Goal: Task Accomplishment & Management: Manage account settings

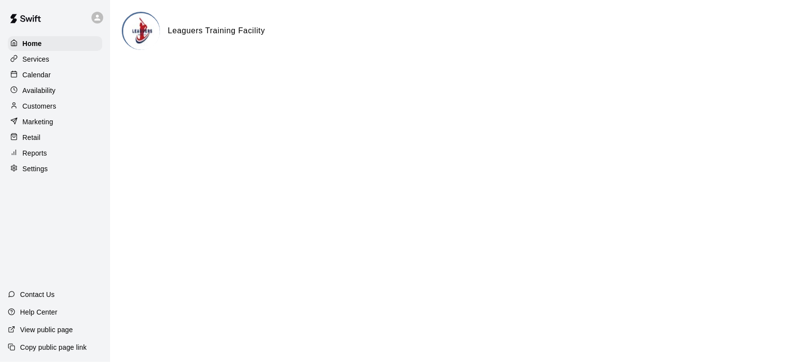
click at [43, 75] on p "Calendar" at bounding box center [37, 75] width 28 height 10
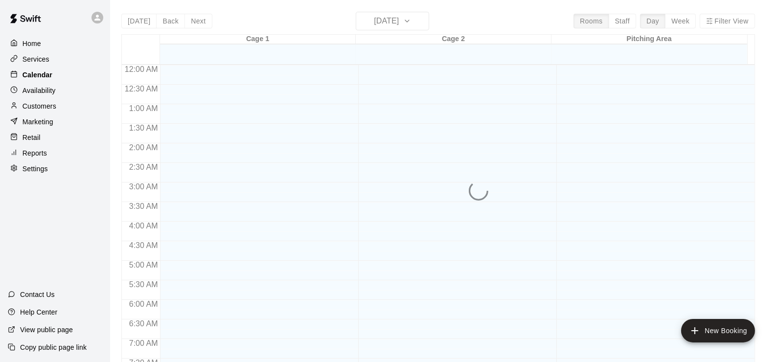
scroll to position [336, 0]
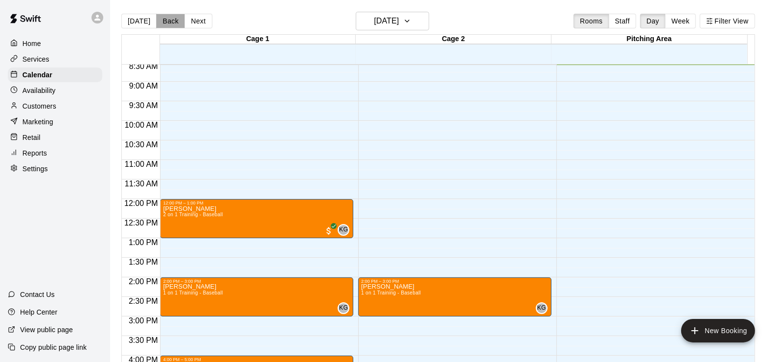
click at [161, 23] on button "Back" at bounding box center [170, 21] width 29 height 15
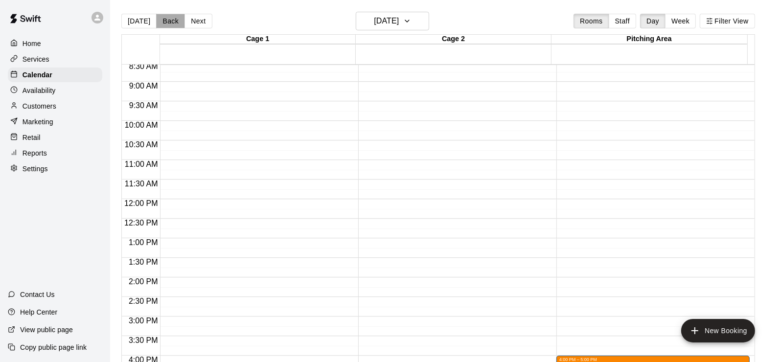
click at [161, 23] on button "Back" at bounding box center [170, 21] width 29 height 15
click at [204, 23] on button "Next" at bounding box center [198, 21] width 27 height 15
click at [57, 111] on div "Customers" at bounding box center [55, 106] width 94 height 15
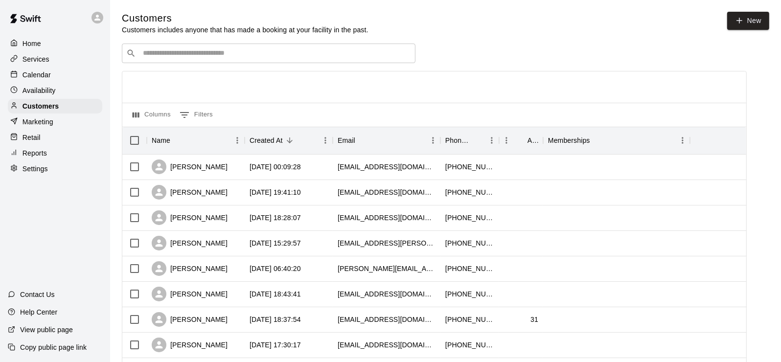
click at [192, 62] on div "​ ​" at bounding box center [269, 54] width 294 height 20
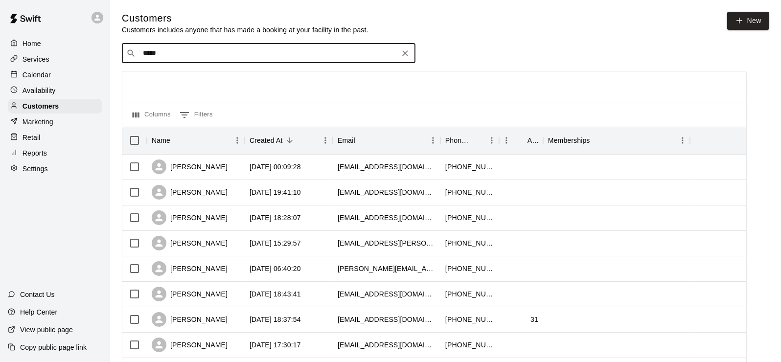
type input "******"
click at [188, 75] on p "[PERSON_NAME]" at bounding box center [179, 74] width 60 height 10
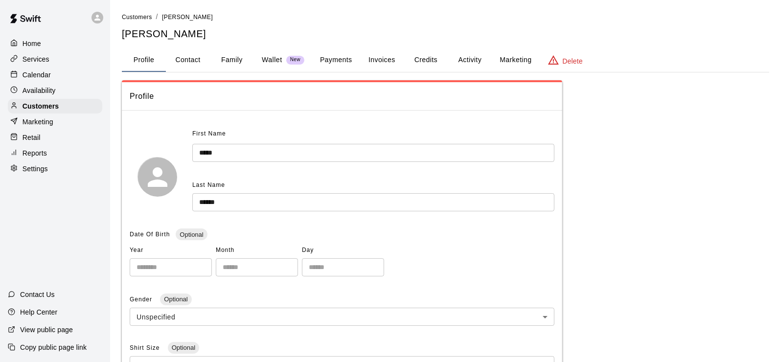
click at [460, 61] on button "Activity" at bounding box center [470, 59] width 44 height 23
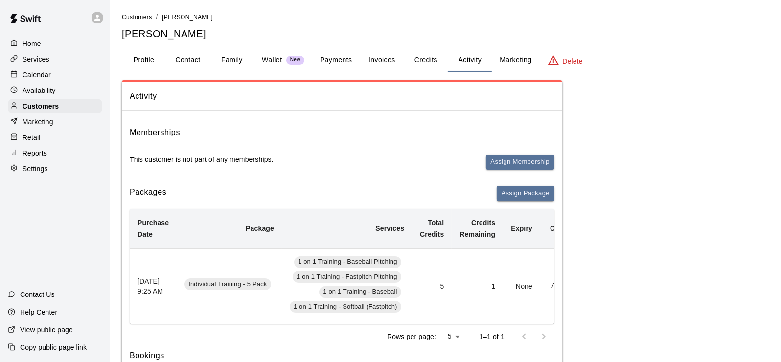
click at [188, 59] on button "Contact" at bounding box center [188, 59] width 44 height 23
select select "**"
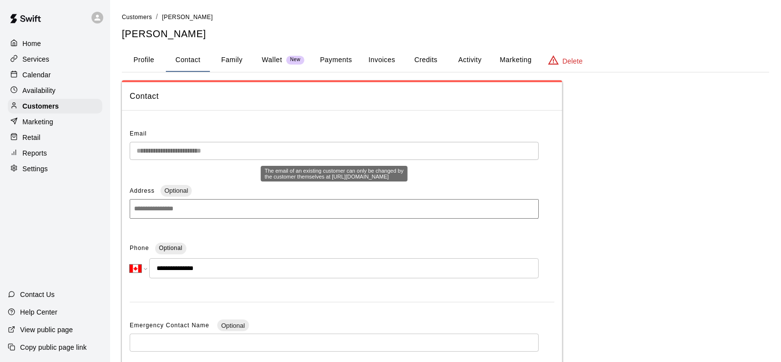
click at [136, 159] on div "**********" at bounding box center [334, 155] width 409 height 26
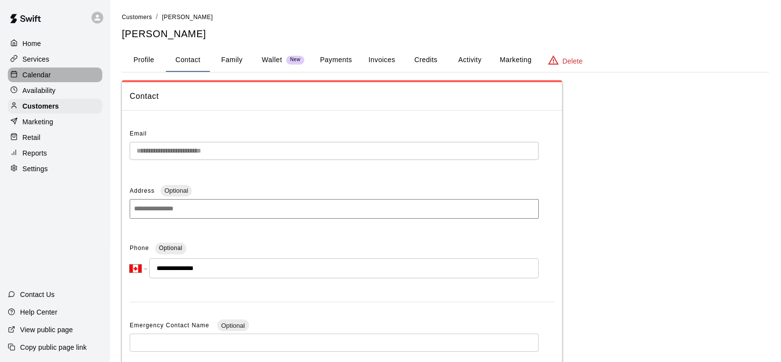
click at [32, 75] on p "Calendar" at bounding box center [37, 75] width 28 height 10
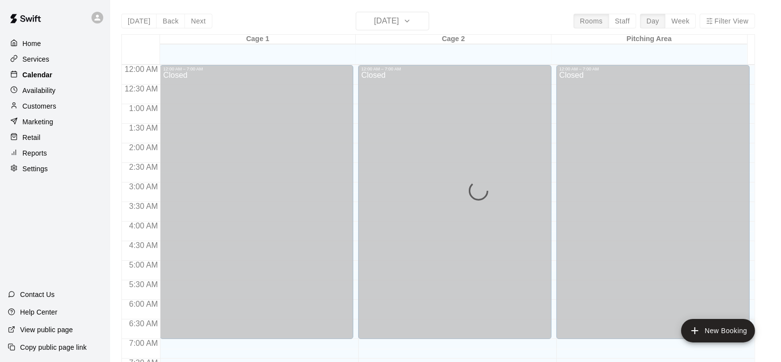
scroll to position [338, 0]
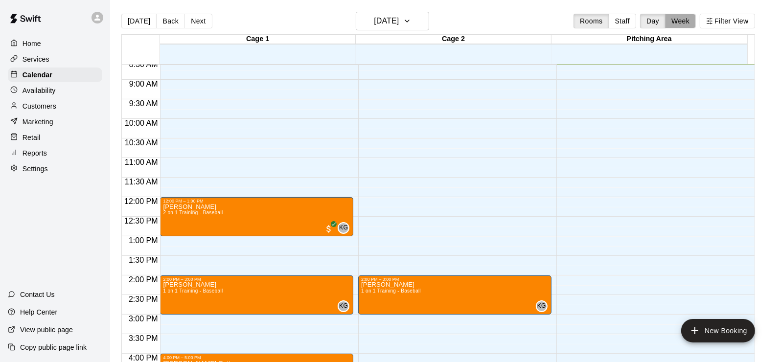
click at [682, 23] on button "Week" at bounding box center [680, 21] width 31 height 15
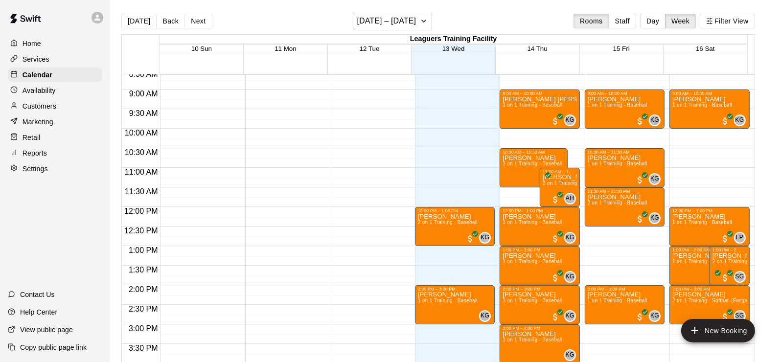
click at [680, 135] on div "12:00 AM – 7:00 AM Closed 9:00 AM – 10:00 AM [PERSON_NAME] 1 on 1 Training - Ba…" at bounding box center [710, 207] width 80 height 940
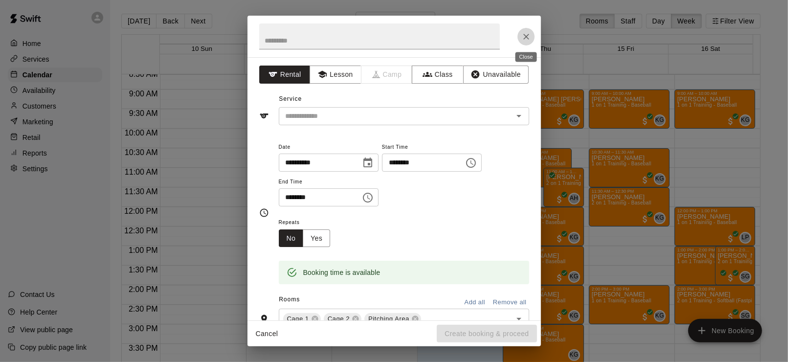
click at [524, 37] on icon "Close" at bounding box center [527, 37] width 10 height 10
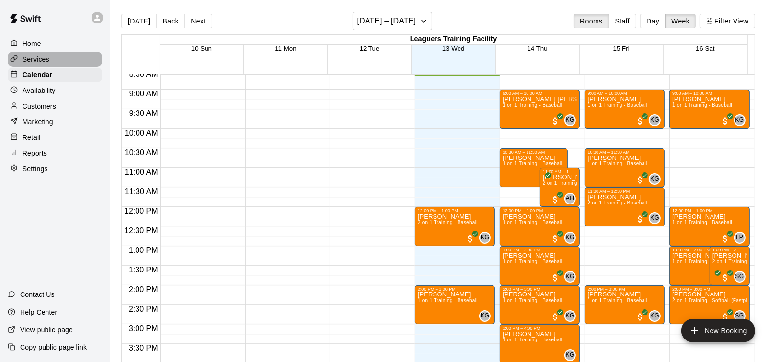
click at [35, 61] on p "Services" at bounding box center [36, 59] width 27 height 10
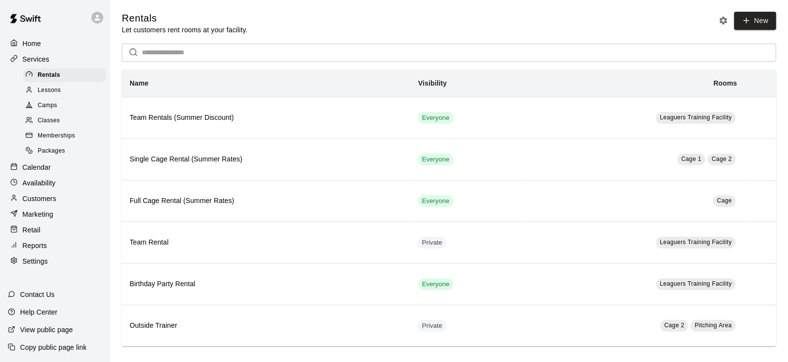
click at [48, 120] on span "Classes" at bounding box center [49, 121] width 22 height 10
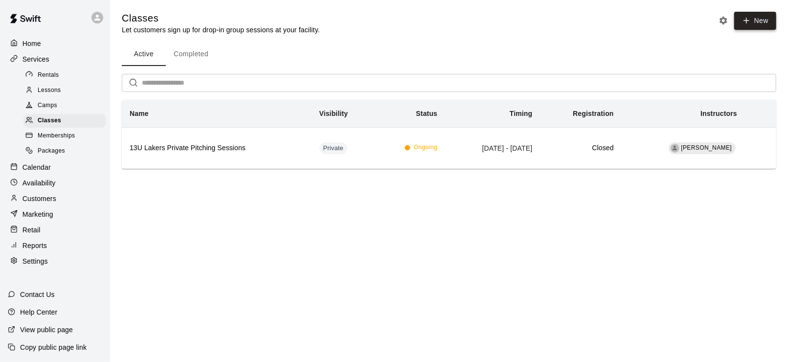
click at [742, 17] on button "New" at bounding box center [756, 21] width 42 height 18
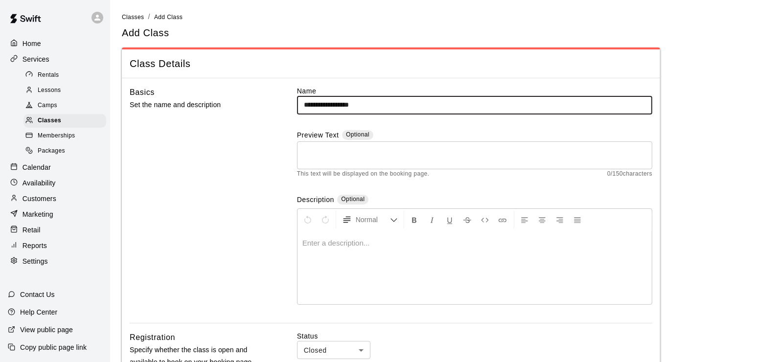
type input "**********"
click at [365, 156] on textarea at bounding box center [475, 155] width 342 height 20
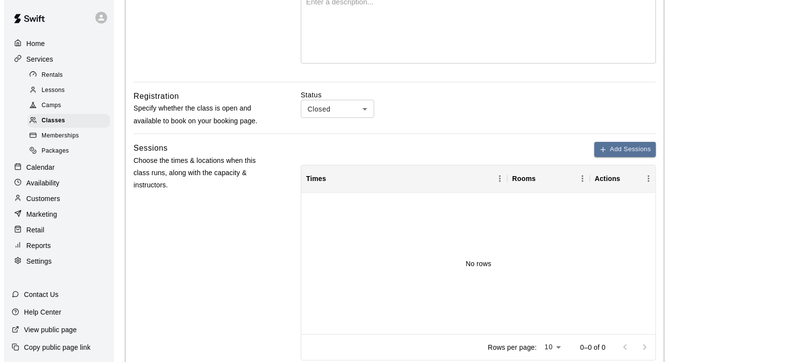
scroll to position [245, 0]
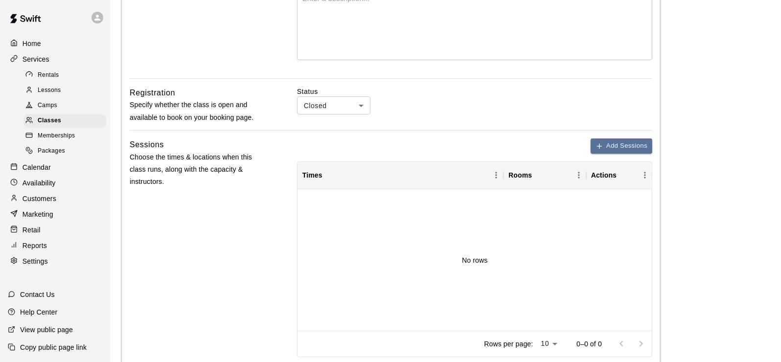
type textarea "**********"
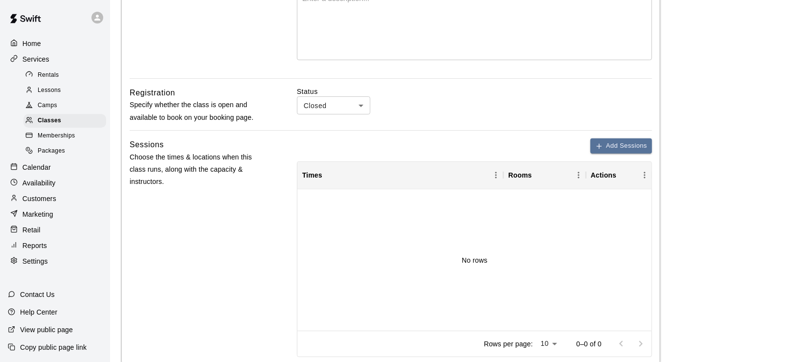
click at [365, 105] on body "**********" at bounding box center [394, 158] width 788 height 807
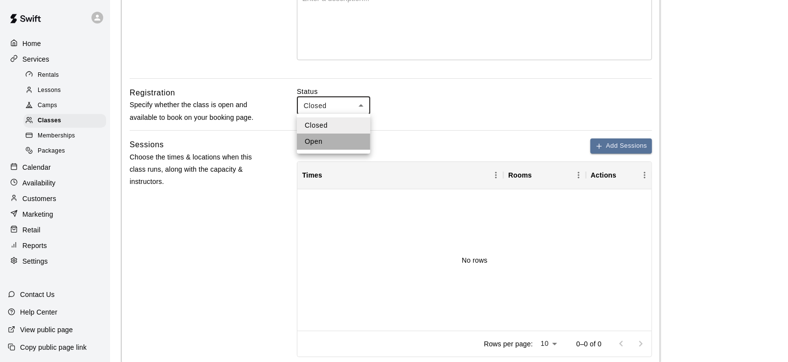
click at [340, 145] on li "Open" at bounding box center [333, 142] width 73 height 16
type input "****"
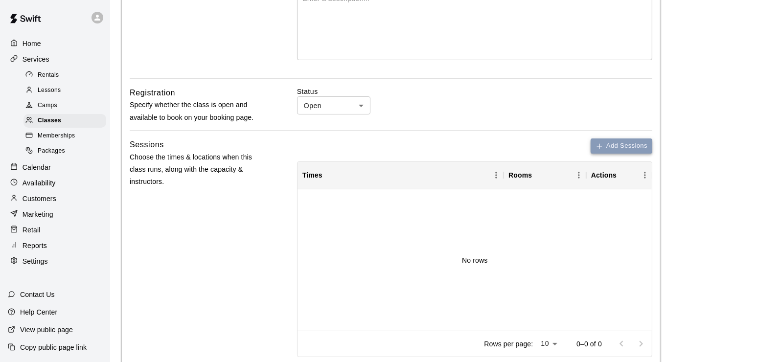
click at [621, 150] on button "Add Sessions" at bounding box center [622, 146] width 62 height 15
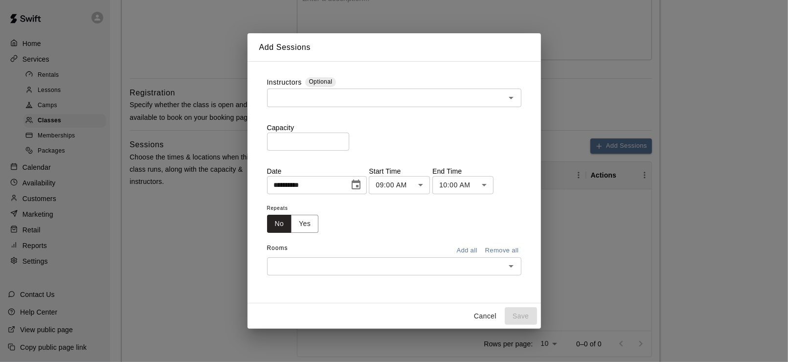
click at [506, 101] on icon "Open" at bounding box center [512, 98] width 12 height 12
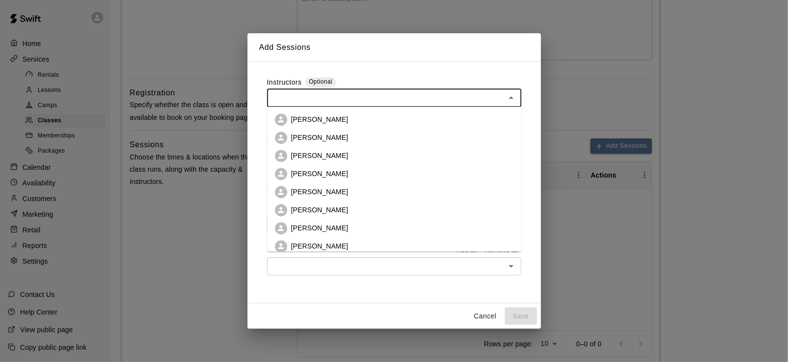
click at [329, 120] on p "[PERSON_NAME]" at bounding box center [319, 120] width 57 height 10
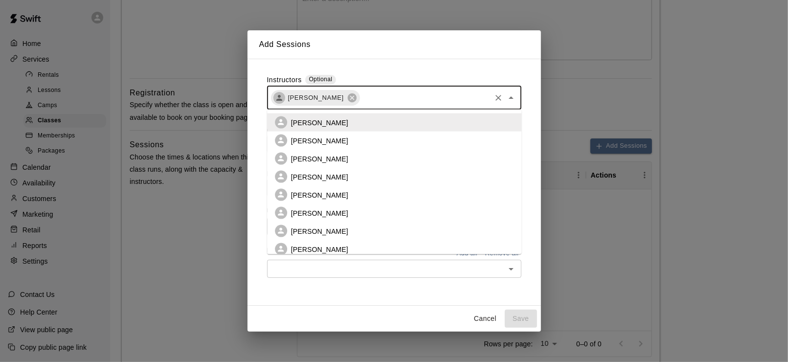
click at [386, 104] on input "text" at bounding box center [425, 98] width 129 height 12
click at [325, 160] on p "[PERSON_NAME]" at bounding box center [319, 159] width 57 height 10
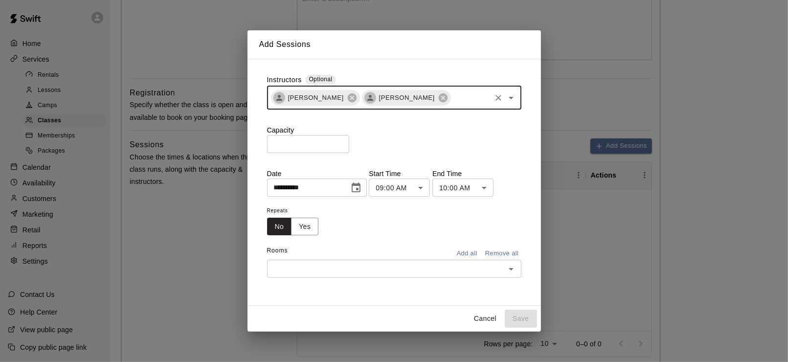
click at [452, 100] on input "text" at bounding box center [471, 98] width 38 height 12
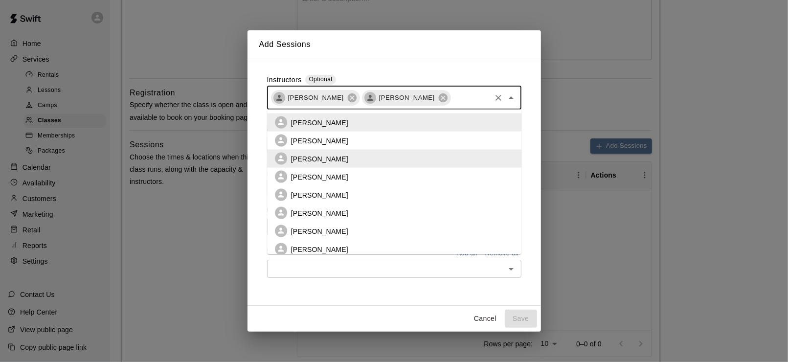
scroll to position [49, 0]
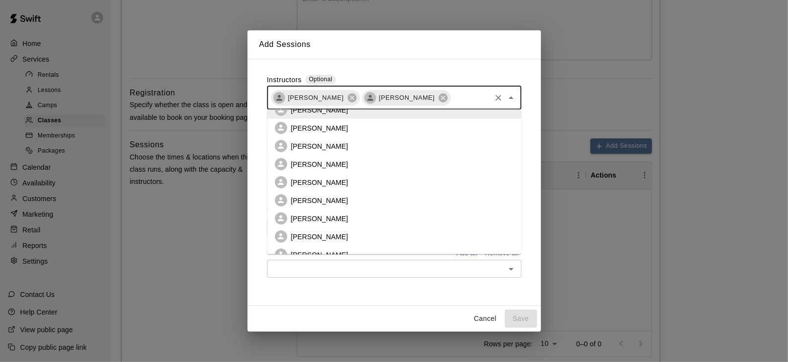
click at [325, 215] on p "[PERSON_NAME]" at bounding box center [319, 218] width 57 height 10
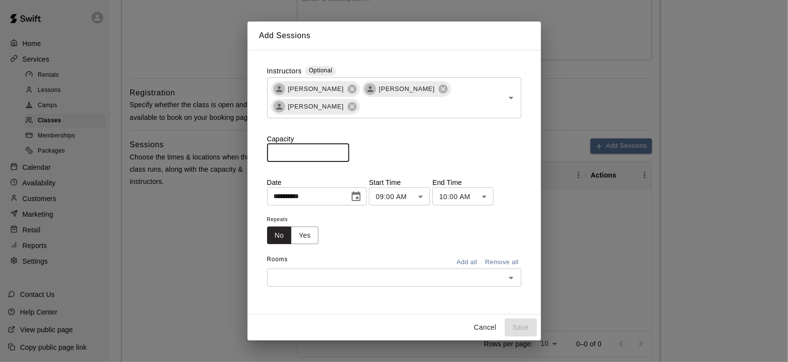
click at [349, 152] on input "*" at bounding box center [308, 153] width 82 height 18
type input "*"
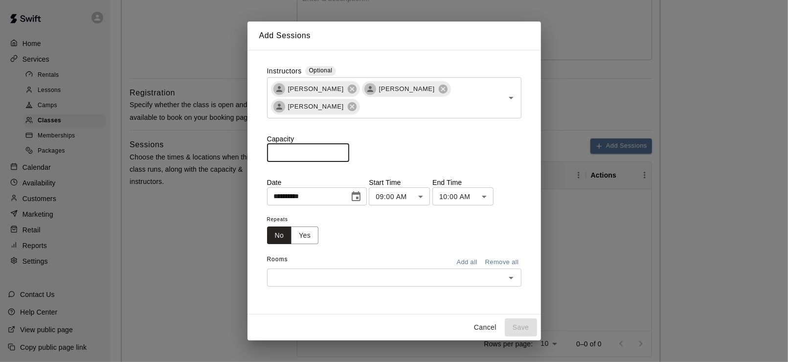
click at [349, 152] on input "*" at bounding box center [308, 153] width 82 height 18
click at [362, 195] on icon "Choose date, selected date is Aug 13, 2025" at bounding box center [356, 197] width 12 height 12
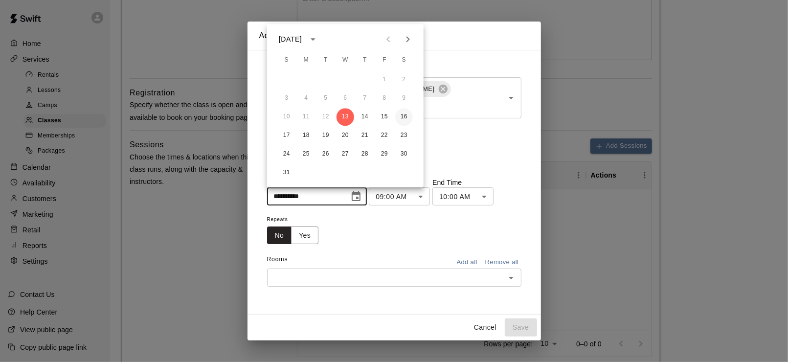
click at [402, 117] on button "16" at bounding box center [404, 117] width 18 height 18
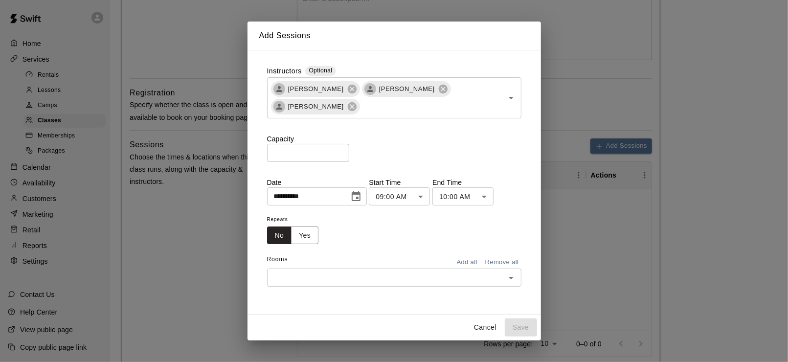
type input "**********"
click at [434, 199] on body "**********" at bounding box center [394, 158] width 788 height 807
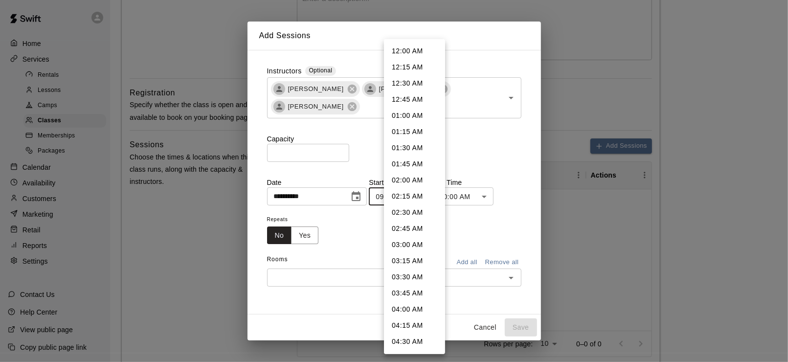
scroll to position [435, 0]
click at [410, 256] on li "10:00 AM" at bounding box center [414, 262] width 61 height 16
type input "********"
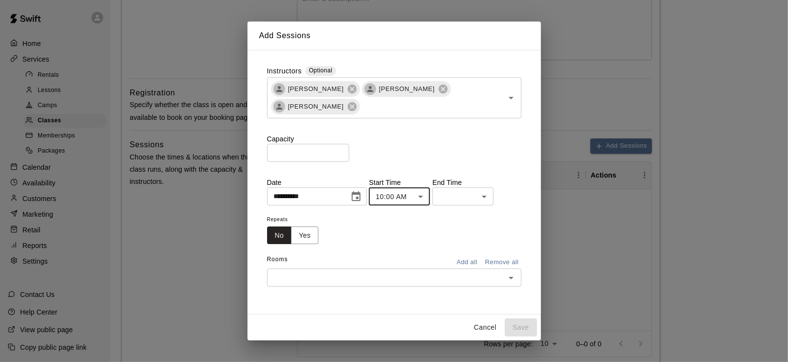
click at [486, 194] on body "**********" at bounding box center [394, 158] width 788 height 807
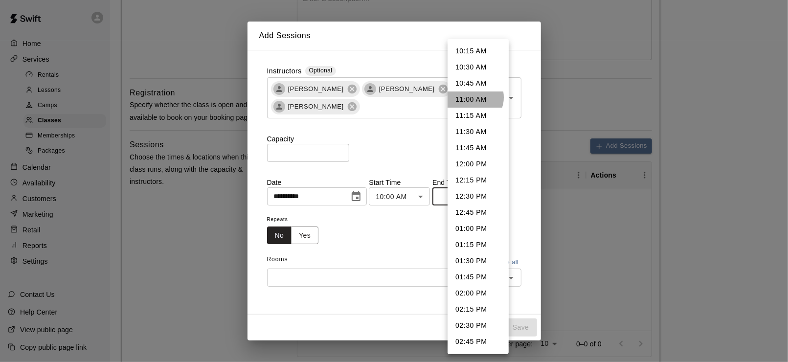
click at [472, 97] on li "11:00 AM" at bounding box center [478, 100] width 61 height 16
type input "********"
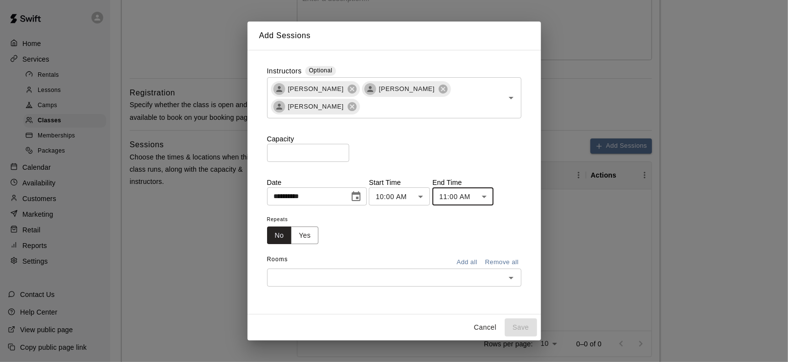
click at [471, 265] on button "Add all" at bounding box center [467, 262] width 31 height 15
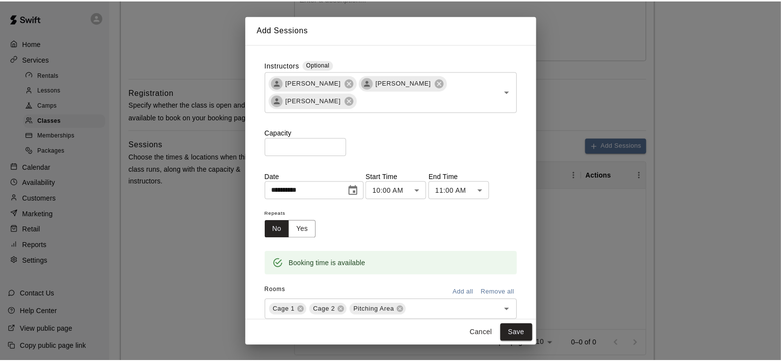
scroll to position [26, 0]
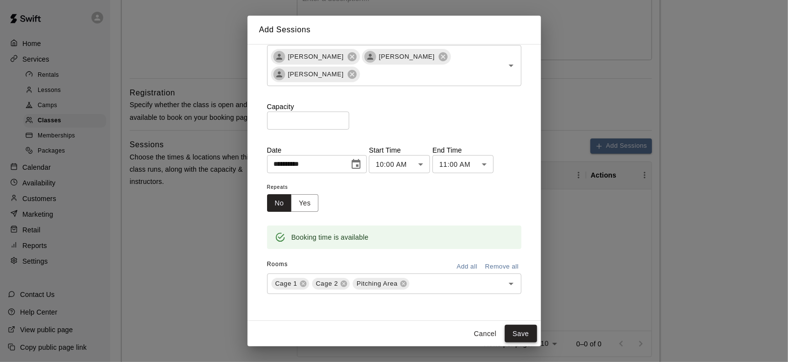
click at [515, 331] on button "Save" at bounding box center [521, 334] width 32 height 18
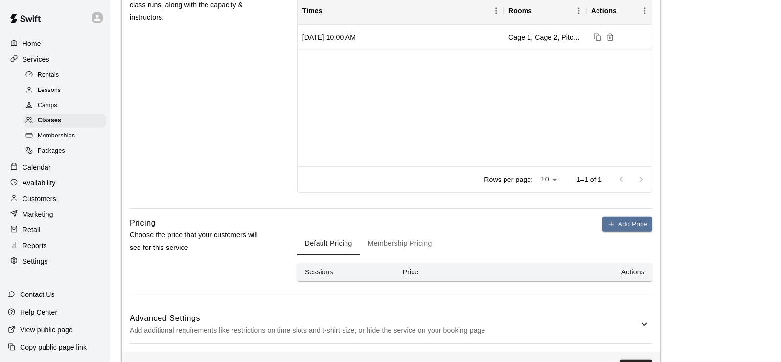
scroll to position [440, 0]
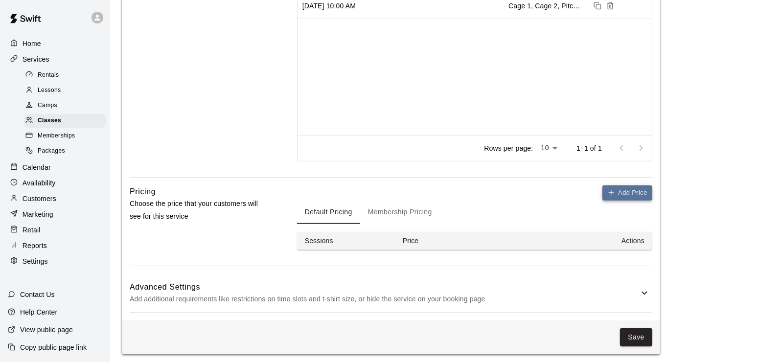
click at [620, 192] on button "Add Price" at bounding box center [627, 192] width 50 height 15
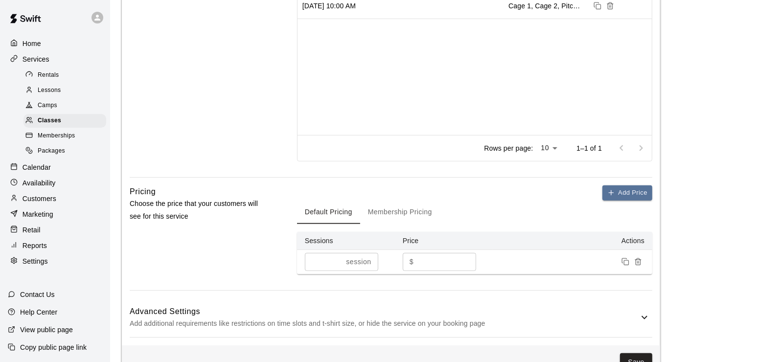
scroll to position [466, 0]
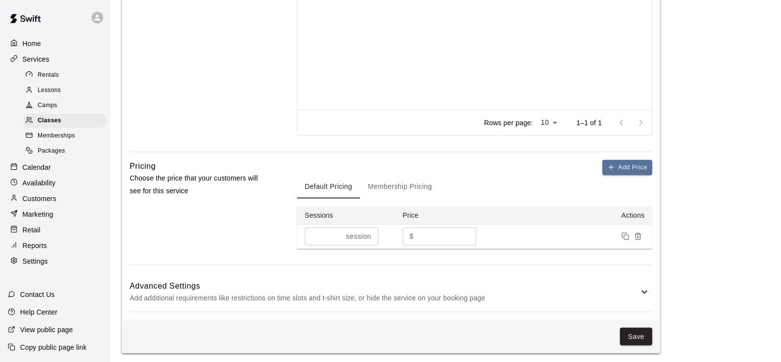
click at [633, 287] on h6 "Advanced Settings" at bounding box center [384, 286] width 509 height 13
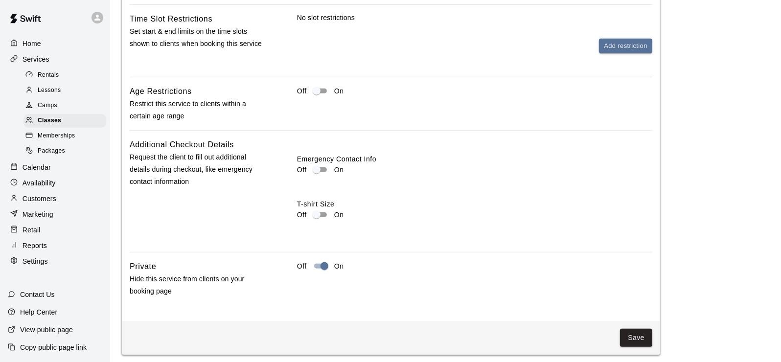
scroll to position [888, 0]
click at [633, 328] on button "Save" at bounding box center [636, 337] width 32 height 18
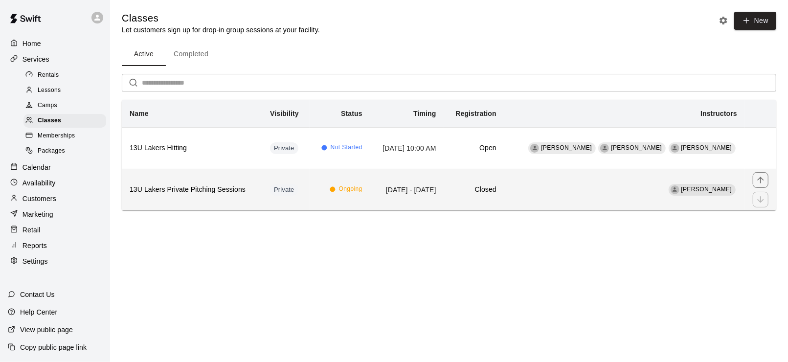
click at [394, 187] on td "[DATE] - [DATE]" at bounding box center [407, 190] width 74 height 42
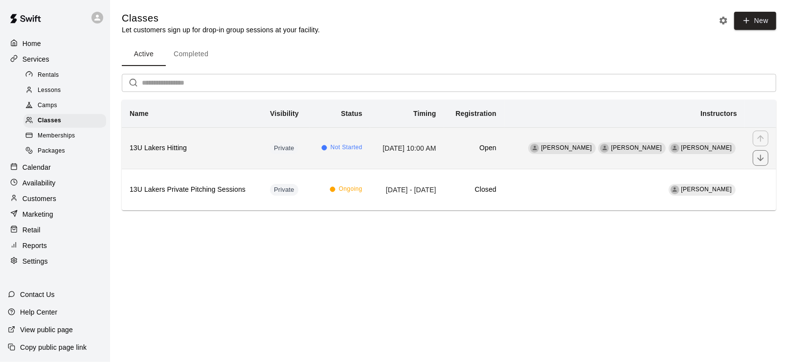
click at [418, 149] on td "[DATE] 10:00 AM" at bounding box center [407, 148] width 74 height 42
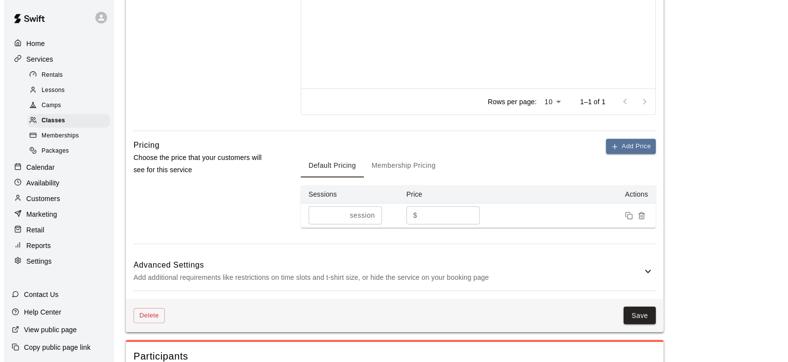
scroll to position [343, 0]
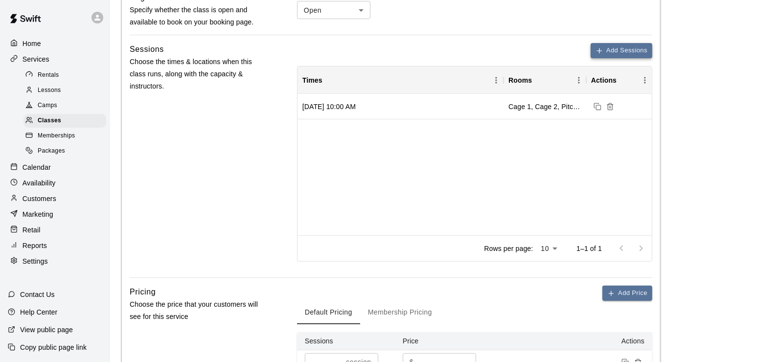
click at [630, 52] on button "Add Sessions" at bounding box center [622, 50] width 62 height 15
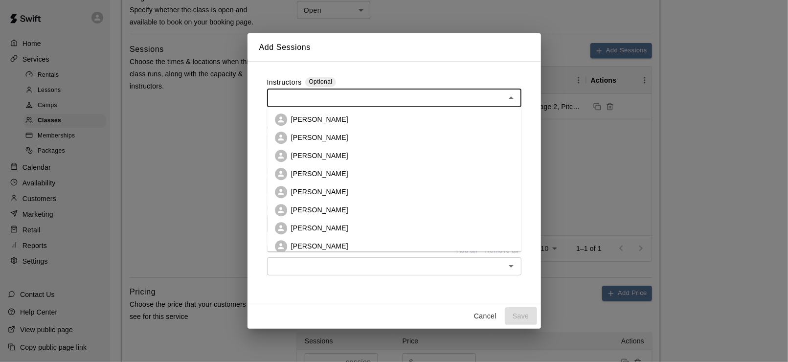
click at [355, 98] on input "text" at bounding box center [386, 98] width 232 height 12
click at [330, 120] on p "[PERSON_NAME]" at bounding box center [319, 120] width 57 height 10
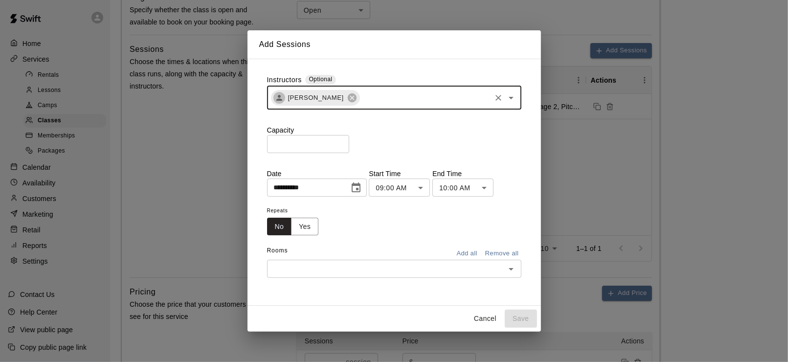
click at [394, 98] on input "text" at bounding box center [425, 98] width 129 height 12
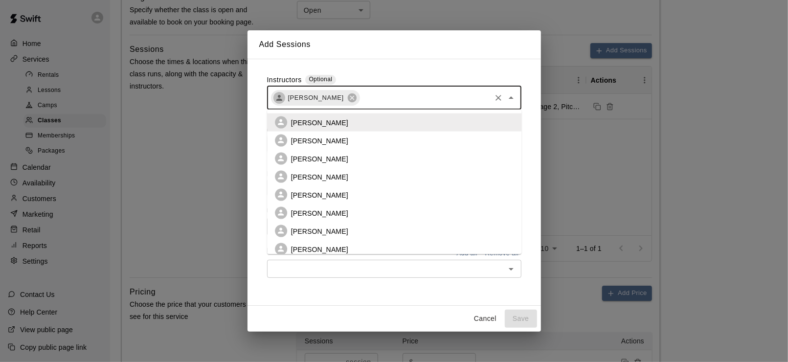
click at [346, 155] on li "[PERSON_NAME]" at bounding box center [394, 159] width 255 height 18
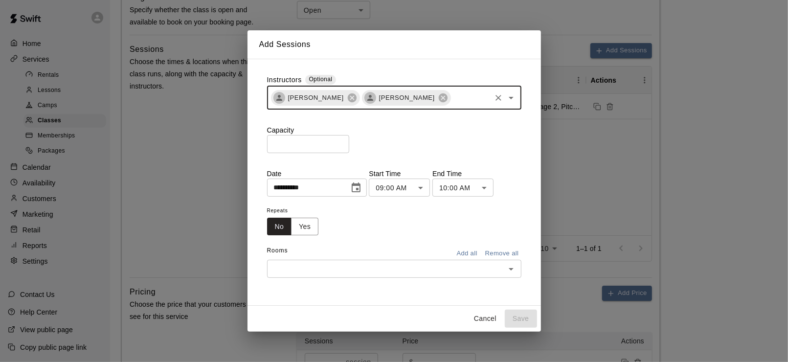
click at [458, 102] on input "text" at bounding box center [471, 98] width 38 height 12
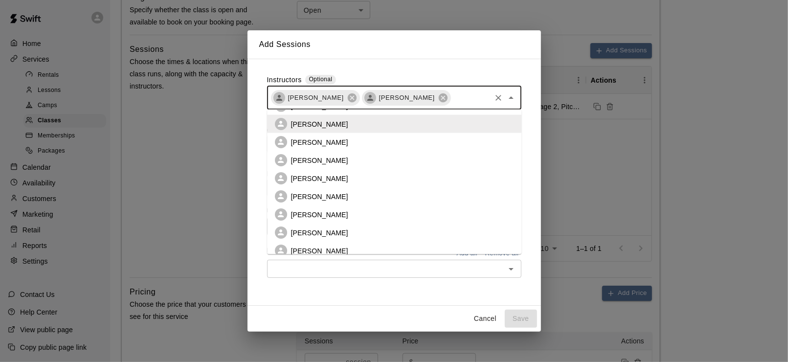
scroll to position [49, 0]
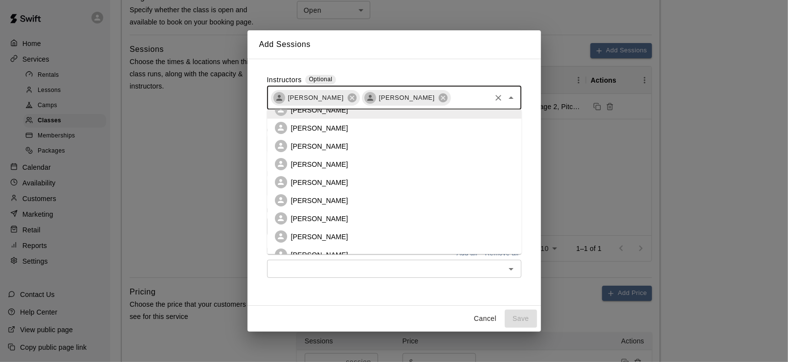
click at [336, 216] on li "[PERSON_NAME]" at bounding box center [394, 218] width 255 height 18
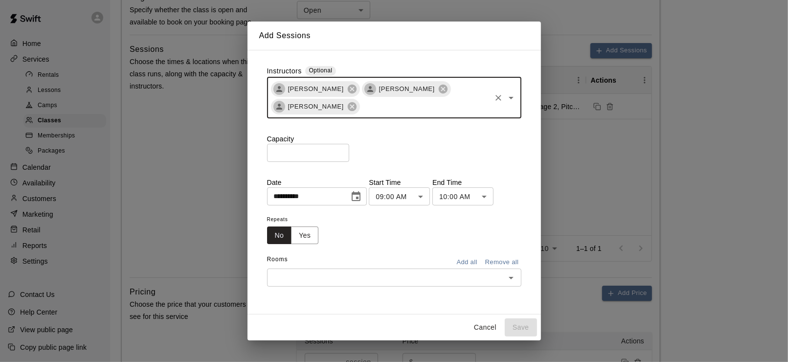
click at [349, 151] on input "*" at bounding box center [308, 153] width 82 height 18
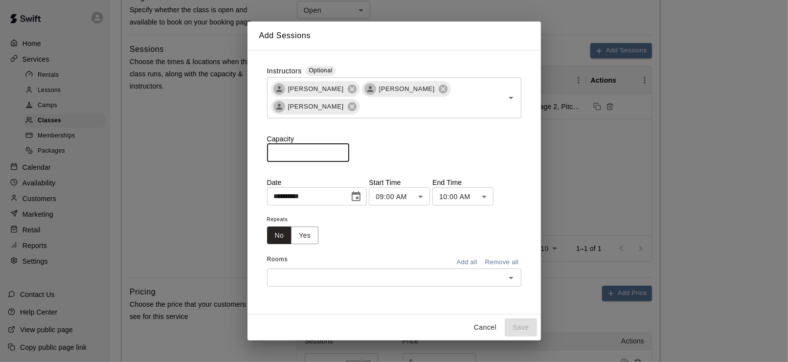
click at [349, 151] on input "*" at bounding box center [308, 153] width 82 height 18
type input "*"
click at [349, 151] on input "*" at bounding box center [308, 153] width 82 height 18
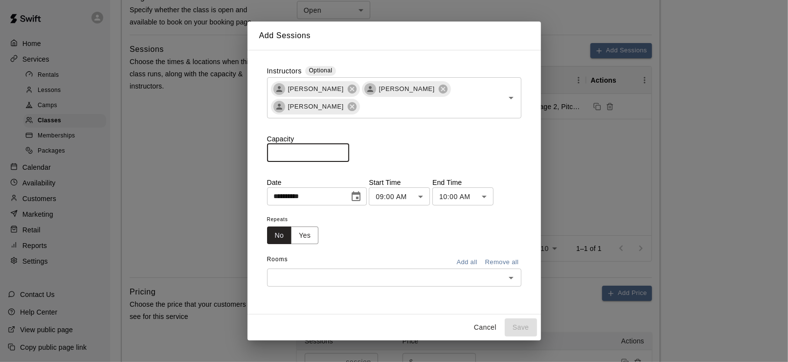
click at [430, 196] on body "**********" at bounding box center [394, 166] width 788 height 1019
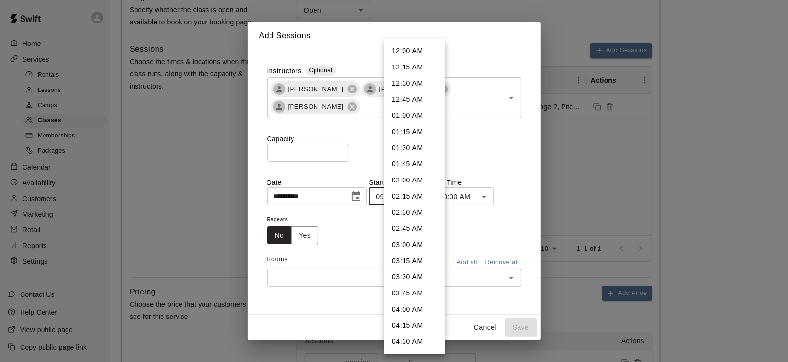
scroll to position [435, 0]
click at [416, 261] on li "10:00 AM" at bounding box center [414, 262] width 61 height 16
type input "********"
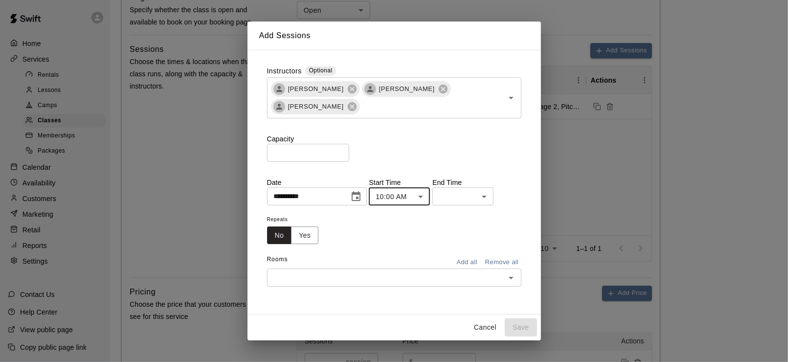
click at [483, 197] on body "**********" at bounding box center [394, 166] width 788 height 1019
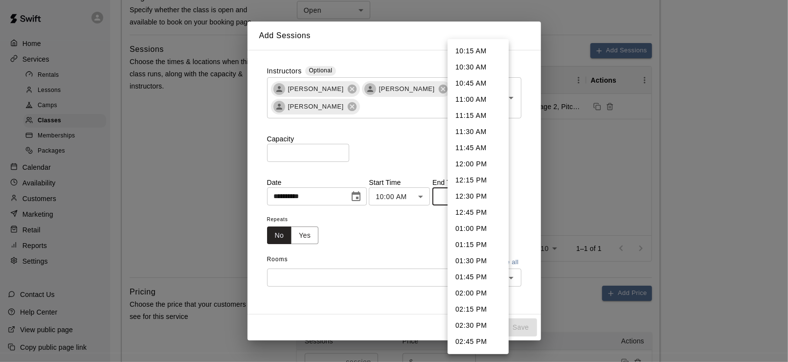
click at [477, 103] on li "11:00 AM" at bounding box center [478, 100] width 61 height 16
type input "********"
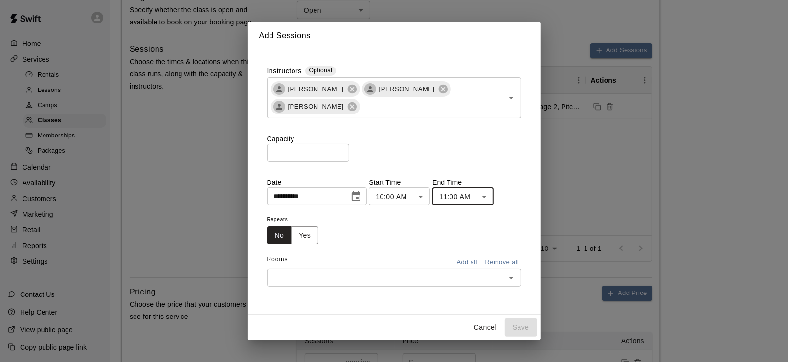
click at [390, 234] on div "Repeats No Yes" at bounding box center [394, 228] width 255 height 31
click at [471, 264] on button "Add all" at bounding box center [467, 262] width 31 height 15
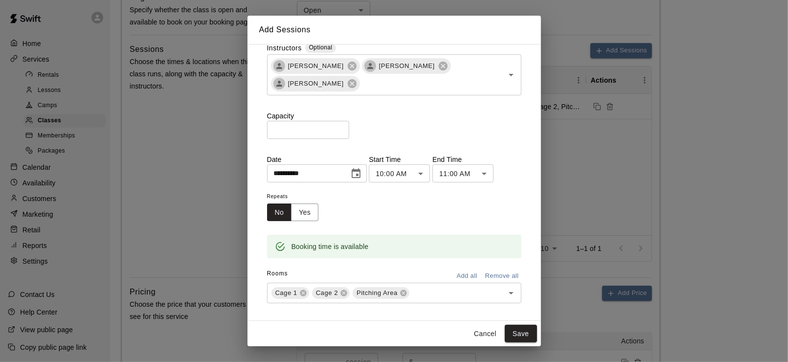
scroll to position [26, 0]
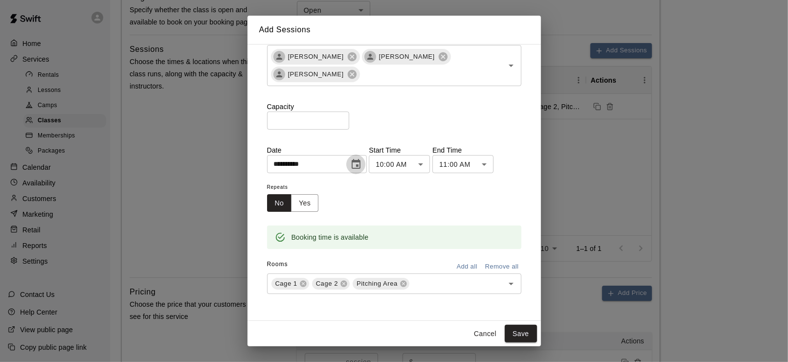
click at [362, 163] on icon "Choose date, selected date is Aug 13, 2025" at bounding box center [356, 165] width 12 height 12
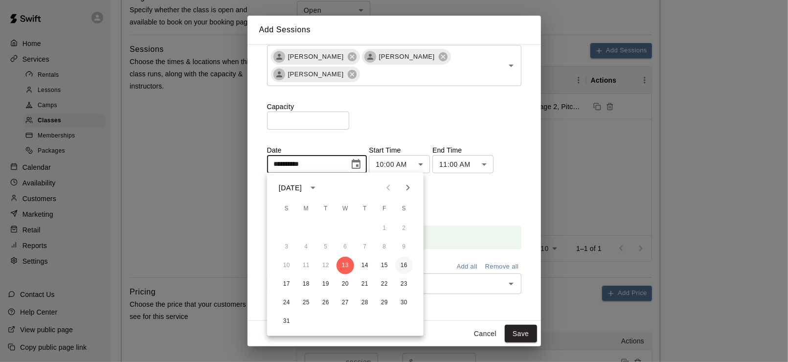
click at [405, 267] on button "16" at bounding box center [404, 266] width 18 height 18
type input "**********"
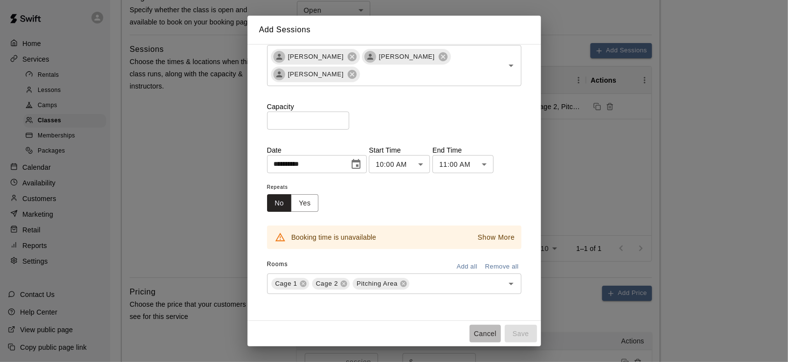
click at [484, 334] on button "Cancel" at bounding box center [485, 334] width 31 height 18
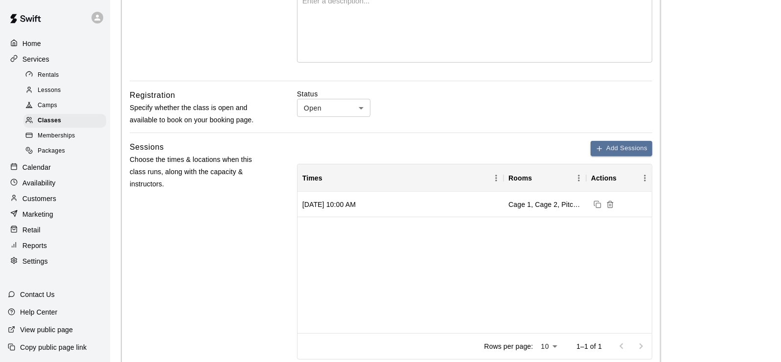
scroll to position [245, 0]
click at [37, 168] on p "Calendar" at bounding box center [37, 167] width 28 height 10
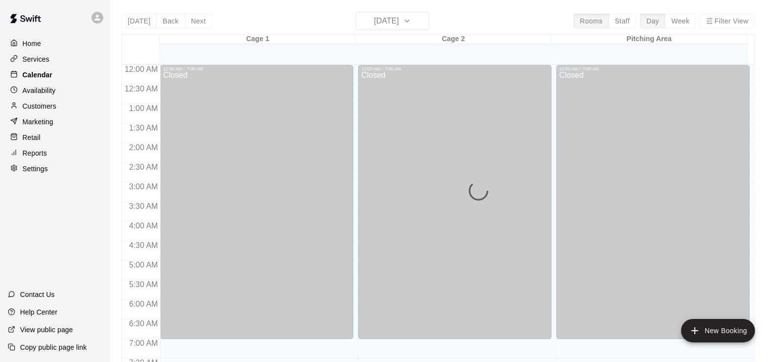
scroll to position [340, 0]
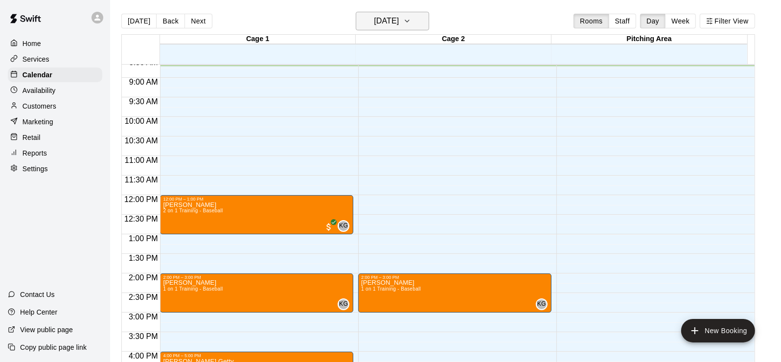
click at [411, 23] on icon "button" at bounding box center [407, 21] width 8 height 12
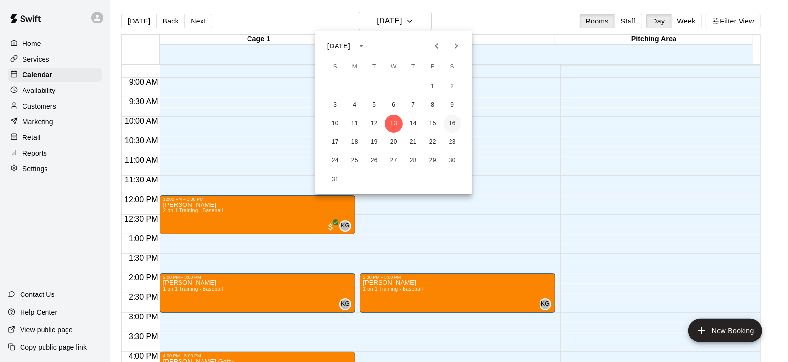
click at [451, 119] on button "16" at bounding box center [453, 124] width 18 height 18
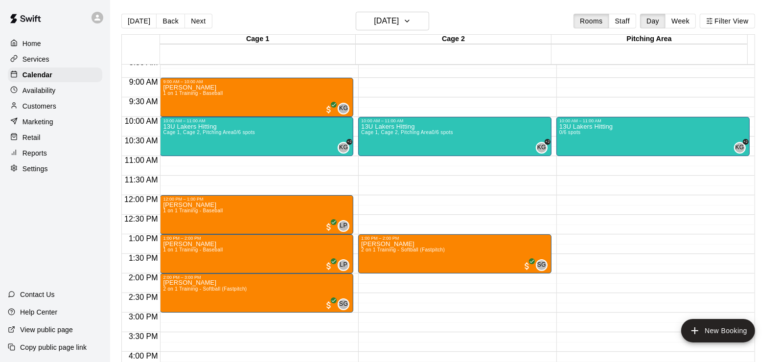
click at [235, 157] on div "12:00 AM – 7:00 AM Closed 9:00 AM – 10:00 AM [PERSON_NAME] 1 on 1 Training - Ba…" at bounding box center [256, 195] width 193 height 940
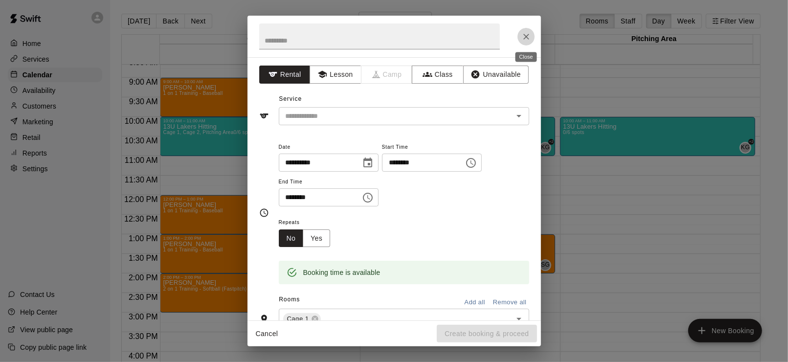
click at [530, 35] on icon "Close" at bounding box center [527, 37] width 10 height 10
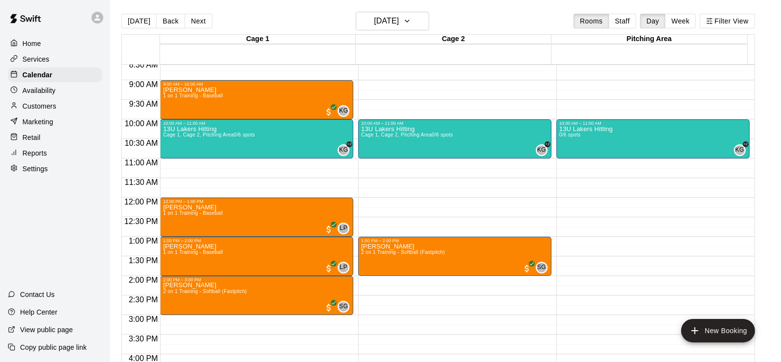
scroll to position [288, 0]
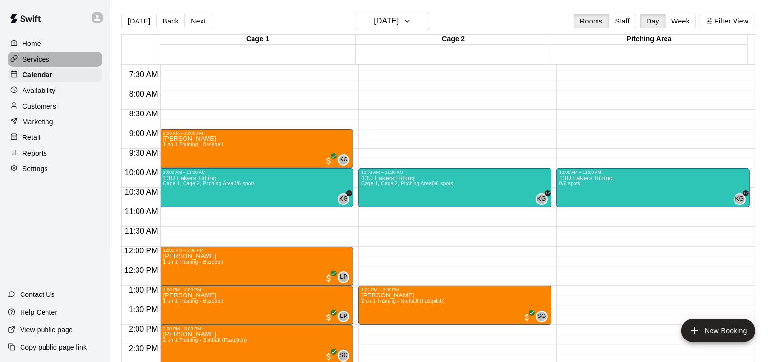
click at [30, 59] on p "Services" at bounding box center [36, 59] width 27 height 10
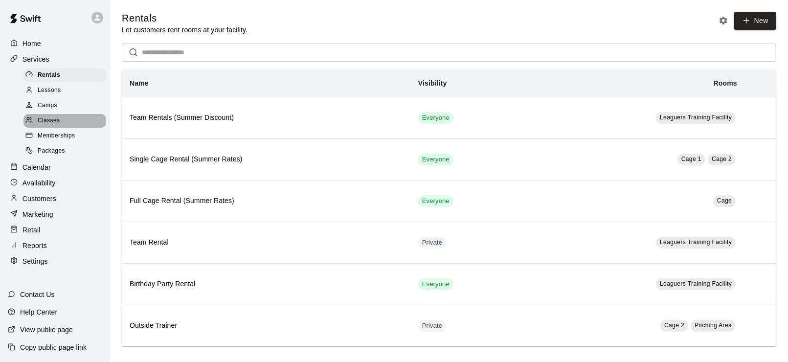
click at [49, 118] on span "Classes" at bounding box center [49, 121] width 22 height 10
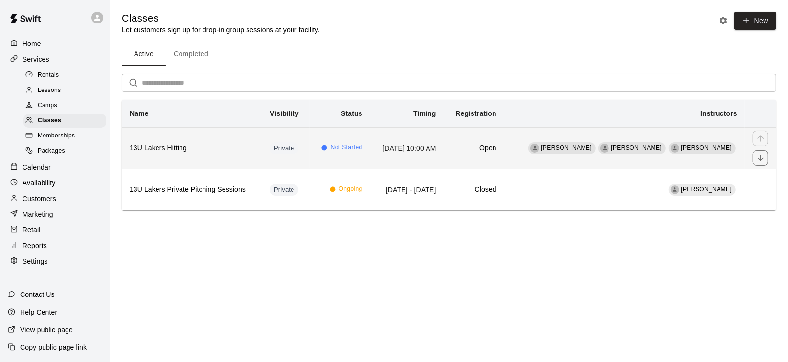
click at [230, 150] on h6 "13U Lakers Hitting" at bounding box center [192, 148] width 125 height 11
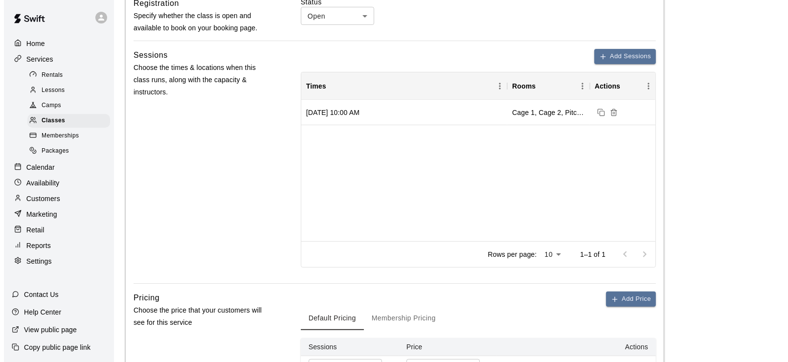
scroll to position [294, 0]
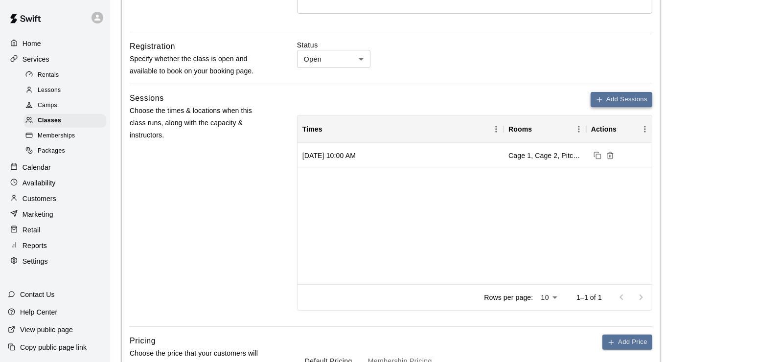
click at [610, 96] on button "Add Sessions" at bounding box center [622, 99] width 62 height 15
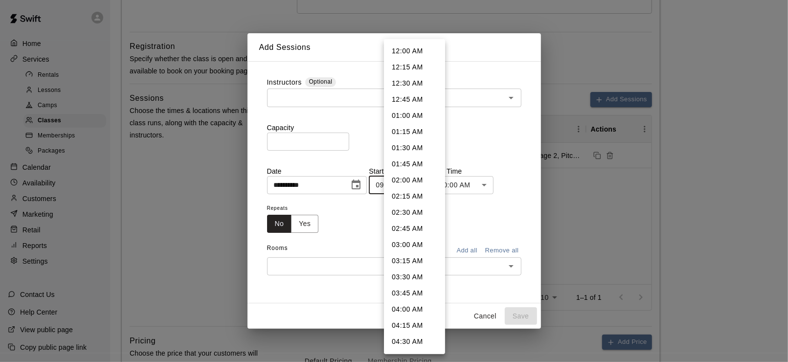
click at [428, 185] on body "**********" at bounding box center [394, 215] width 788 height 1019
click at [412, 259] on li "10:00 AM" at bounding box center [414, 262] width 61 height 16
type input "********"
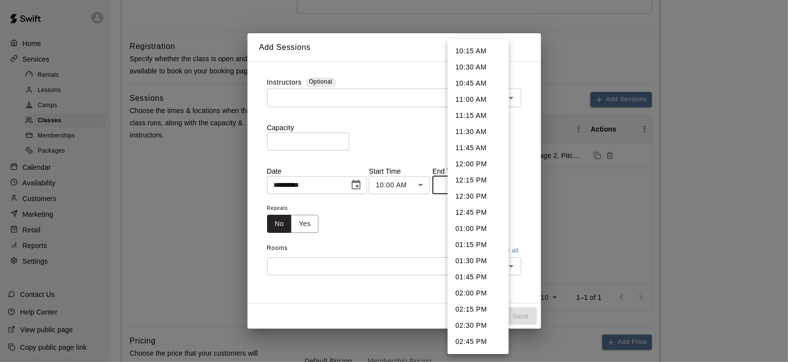
click at [489, 184] on body "**********" at bounding box center [394, 215] width 788 height 1019
click at [473, 102] on li "11:00 AM" at bounding box center [478, 100] width 61 height 16
type input "********"
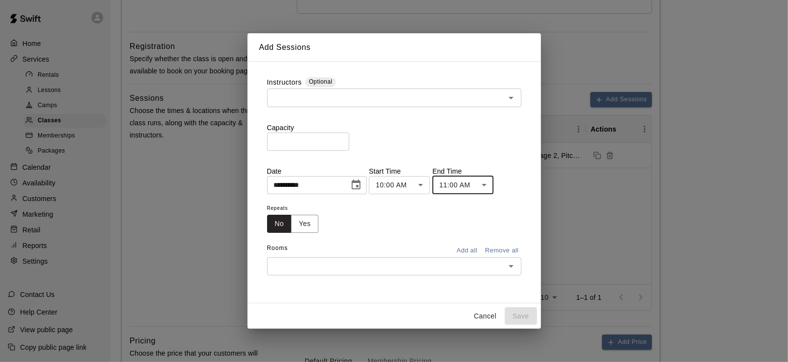
click at [362, 187] on icon "Choose date, selected date is Aug 13, 2025" at bounding box center [356, 185] width 12 height 12
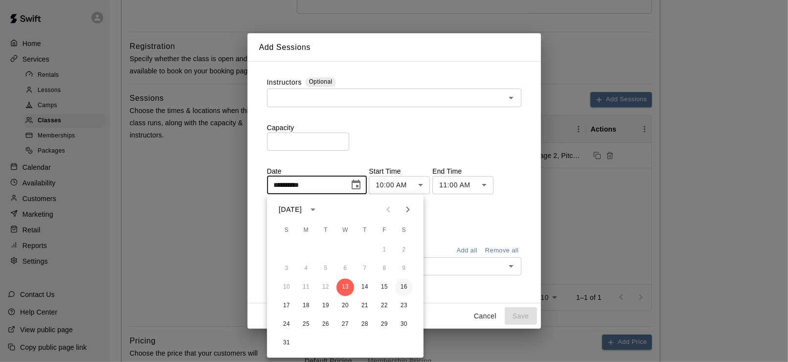
click at [403, 286] on button "16" at bounding box center [404, 287] width 18 height 18
type input "**********"
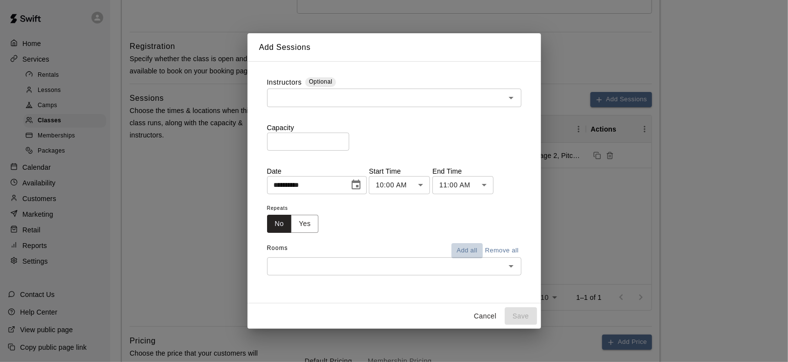
click at [461, 249] on button "Add all" at bounding box center [467, 250] width 31 height 15
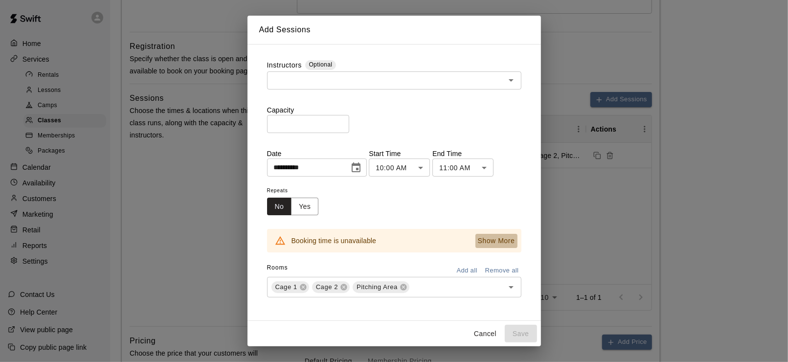
click at [487, 240] on p "Show More" at bounding box center [496, 241] width 37 height 10
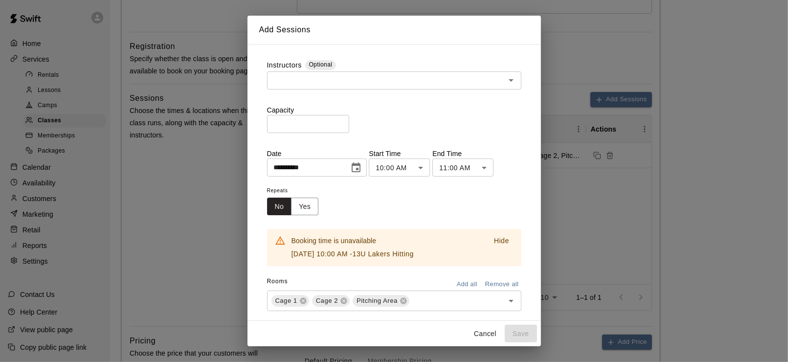
click at [447, 166] on div "**********" at bounding box center [394, 163] width 255 height 28
click at [437, 169] on body "**********" at bounding box center [394, 215] width 788 height 1019
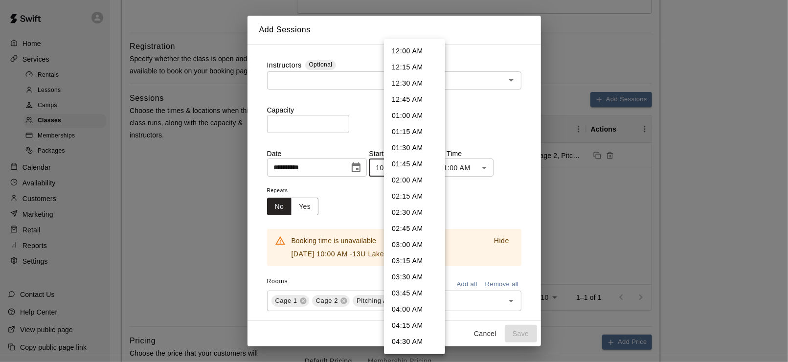
scroll to position [500, 0]
click at [419, 255] on li "11:00 AM" at bounding box center [414, 262] width 61 height 16
type input "********"
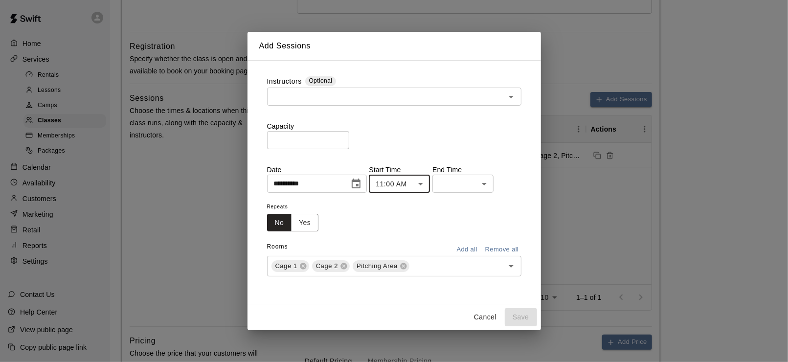
click at [475, 188] on body "**********" at bounding box center [394, 215] width 788 height 1019
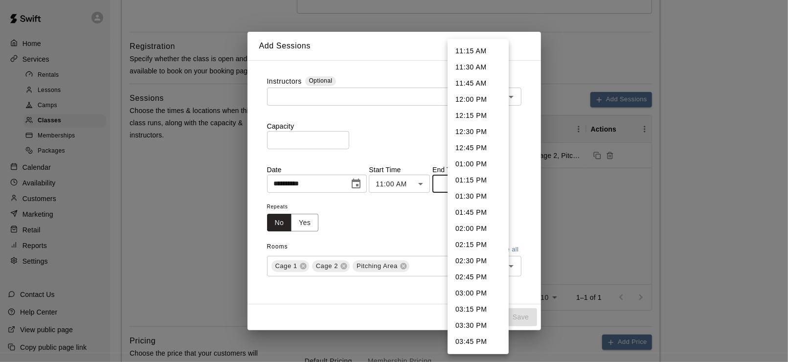
click at [470, 102] on li "12:00 PM" at bounding box center [478, 100] width 61 height 16
type input "********"
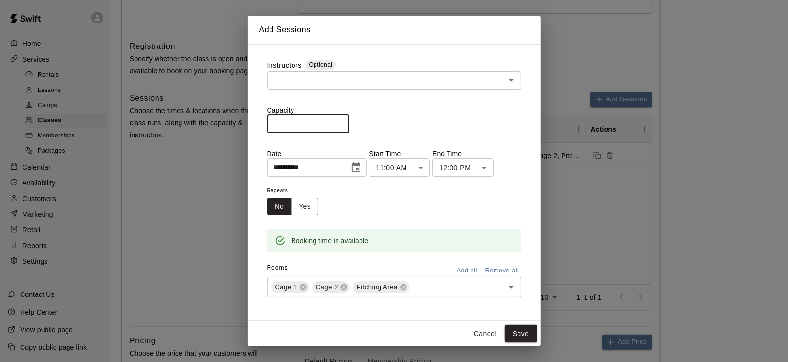
click at [349, 121] on input "*" at bounding box center [308, 124] width 82 height 18
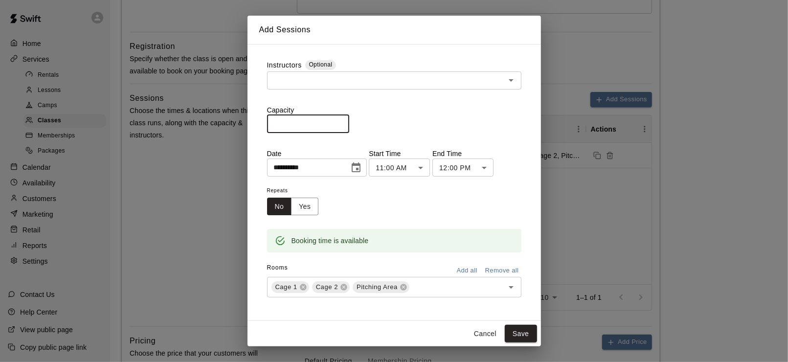
type input "*"
click at [349, 121] on input "*" at bounding box center [308, 124] width 82 height 18
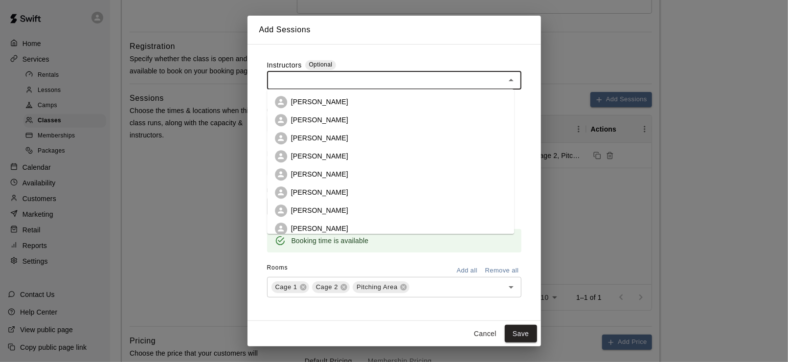
click at [328, 86] on input "text" at bounding box center [386, 80] width 232 height 12
click at [314, 101] on p "[PERSON_NAME]" at bounding box center [319, 102] width 57 height 10
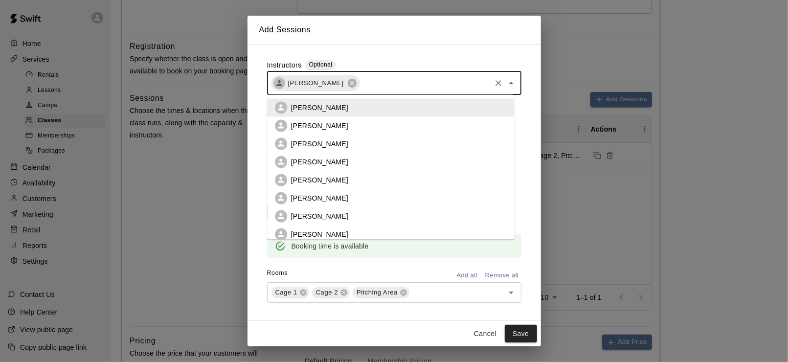
click at [385, 82] on input "text" at bounding box center [425, 83] width 129 height 12
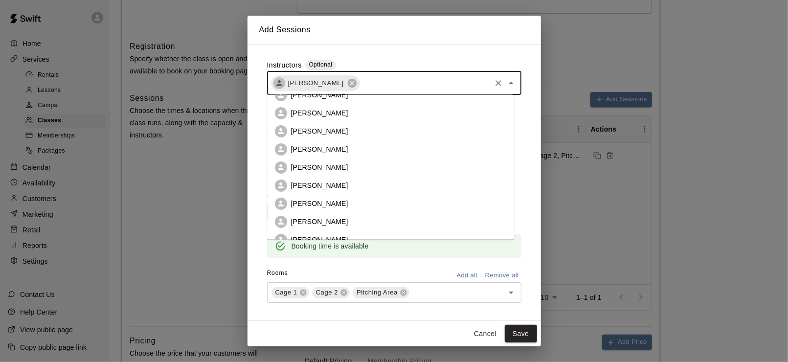
click at [326, 203] on p "[PERSON_NAME]" at bounding box center [319, 204] width 57 height 10
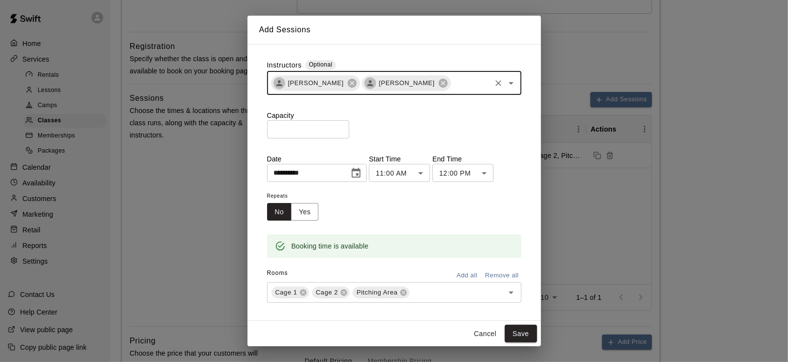
click at [452, 77] on input "text" at bounding box center [471, 83] width 38 height 12
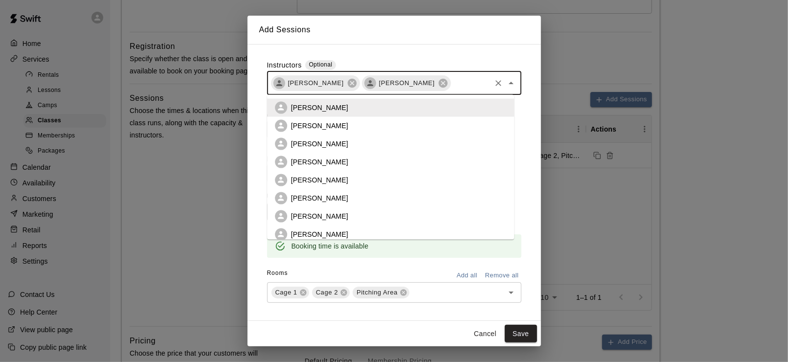
click at [324, 143] on p "[PERSON_NAME]" at bounding box center [319, 144] width 57 height 10
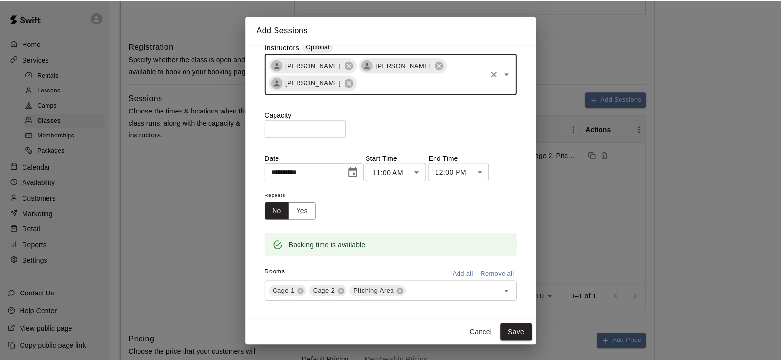
scroll to position [26, 0]
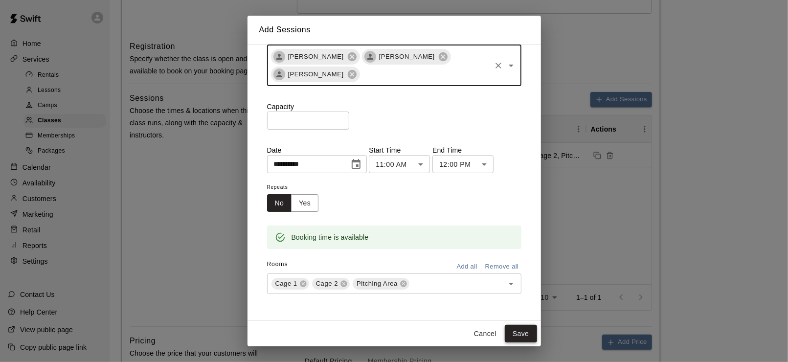
click at [518, 330] on button "Save" at bounding box center [521, 334] width 32 height 18
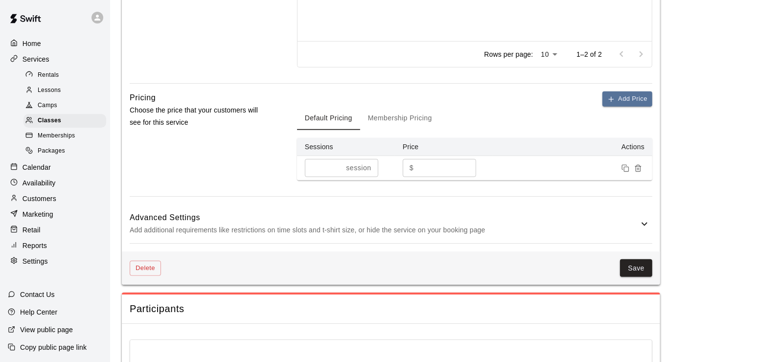
scroll to position [538, 0]
click at [626, 262] on button "Save" at bounding box center [636, 267] width 32 height 18
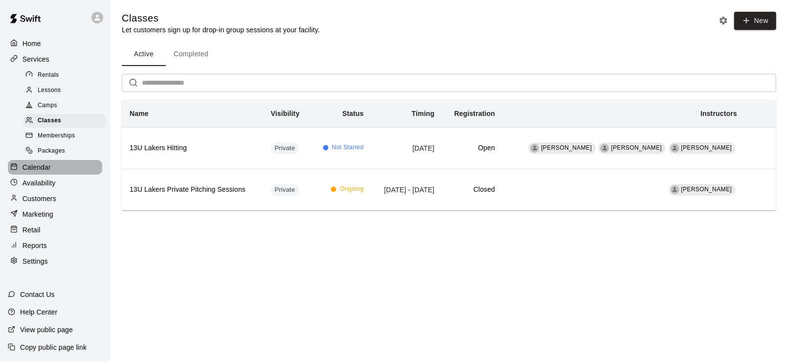
click at [44, 170] on p "Calendar" at bounding box center [37, 167] width 28 height 10
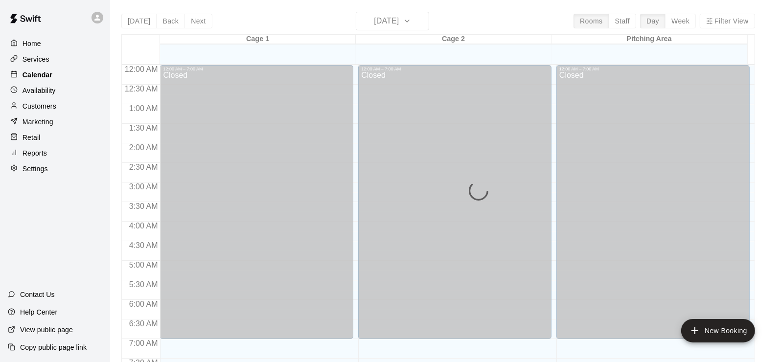
scroll to position [341, 0]
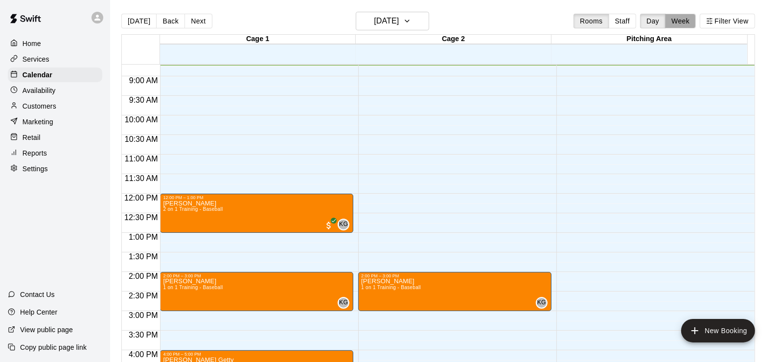
click at [681, 25] on button "Week" at bounding box center [680, 21] width 31 height 15
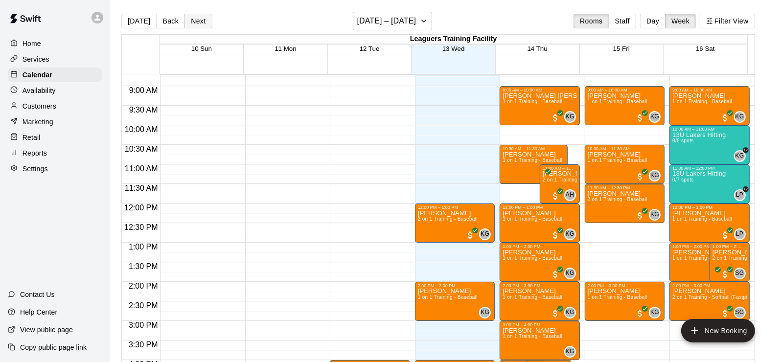
click at [191, 22] on button "Next" at bounding box center [198, 21] width 27 height 15
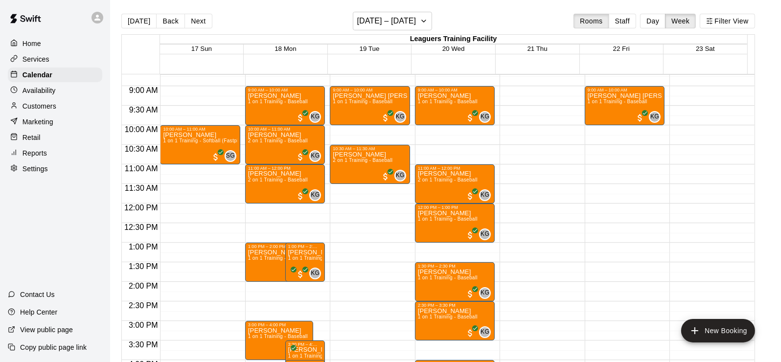
click at [34, 58] on p "Services" at bounding box center [36, 59] width 27 height 10
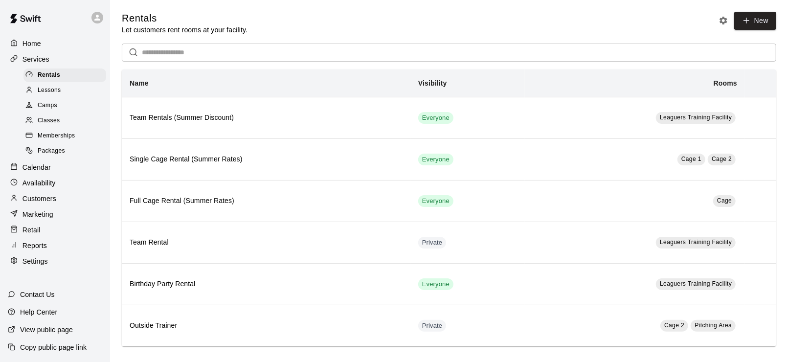
click at [47, 123] on span "Classes" at bounding box center [49, 121] width 22 height 10
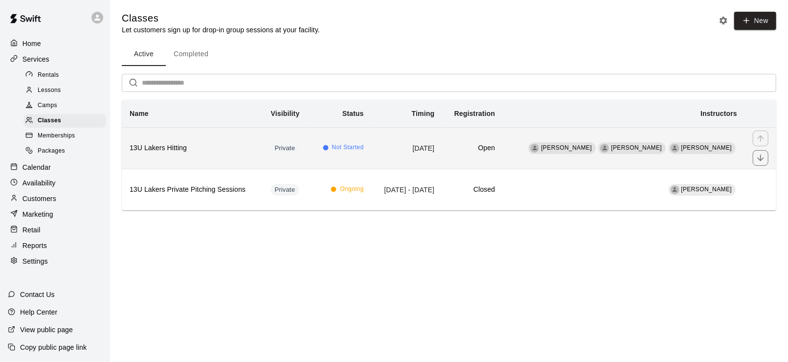
click at [403, 151] on td "[DATE]" at bounding box center [407, 148] width 71 height 42
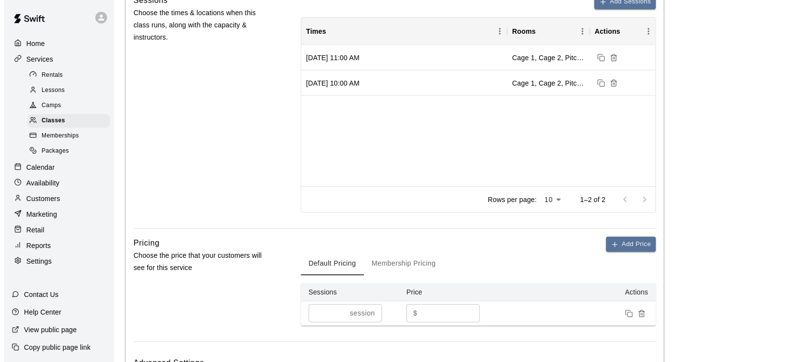
scroll to position [294, 0]
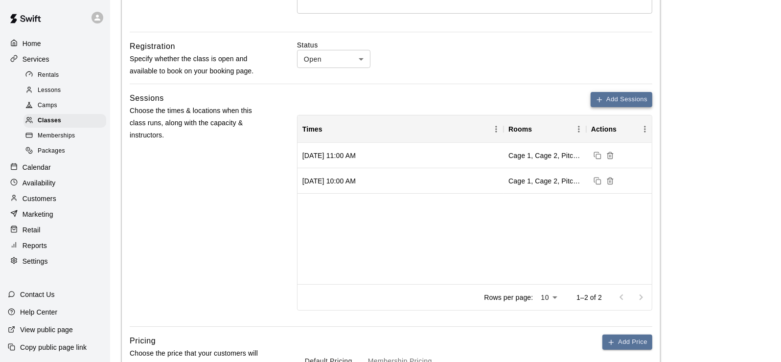
click at [612, 98] on button "Add Sessions" at bounding box center [622, 99] width 62 height 15
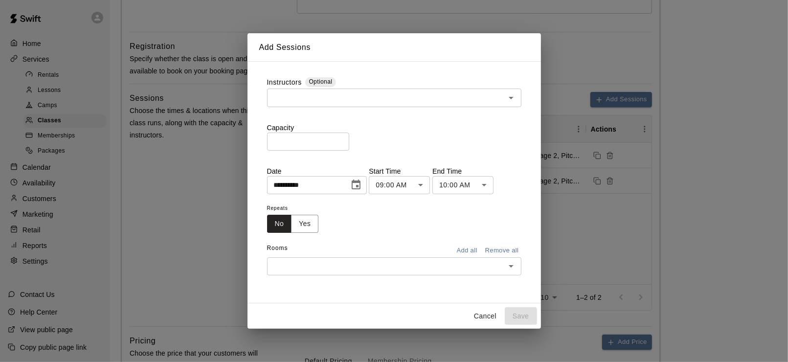
click at [344, 97] on input "text" at bounding box center [386, 98] width 232 height 12
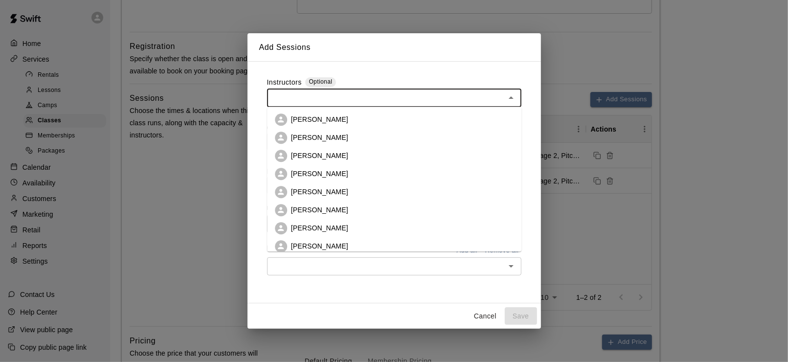
click at [324, 118] on p "[PERSON_NAME]" at bounding box center [319, 120] width 57 height 10
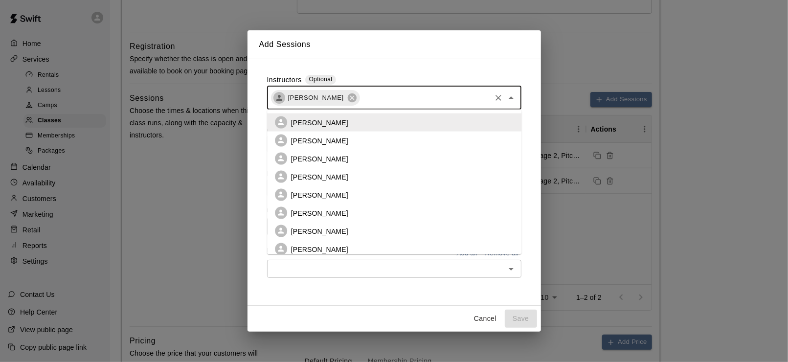
click at [405, 102] on input "text" at bounding box center [425, 98] width 129 height 12
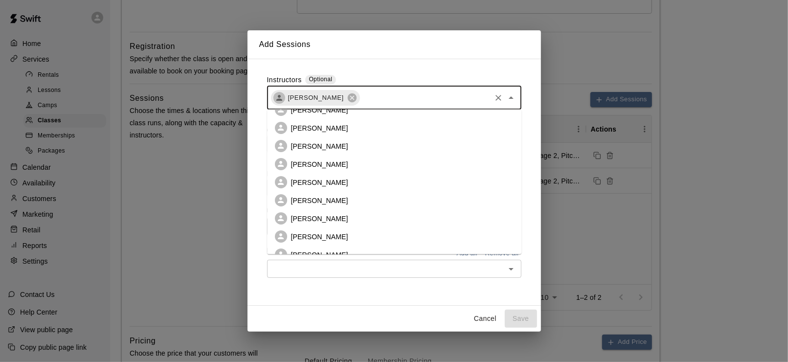
click at [330, 214] on p "[PERSON_NAME]" at bounding box center [319, 218] width 57 height 10
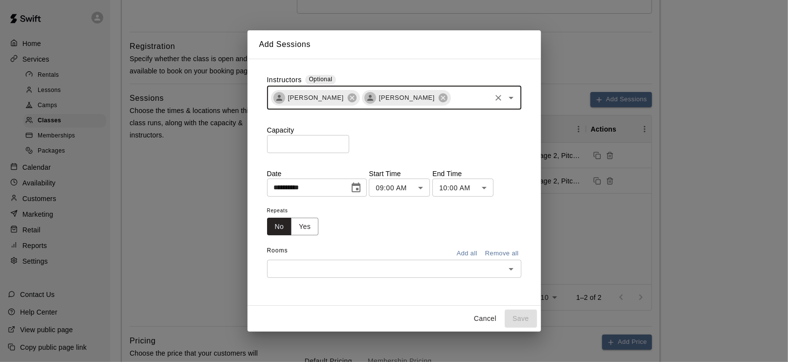
click at [452, 100] on input "text" at bounding box center [471, 98] width 38 height 12
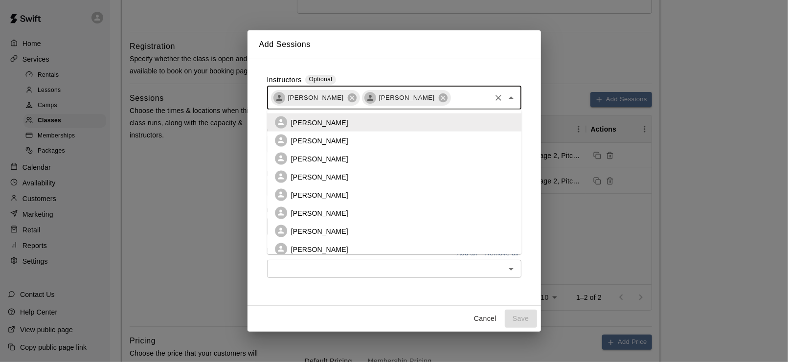
click at [345, 152] on li "[PERSON_NAME]" at bounding box center [394, 159] width 255 height 18
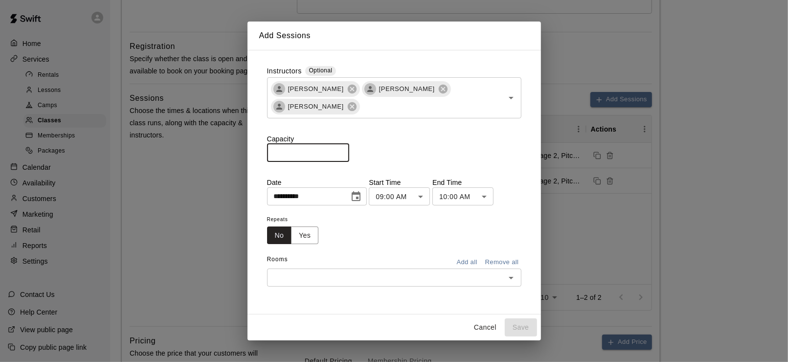
click at [349, 152] on input "*" at bounding box center [308, 153] width 82 height 18
type input "*"
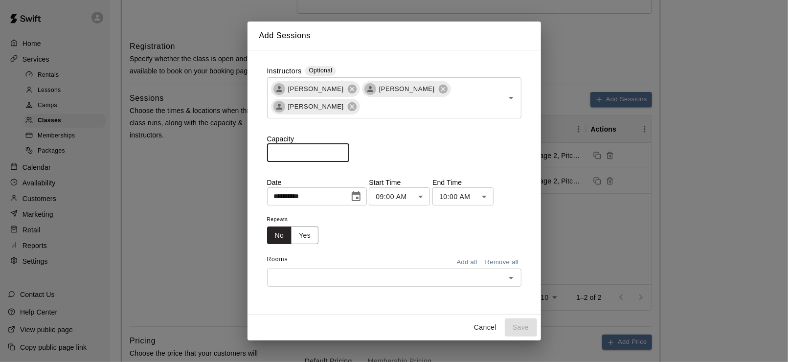
click at [349, 152] on input "*" at bounding box center [308, 153] width 82 height 18
click at [361, 199] on icon "Choose date, selected date is Aug 13, 2025" at bounding box center [356, 196] width 9 height 10
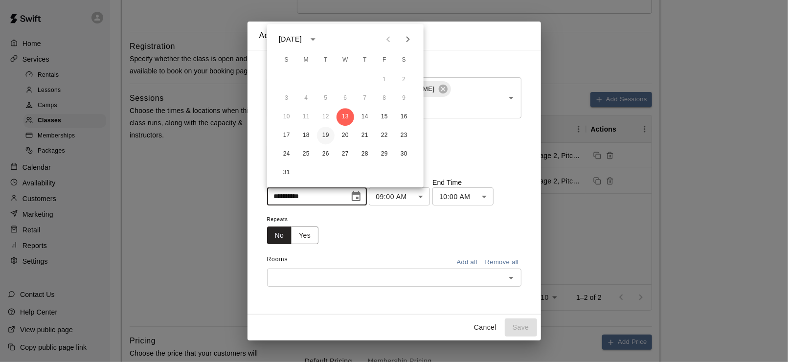
click at [323, 138] on button "19" at bounding box center [326, 136] width 18 height 18
type input "**********"
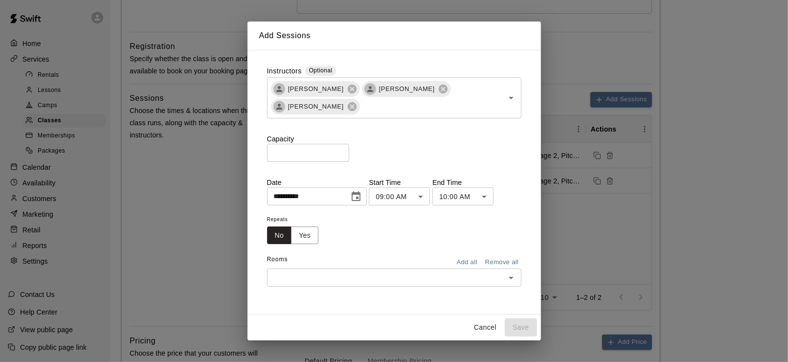
click at [429, 195] on body "**********" at bounding box center [394, 215] width 788 height 1019
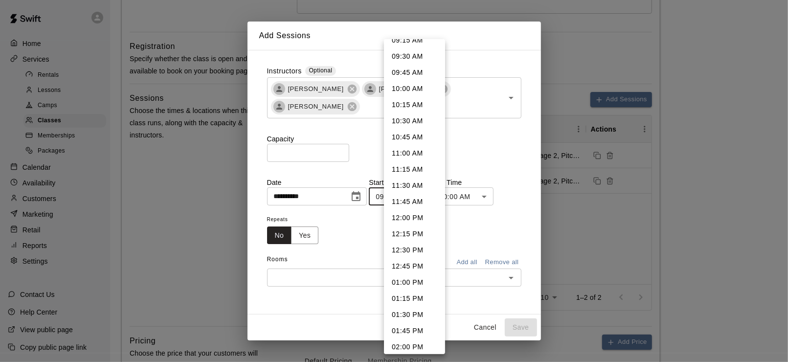
scroll to position [637, 0]
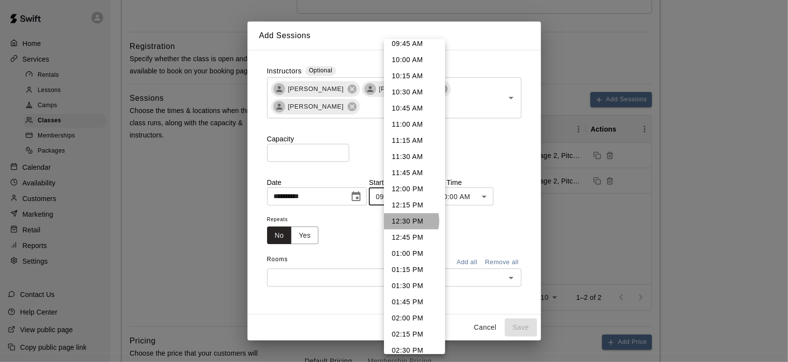
click at [402, 221] on li "12:30 PM" at bounding box center [414, 221] width 61 height 16
type input "********"
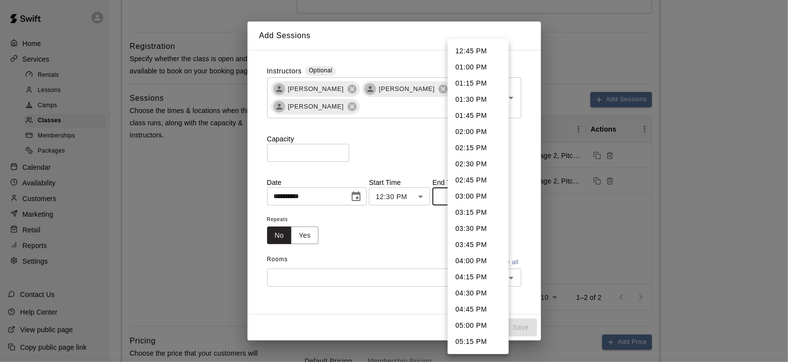
click at [468, 195] on body "**********" at bounding box center [394, 215] width 788 height 1019
click at [468, 103] on li "01:30 PM" at bounding box center [478, 100] width 61 height 16
type input "********"
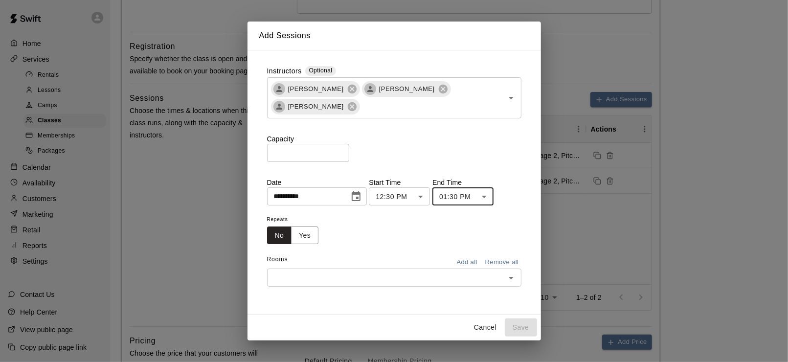
click at [469, 264] on button "Add all" at bounding box center [467, 262] width 31 height 15
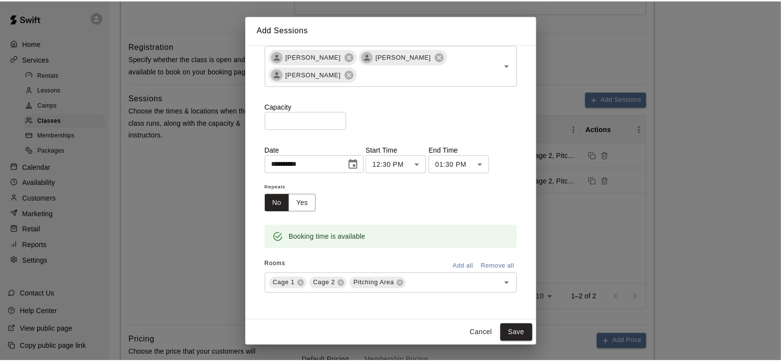
scroll to position [26, 0]
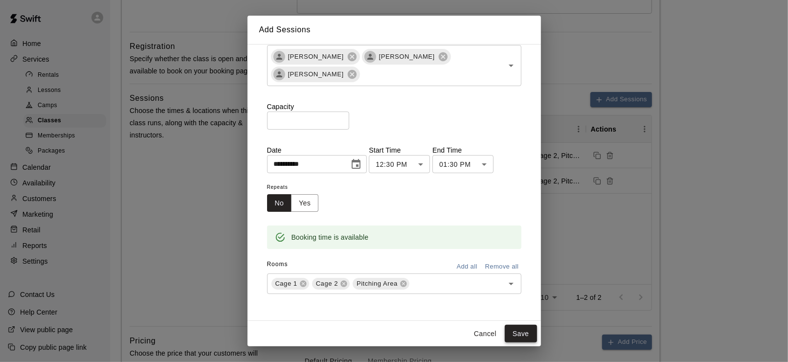
click at [518, 335] on button "Save" at bounding box center [521, 334] width 32 height 18
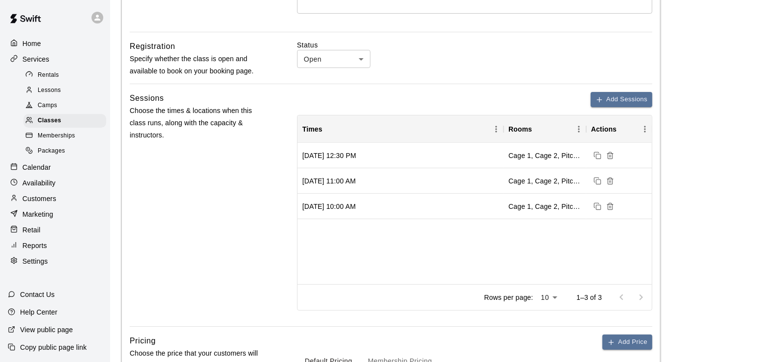
click at [41, 172] on p "Calendar" at bounding box center [37, 167] width 28 height 10
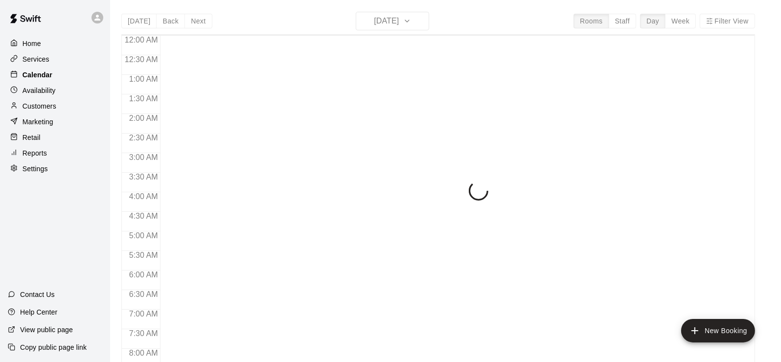
scroll to position [343, 0]
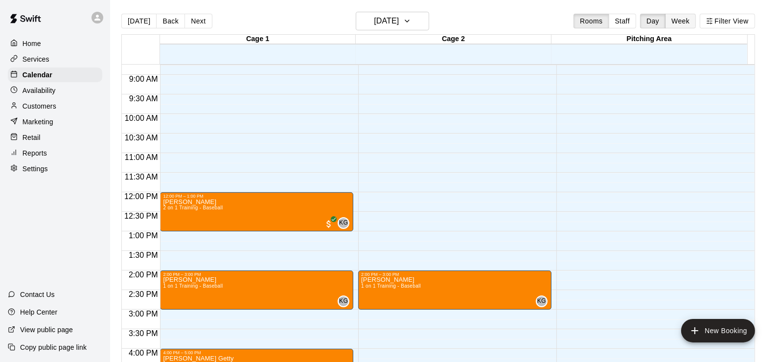
click at [695, 20] on button "Week" at bounding box center [680, 21] width 31 height 15
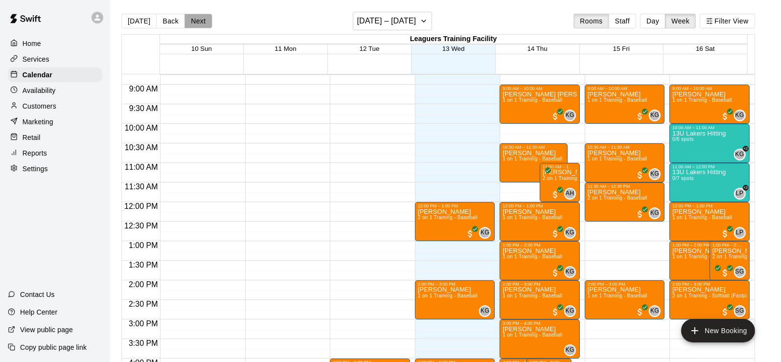
click at [191, 20] on button "Next" at bounding box center [198, 21] width 27 height 15
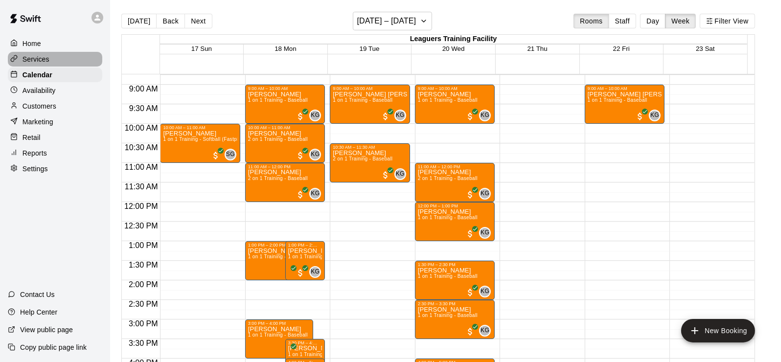
click at [43, 58] on p "Services" at bounding box center [36, 59] width 27 height 10
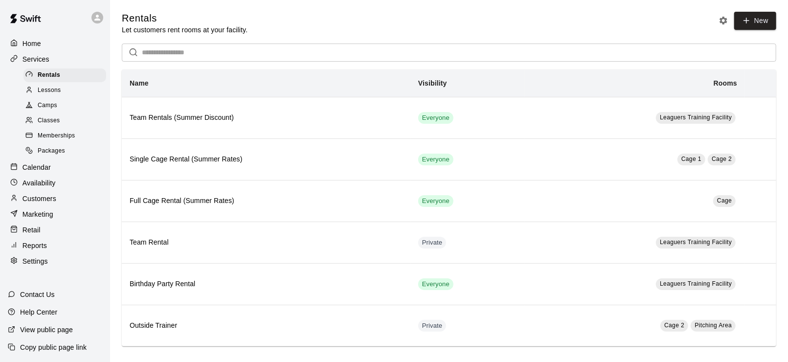
click at [53, 121] on span "Classes" at bounding box center [49, 121] width 22 height 10
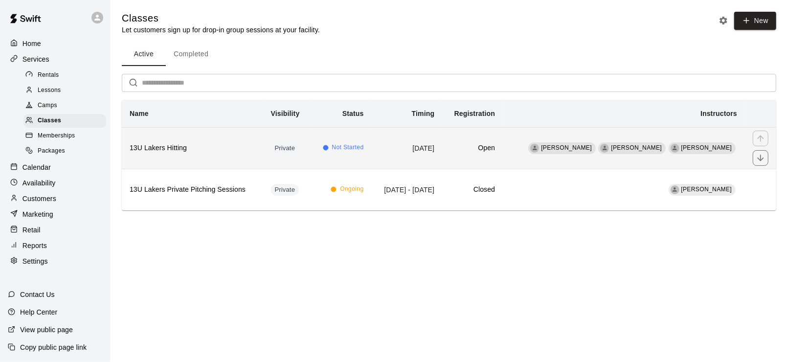
click at [386, 150] on td "[DATE]" at bounding box center [407, 148] width 71 height 42
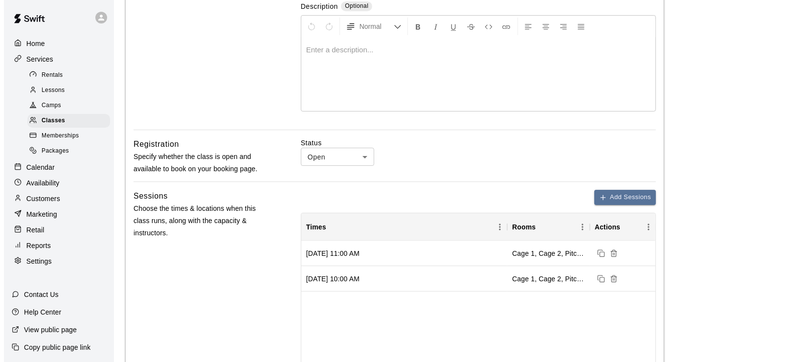
scroll to position [343, 0]
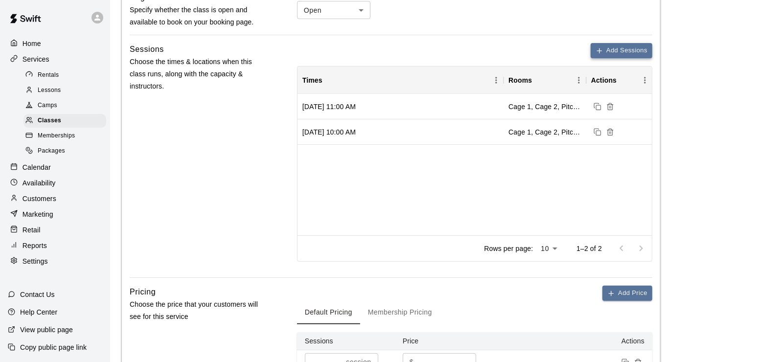
click at [608, 49] on button "Add Sessions" at bounding box center [622, 50] width 62 height 15
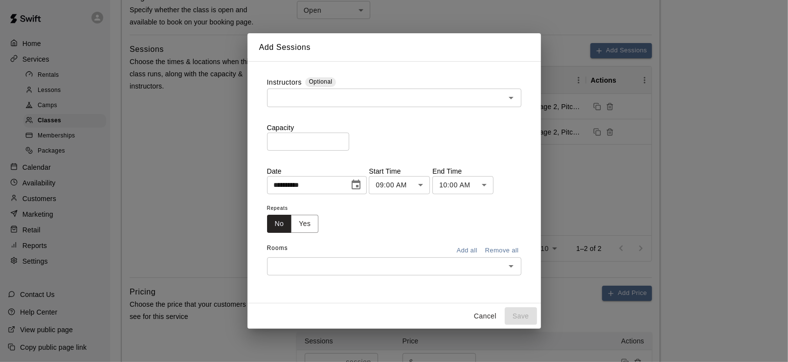
click at [337, 95] on input "text" at bounding box center [386, 98] width 232 height 12
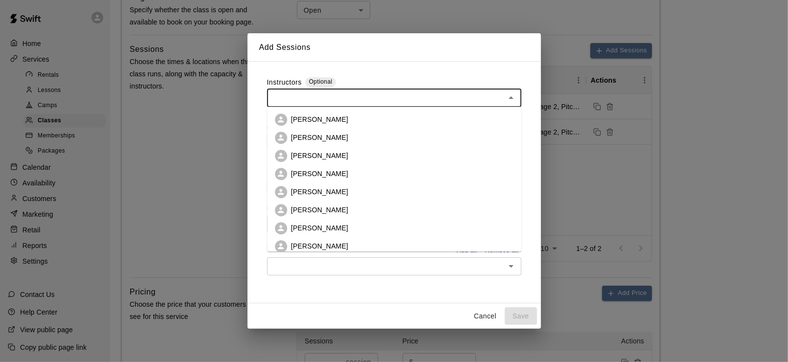
click at [331, 112] on li "[PERSON_NAME]" at bounding box center [394, 120] width 255 height 18
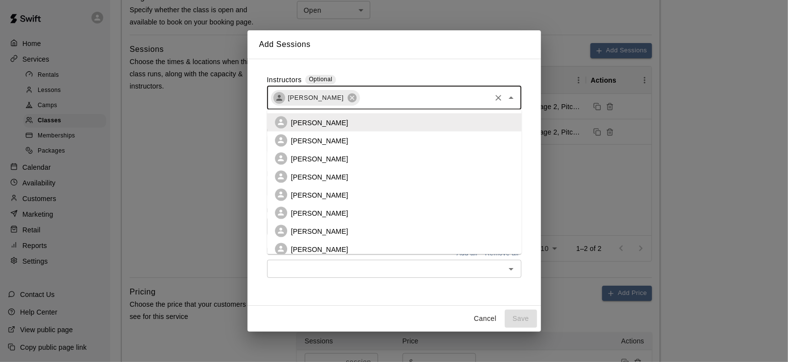
click at [399, 101] on input "text" at bounding box center [425, 98] width 129 height 12
click at [348, 153] on li "[PERSON_NAME]" at bounding box center [394, 159] width 255 height 18
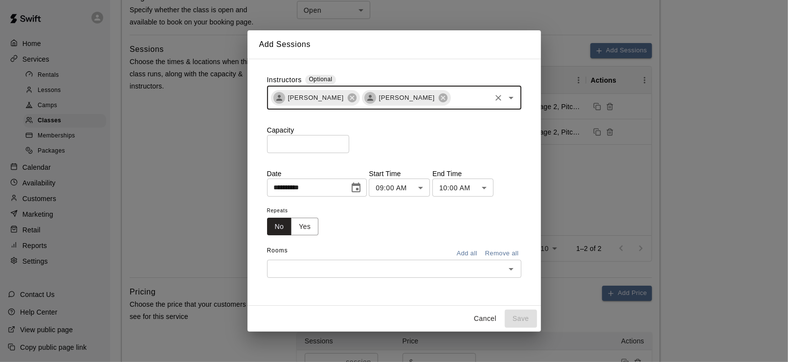
click at [463, 100] on input "text" at bounding box center [471, 98] width 38 height 12
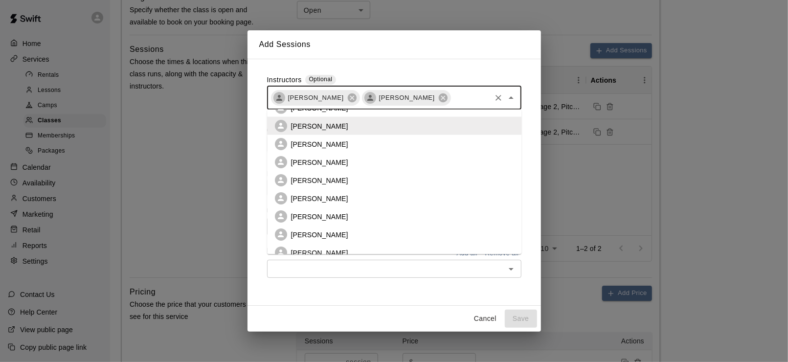
scroll to position [62, 0]
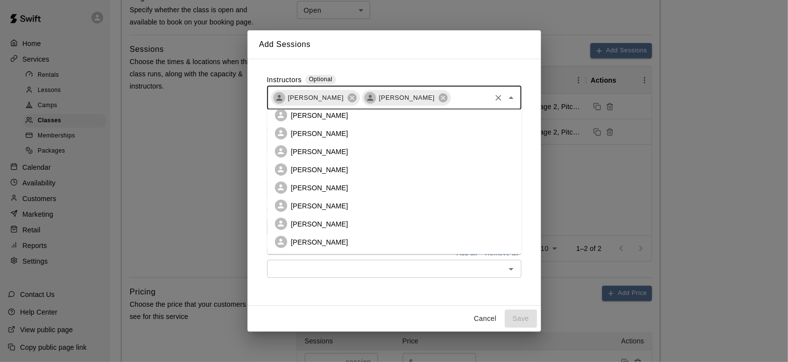
click at [342, 206] on li "[PERSON_NAME]" at bounding box center [394, 206] width 255 height 18
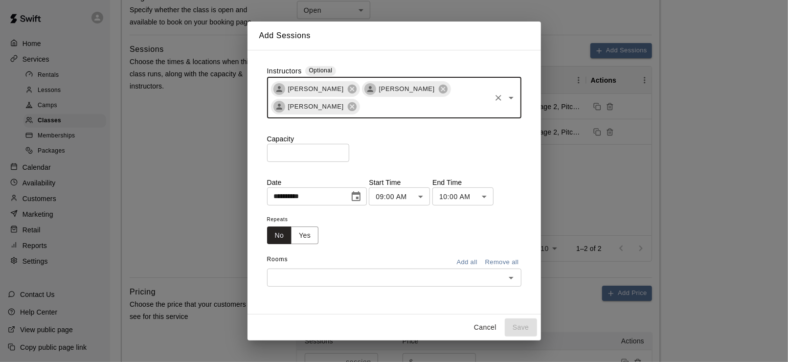
click at [349, 150] on input "*" at bounding box center [308, 153] width 82 height 18
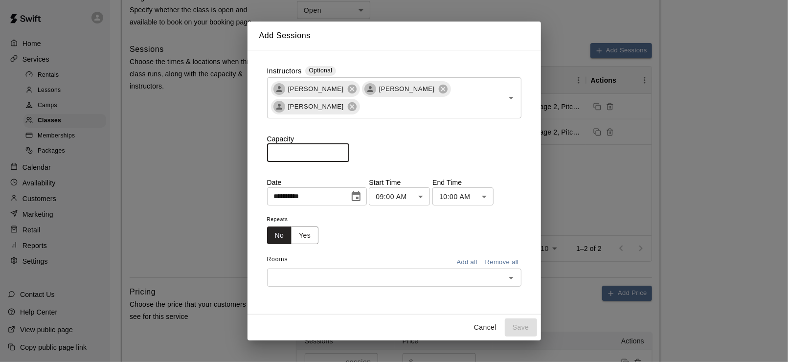
click at [349, 150] on input "*" at bounding box center [308, 153] width 82 height 18
type input "*"
click at [349, 150] on input "*" at bounding box center [308, 153] width 82 height 18
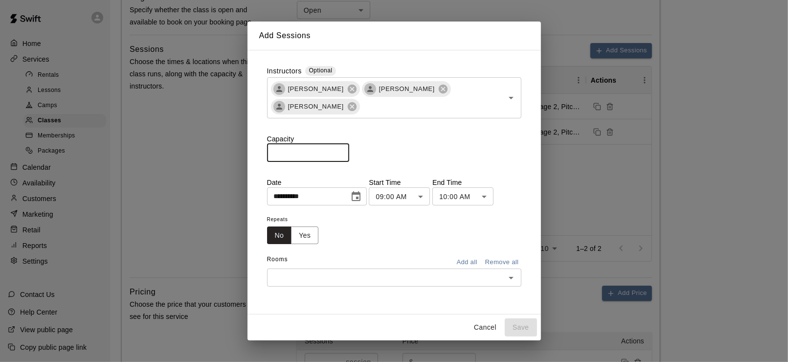
click at [361, 194] on icon "Choose date, selected date is Aug 13, 2025" at bounding box center [356, 196] width 9 height 10
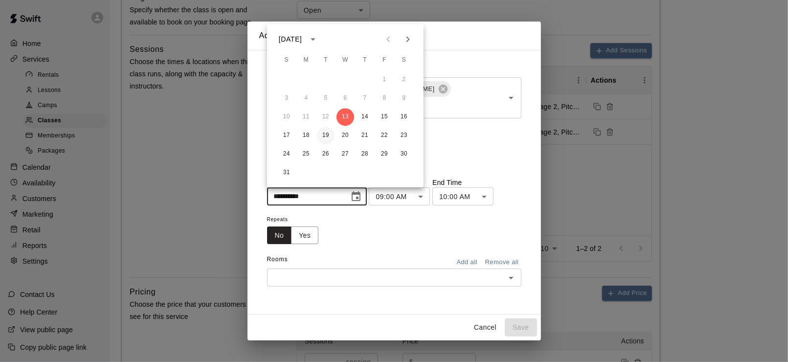
click at [328, 137] on button "19" at bounding box center [326, 136] width 18 height 18
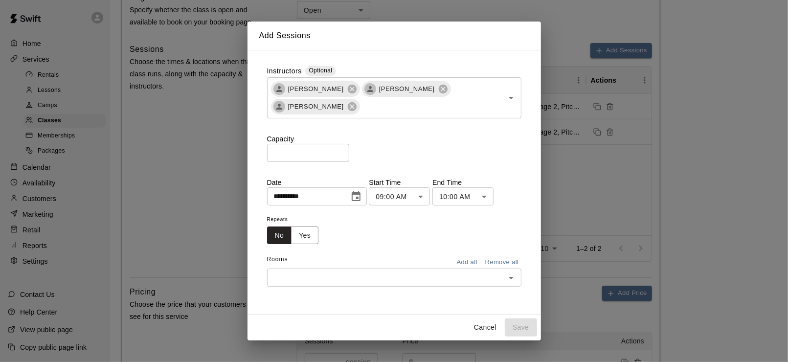
type input "**********"
click at [431, 196] on body "**********" at bounding box center [394, 166] width 788 height 1019
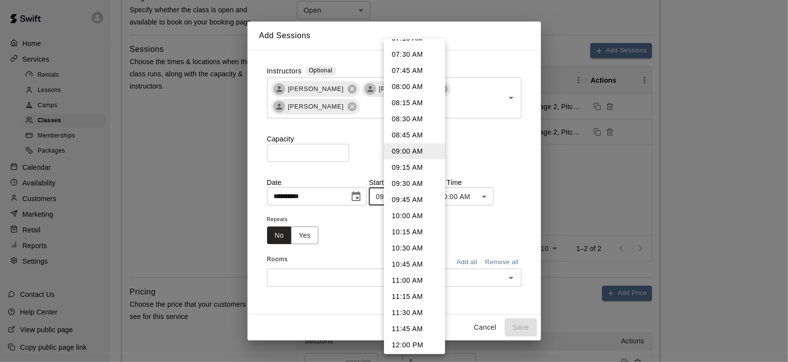
scroll to position [533, 0]
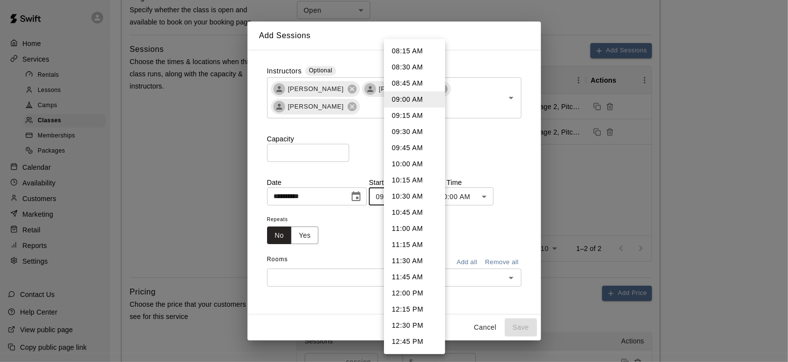
click at [408, 253] on li "11:30 AM" at bounding box center [414, 261] width 61 height 16
type input "********"
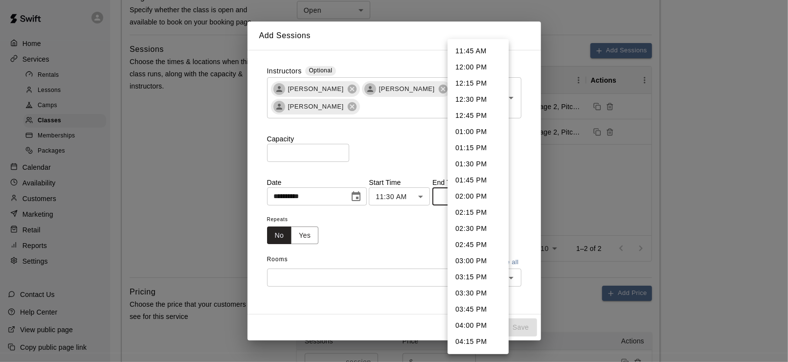
click at [480, 200] on body "**********" at bounding box center [394, 166] width 788 height 1019
click at [474, 102] on li "12:30 PM" at bounding box center [478, 100] width 61 height 16
type input "********"
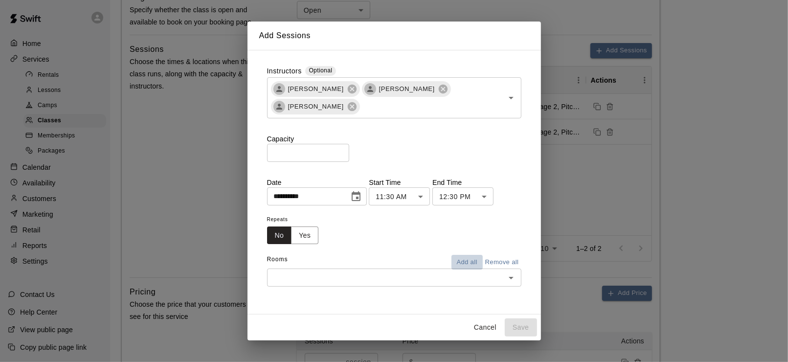
click at [466, 261] on button "Add all" at bounding box center [467, 262] width 31 height 15
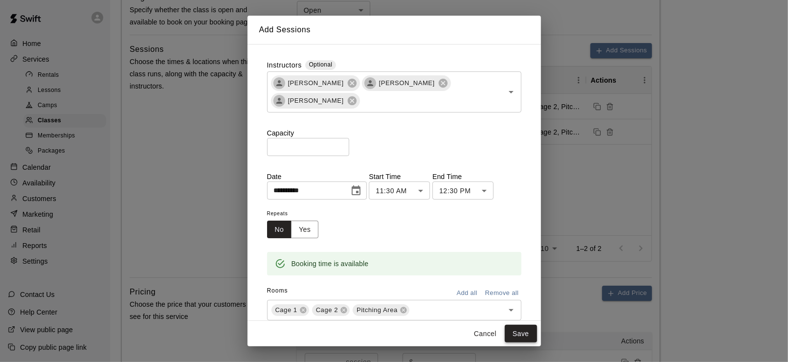
click at [521, 328] on button "Save" at bounding box center [521, 334] width 32 height 18
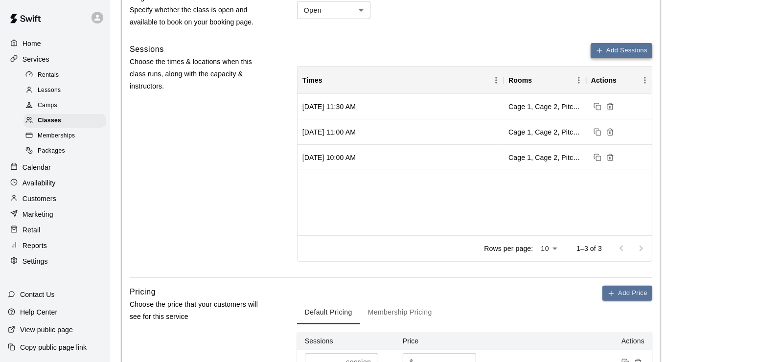
click at [612, 49] on button "Add Sessions" at bounding box center [622, 50] width 62 height 15
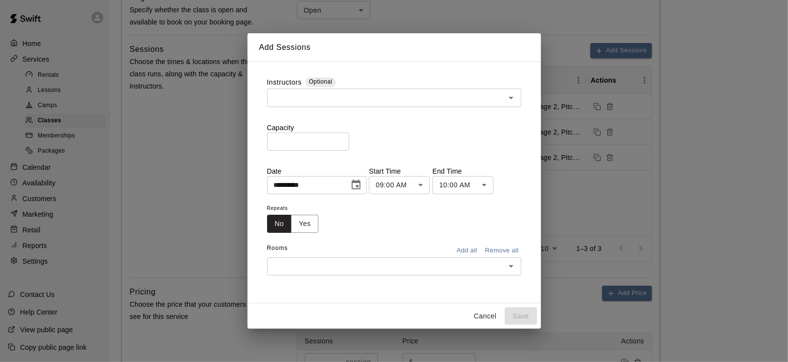
click at [286, 84] on label "Instructors" at bounding box center [284, 82] width 35 height 11
click at [329, 96] on input "text" at bounding box center [386, 98] width 232 height 12
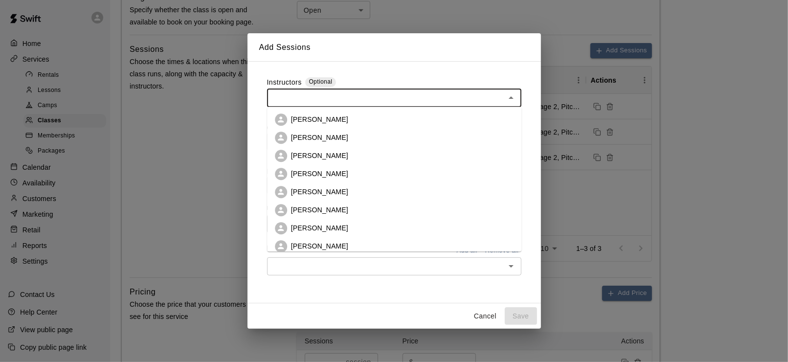
click at [314, 125] on li "[PERSON_NAME]" at bounding box center [394, 120] width 255 height 18
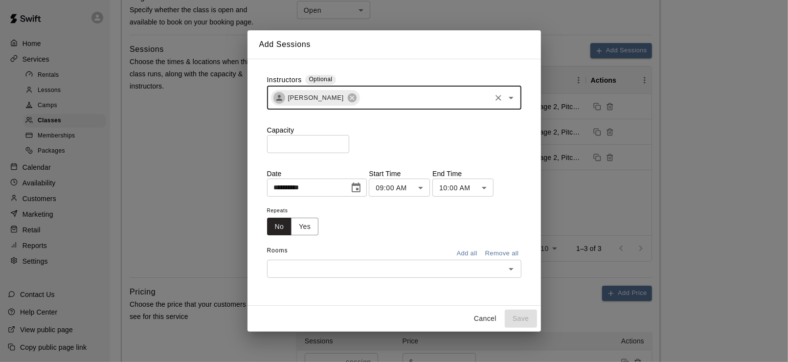
click at [384, 95] on input "text" at bounding box center [425, 98] width 129 height 12
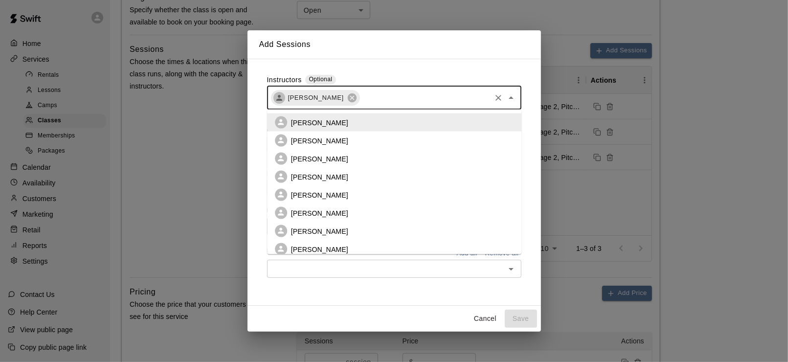
click at [334, 155] on p "[PERSON_NAME]" at bounding box center [319, 159] width 57 height 10
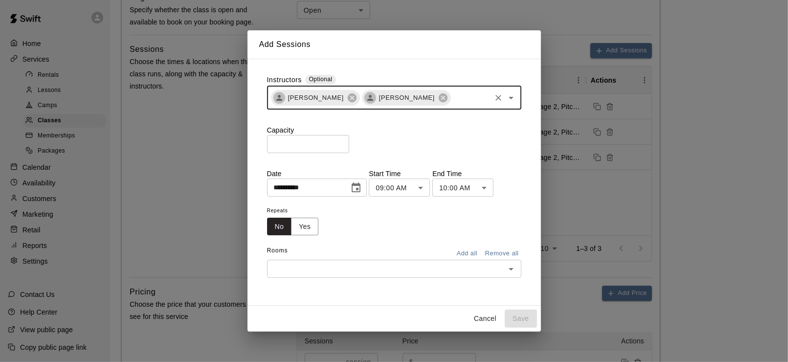
click at [453, 99] on input "text" at bounding box center [471, 98] width 38 height 12
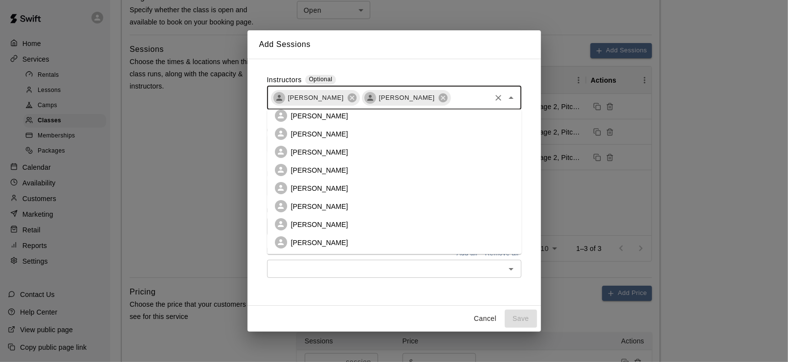
scroll to position [62, 0]
click at [340, 203] on li "[PERSON_NAME]" at bounding box center [394, 206] width 255 height 18
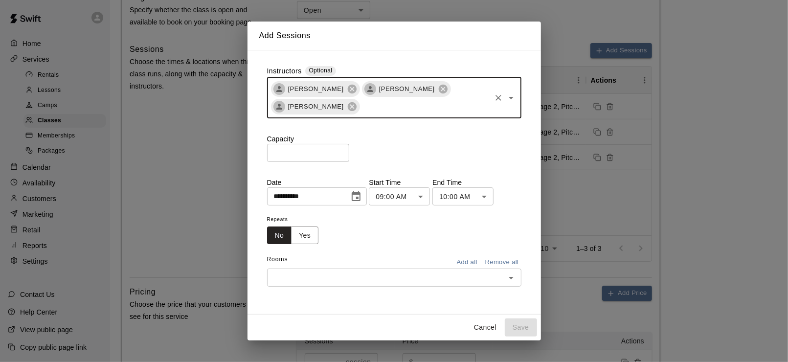
click at [349, 152] on input "*" at bounding box center [308, 153] width 82 height 18
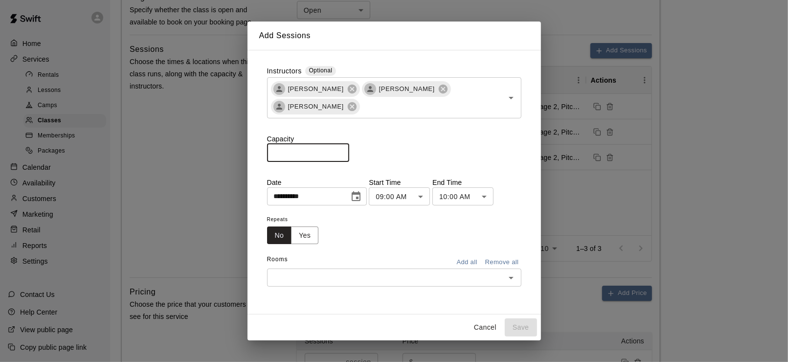
click at [349, 152] on input "*" at bounding box center [308, 153] width 82 height 18
type input "*"
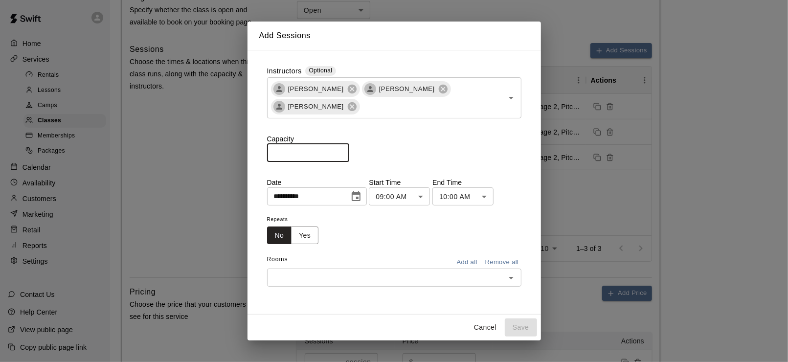
click at [349, 152] on input "*" at bounding box center [308, 153] width 82 height 18
click at [362, 195] on icon "Choose date, selected date is Aug 13, 2025" at bounding box center [356, 197] width 12 height 12
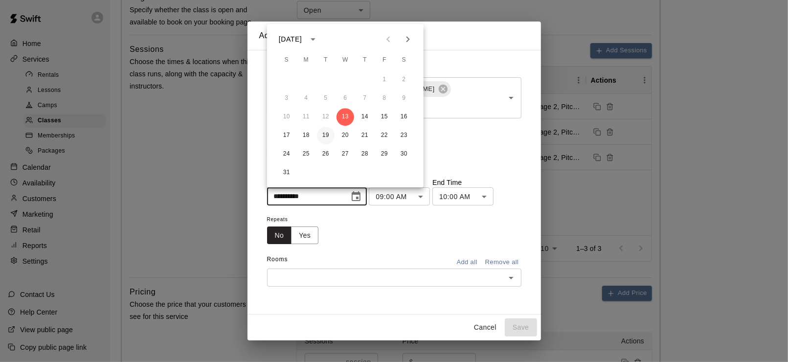
click at [325, 138] on button "19" at bounding box center [326, 136] width 18 height 18
type input "**********"
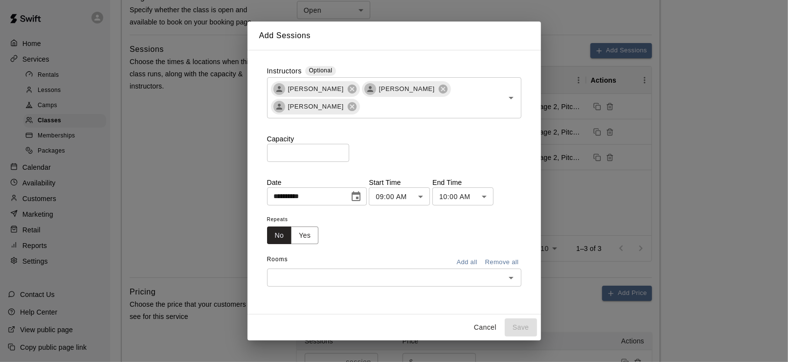
click at [423, 195] on body "**********" at bounding box center [394, 166] width 788 height 1019
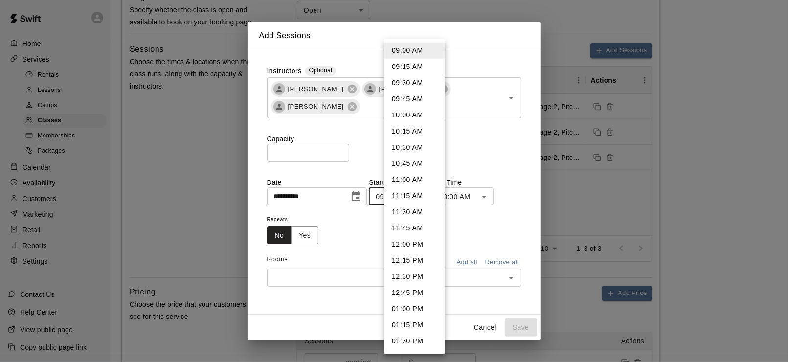
scroll to position [582, 0]
click at [410, 270] on li "12:30 PM" at bounding box center [414, 277] width 61 height 16
type input "********"
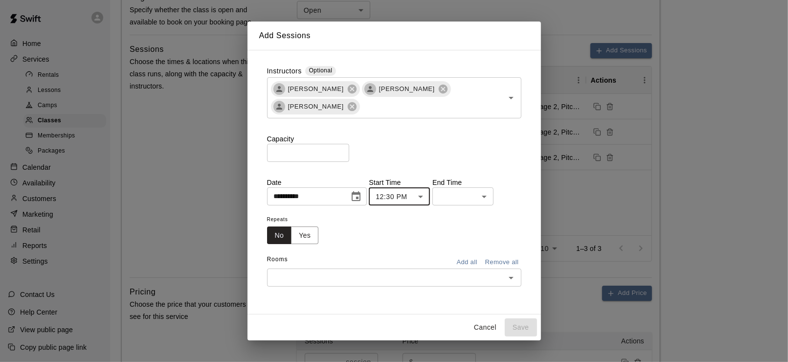
click at [477, 200] on body "**********" at bounding box center [394, 166] width 788 height 1019
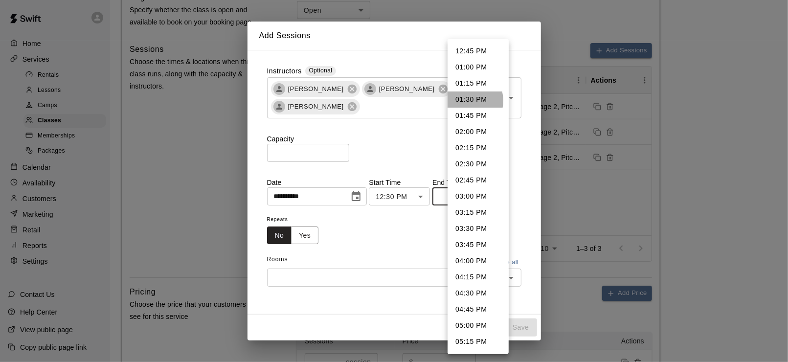
click at [469, 101] on li "01:30 PM" at bounding box center [478, 100] width 61 height 16
type input "********"
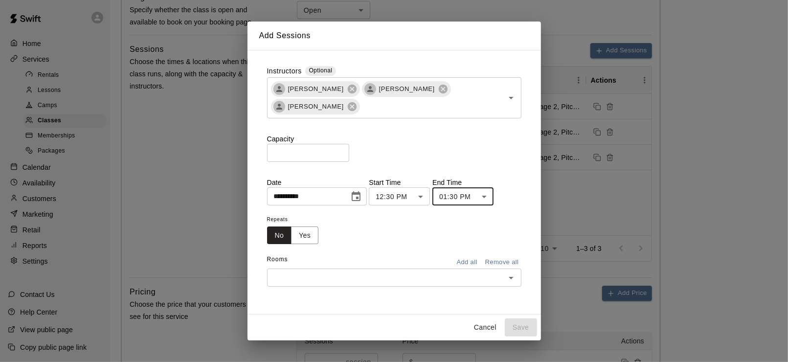
click at [469, 266] on button "Add all" at bounding box center [467, 262] width 31 height 15
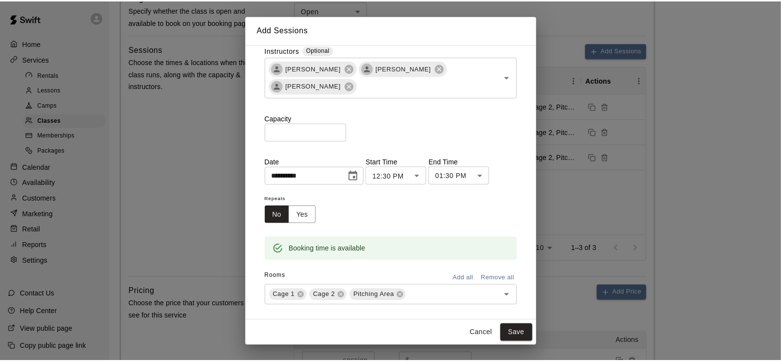
scroll to position [26, 0]
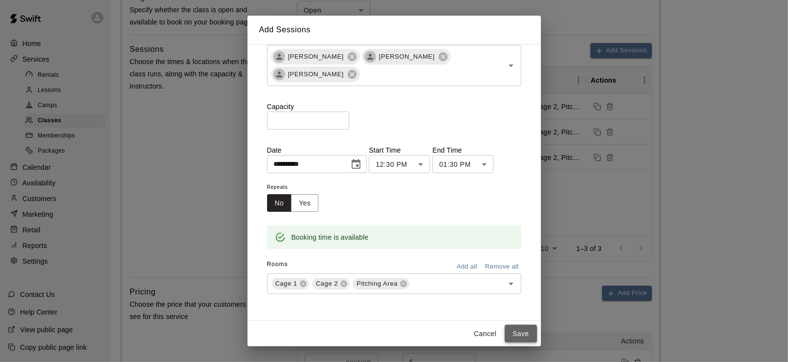
click at [519, 329] on button "Save" at bounding box center [521, 334] width 32 height 18
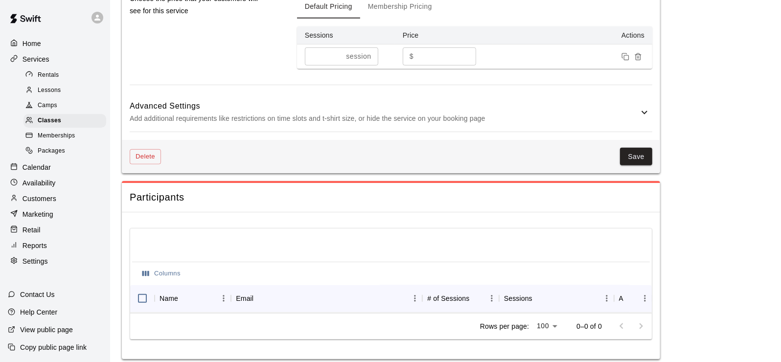
scroll to position [661, 0]
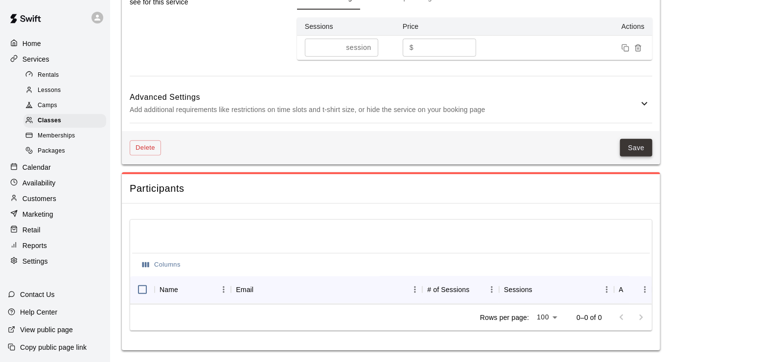
click at [638, 141] on button "Save" at bounding box center [636, 148] width 32 height 18
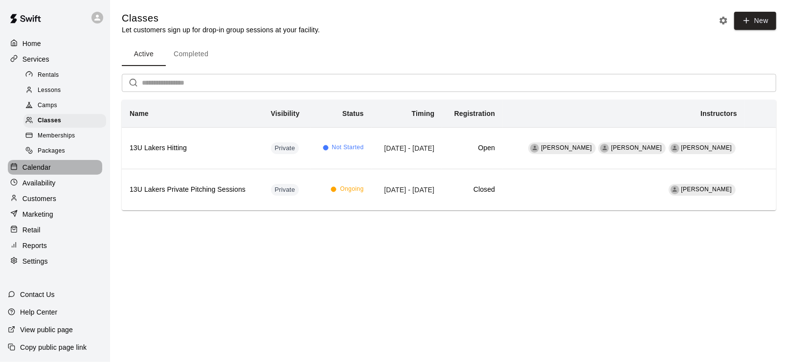
click at [41, 169] on p "Calendar" at bounding box center [37, 167] width 28 height 10
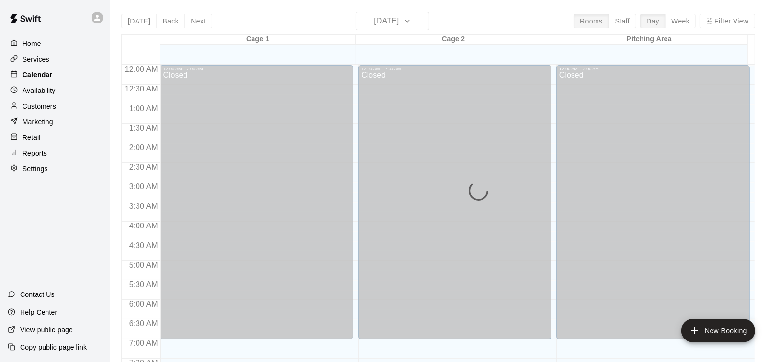
scroll to position [343, 0]
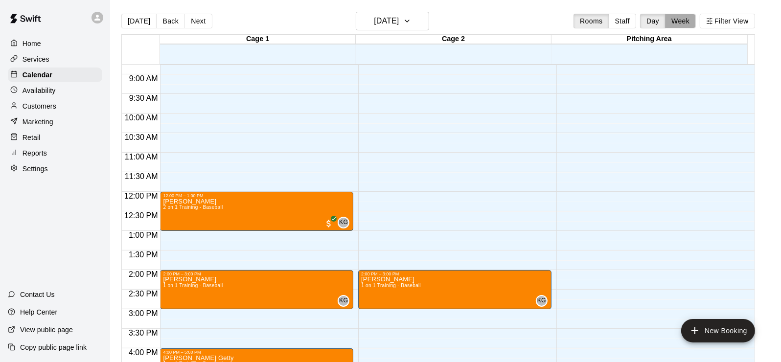
click at [680, 21] on button "Week" at bounding box center [680, 21] width 31 height 15
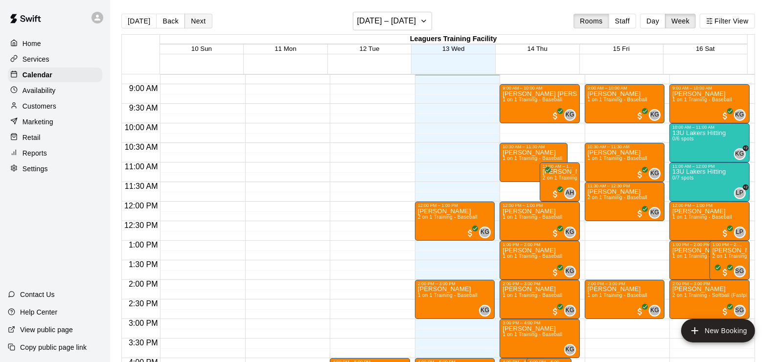
click at [194, 23] on button "Next" at bounding box center [198, 21] width 27 height 15
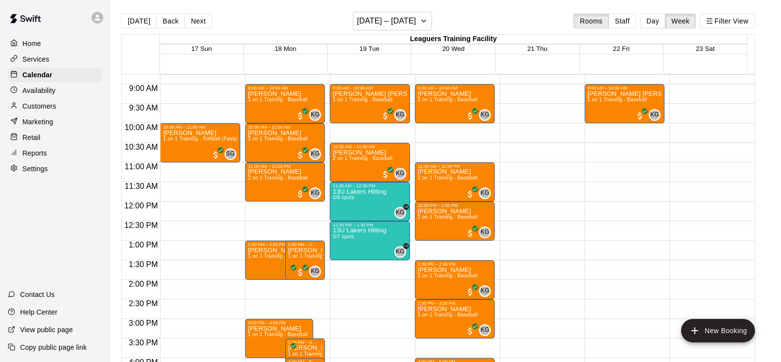
scroll to position [294, 0]
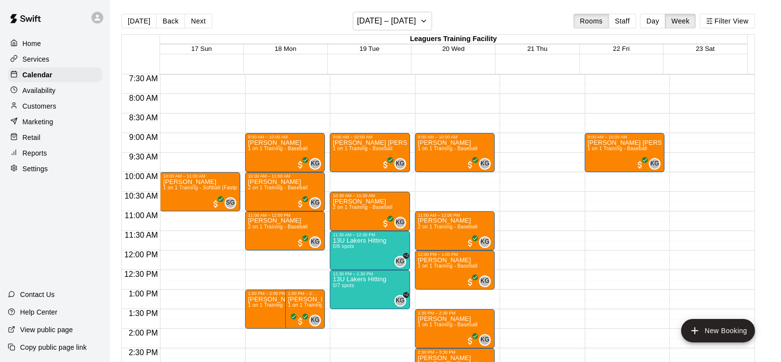
click at [35, 59] on p "Services" at bounding box center [36, 59] width 27 height 10
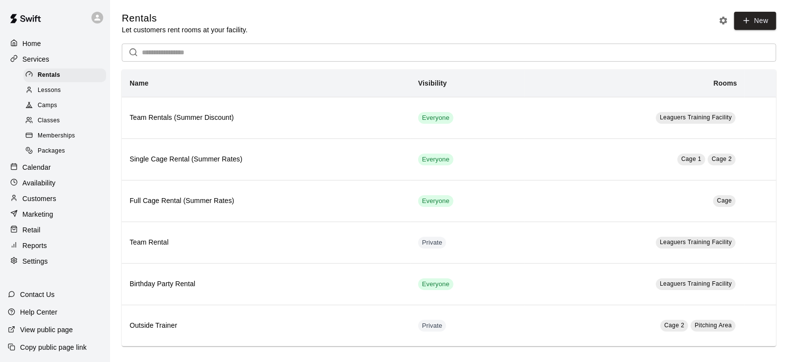
click at [47, 124] on span "Classes" at bounding box center [49, 121] width 22 height 10
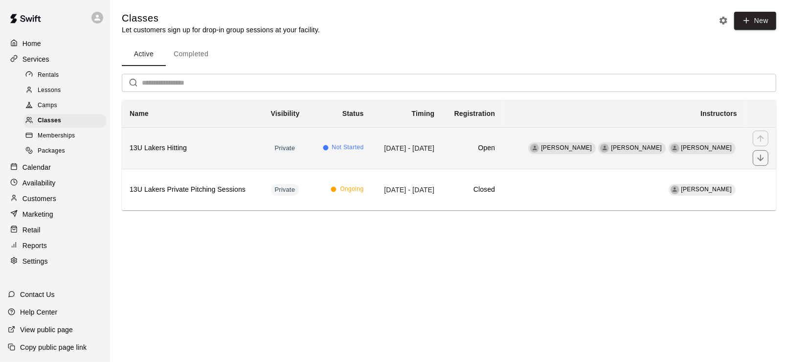
click at [195, 143] on h6 "13U Lakers Hitting" at bounding box center [193, 148] width 126 height 11
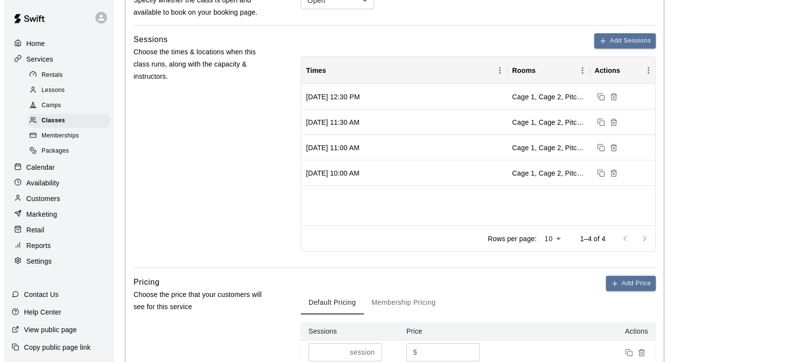
scroll to position [294, 0]
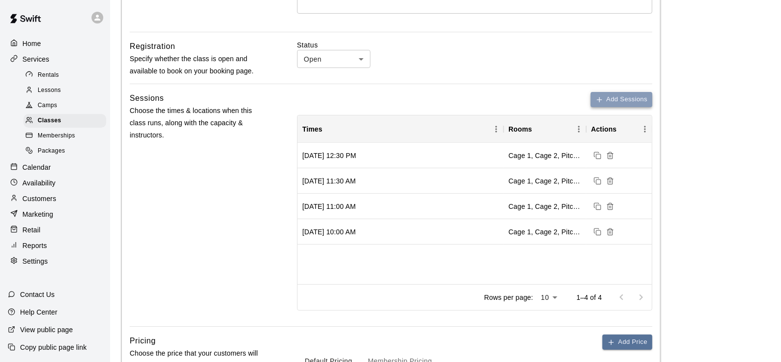
click at [606, 97] on button "Add Sessions" at bounding box center [622, 99] width 62 height 15
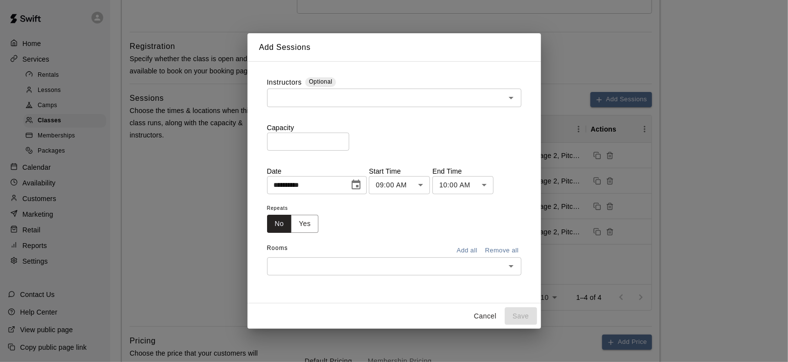
click at [300, 98] on input "text" at bounding box center [386, 98] width 232 height 12
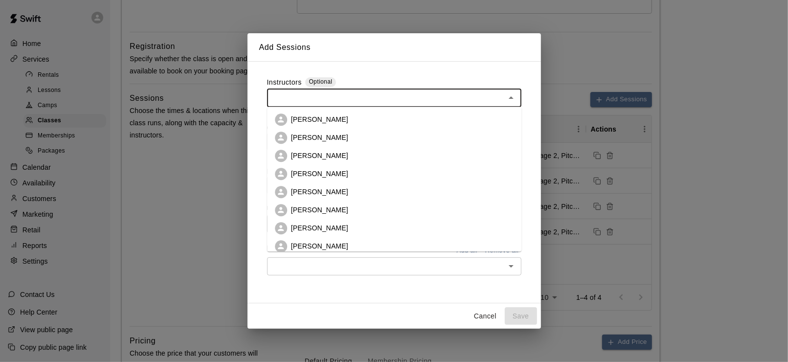
click at [309, 116] on p "[PERSON_NAME]" at bounding box center [319, 120] width 57 height 10
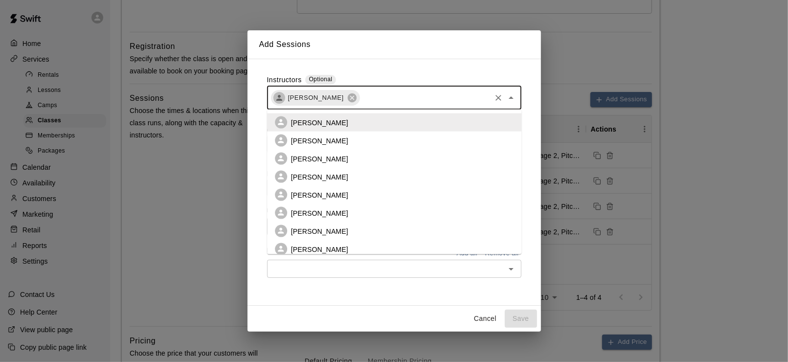
click at [378, 96] on input "text" at bounding box center [425, 98] width 129 height 12
click at [337, 157] on li "[PERSON_NAME]" at bounding box center [394, 159] width 255 height 18
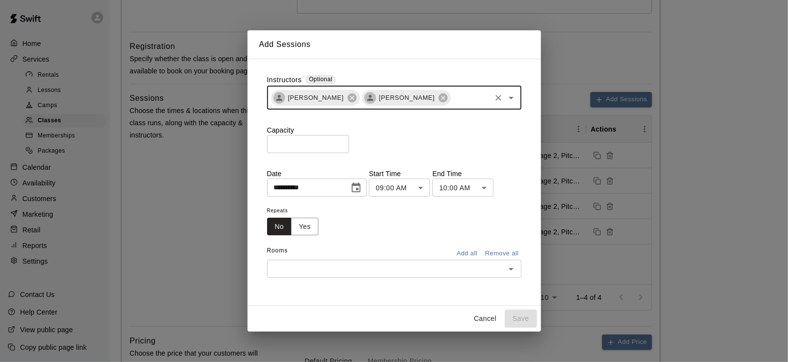
click at [452, 95] on input "text" at bounding box center [471, 98] width 38 height 12
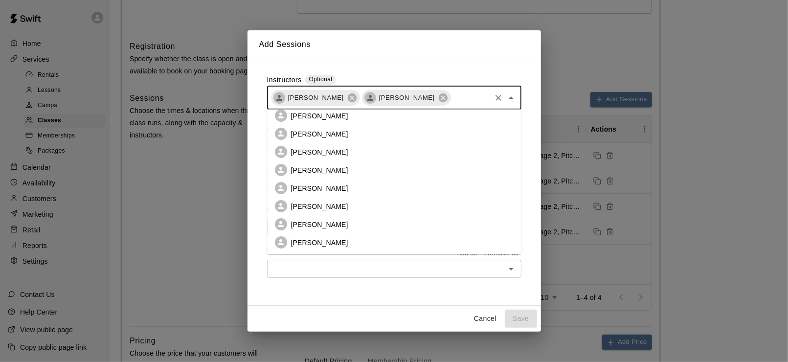
scroll to position [62, 0]
click at [315, 204] on p "[PERSON_NAME]" at bounding box center [319, 206] width 57 height 10
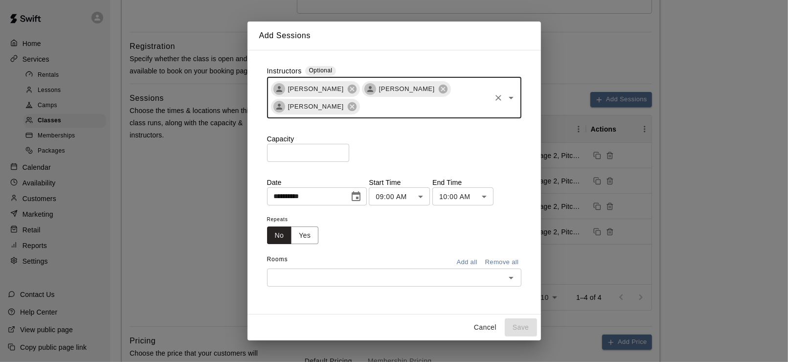
click at [349, 151] on input "*" at bounding box center [308, 153] width 82 height 18
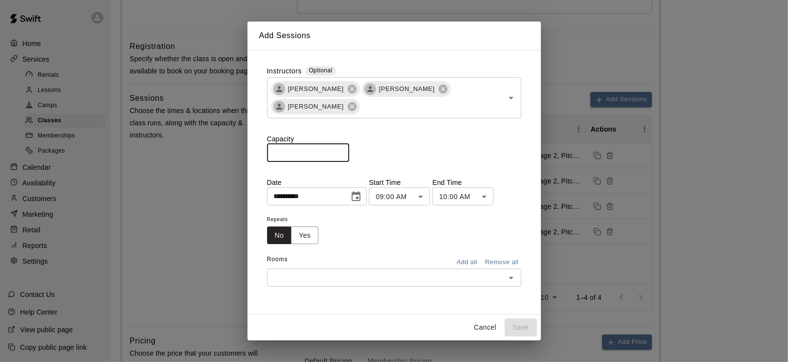
click at [349, 151] on input "*" at bounding box center [308, 153] width 82 height 18
type input "*"
click at [349, 151] on input "*" at bounding box center [308, 153] width 82 height 18
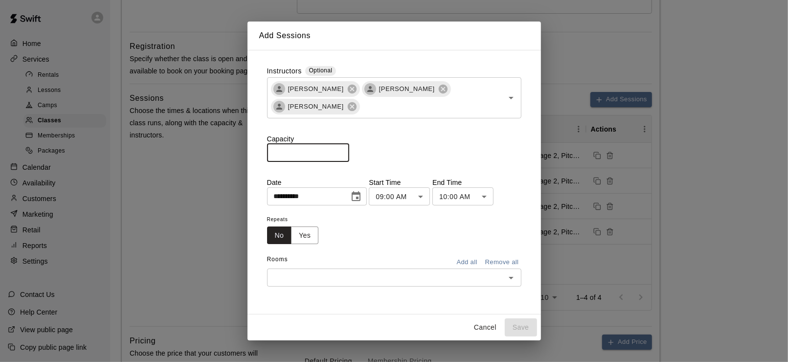
click at [362, 196] on icon "Choose date, selected date is Aug 13, 2025" at bounding box center [356, 197] width 12 height 12
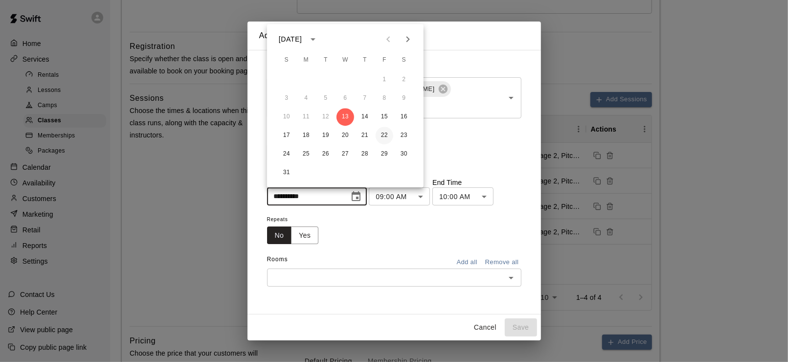
click at [382, 137] on button "22" at bounding box center [385, 136] width 18 height 18
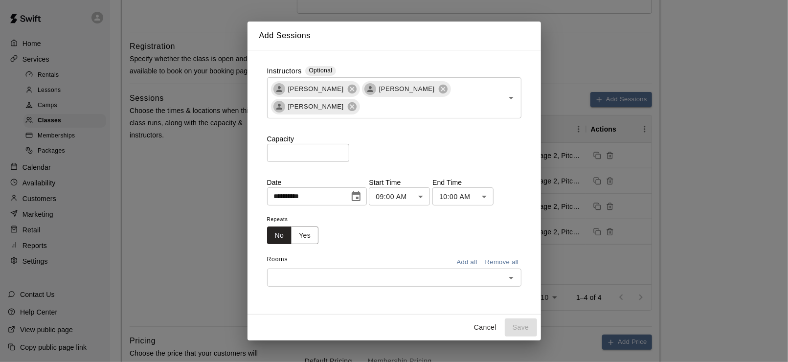
type input "**********"
click at [431, 197] on body "**********" at bounding box center [394, 215] width 788 height 1019
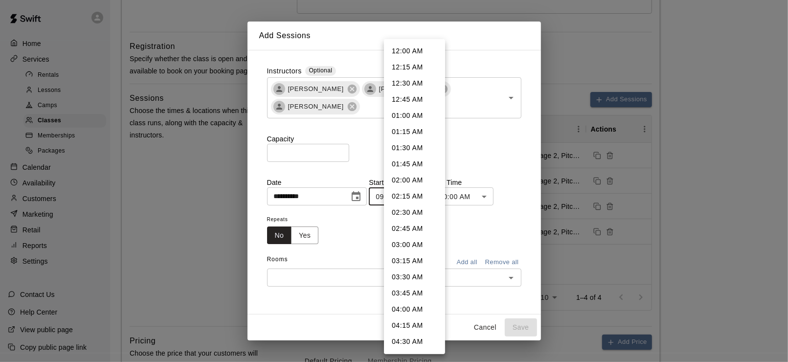
scroll to position [435, 0]
click at [418, 255] on li "10:00 AM" at bounding box center [414, 262] width 61 height 16
type input "********"
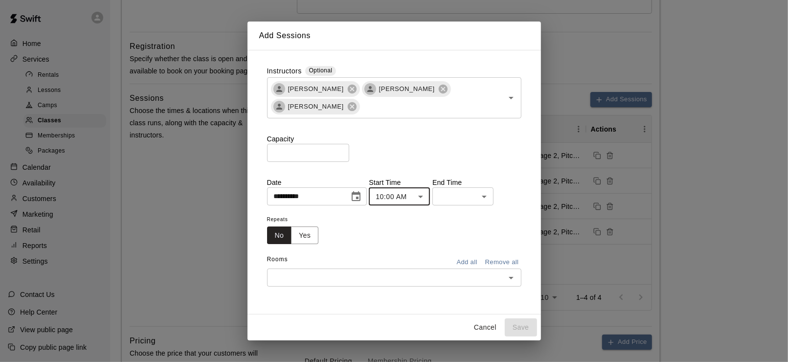
click at [487, 202] on body "**********" at bounding box center [394, 215] width 788 height 1019
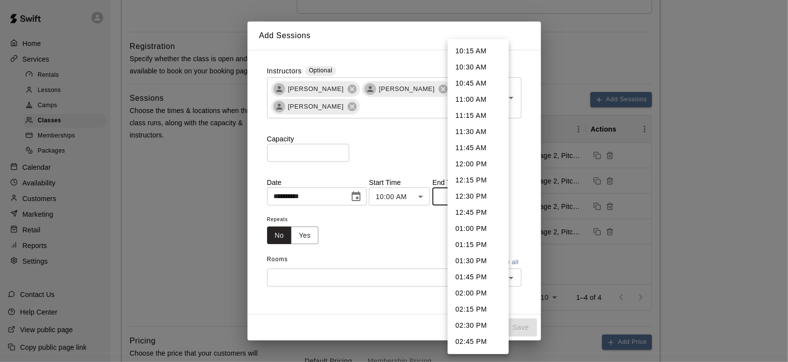
click at [474, 104] on li "11:00 AM" at bounding box center [478, 100] width 61 height 16
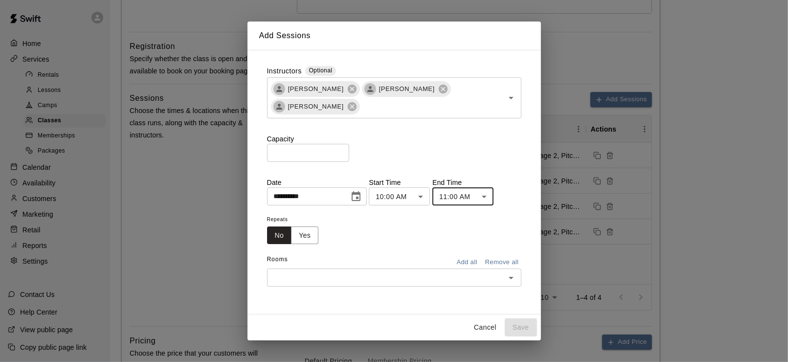
type input "********"
click at [466, 263] on button "Add all" at bounding box center [467, 262] width 31 height 15
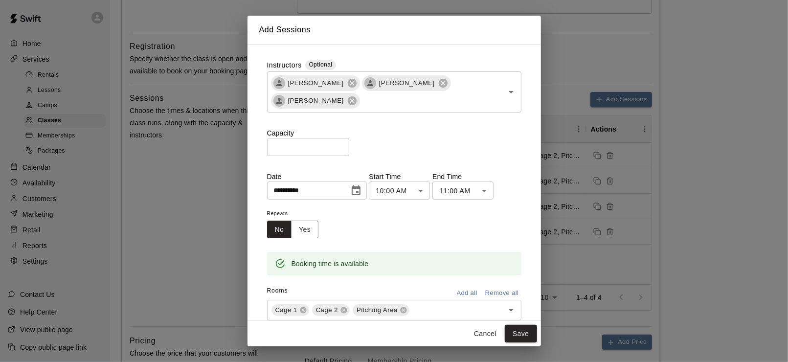
scroll to position [26, 0]
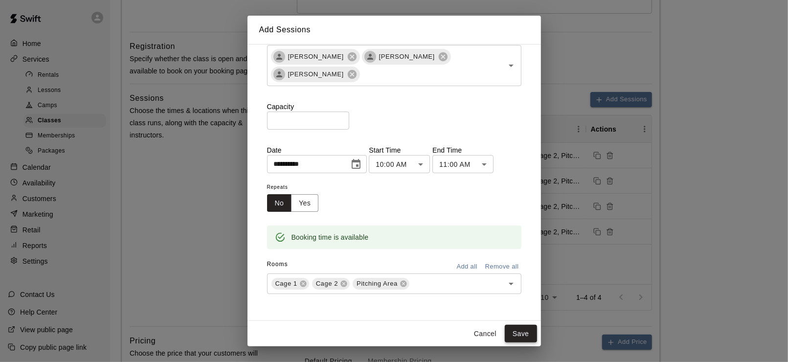
click at [516, 335] on button "Save" at bounding box center [521, 334] width 32 height 18
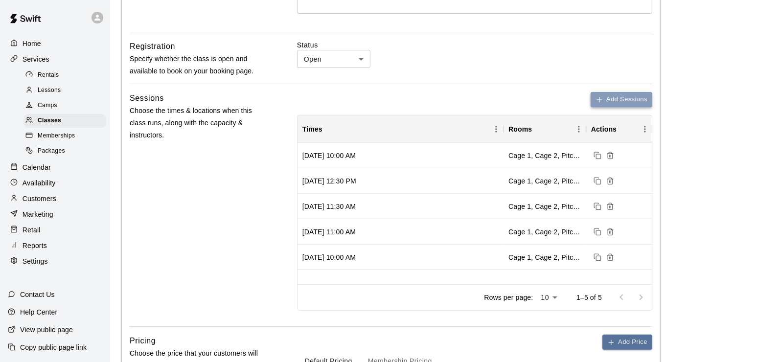
click at [615, 97] on button "Add Sessions" at bounding box center [622, 99] width 62 height 15
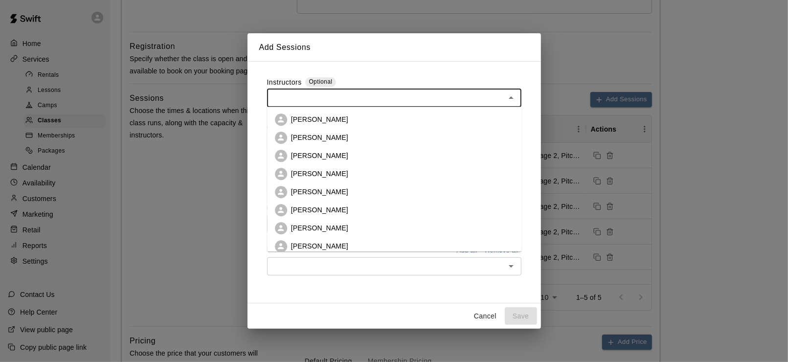
click at [329, 97] on input "text" at bounding box center [386, 98] width 232 height 12
click at [326, 120] on p "[PERSON_NAME]" at bounding box center [319, 120] width 57 height 10
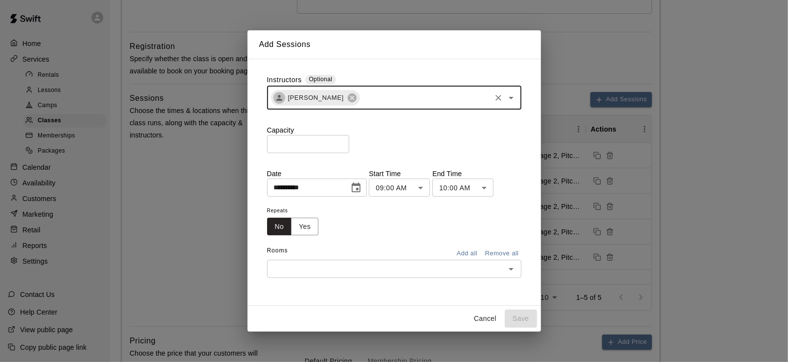
click at [398, 99] on input "text" at bounding box center [425, 98] width 129 height 12
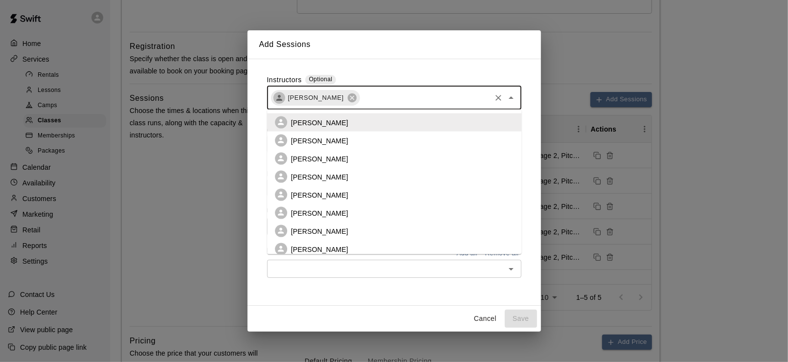
click at [335, 160] on li "[PERSON_NAME]" at bounding box center [394, 159] width 255 height 18
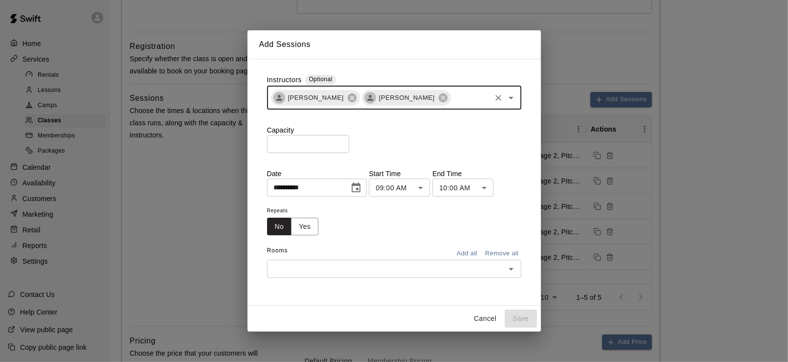
click at [459, 95] on input "text" at bounding box center [471, 98] width 38 height 12
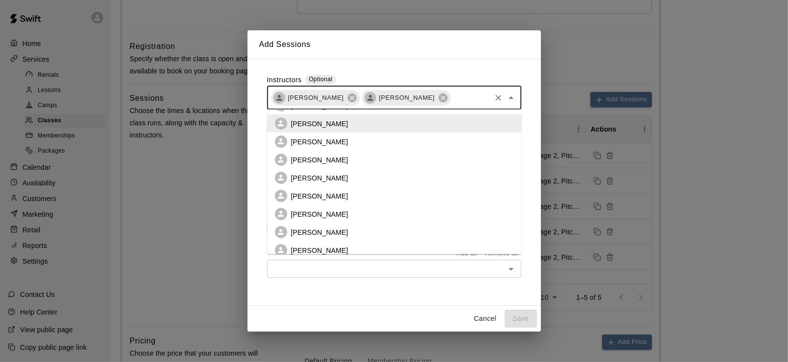
scroll to position [62, 0]
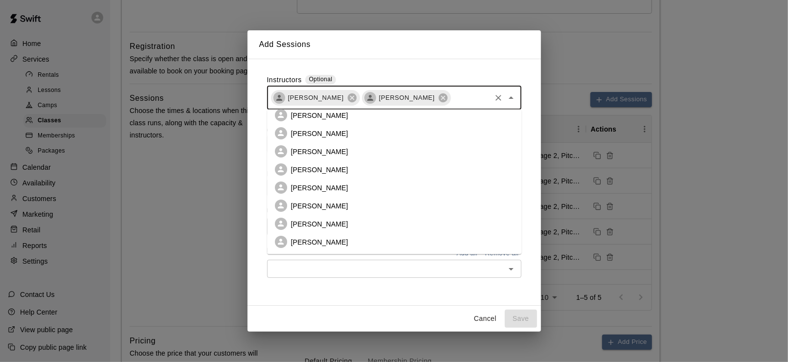
click at [312, 209] on p "[PERSON_NAME]" at bounding box center [319, 206] width 57 height 10
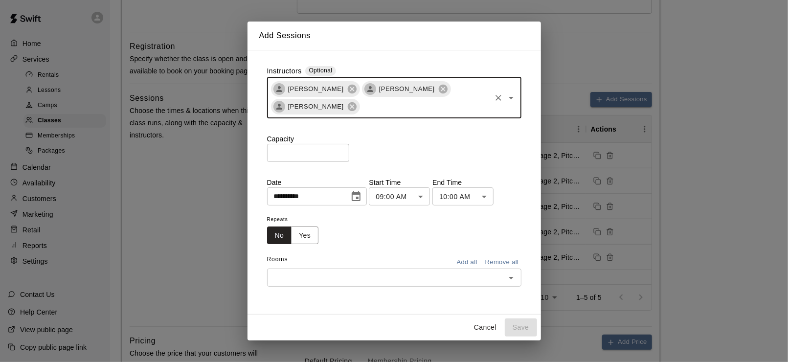
click at [349, 151] on input "*" at bounding box center [308, 153] width 82 height 18
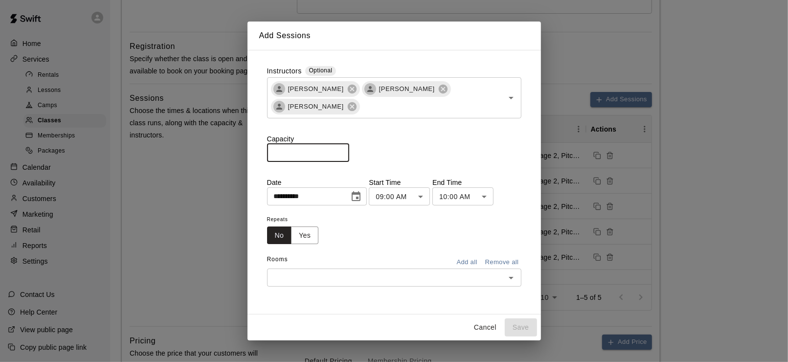
click at [349, 151] on input "*" at bounding box center [308, 153] width 82 height 18
type input "*"
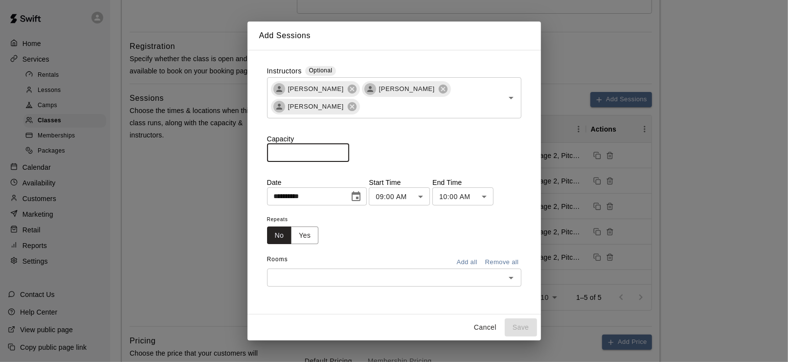
click at [349, 151] on input "*" at bounding box center [308, 153] width 82 height 18
click at [362, 200] on icon "Choose date, selected date is Aug 13, 2025" at bounding box center [356, 197] width 12 height 12
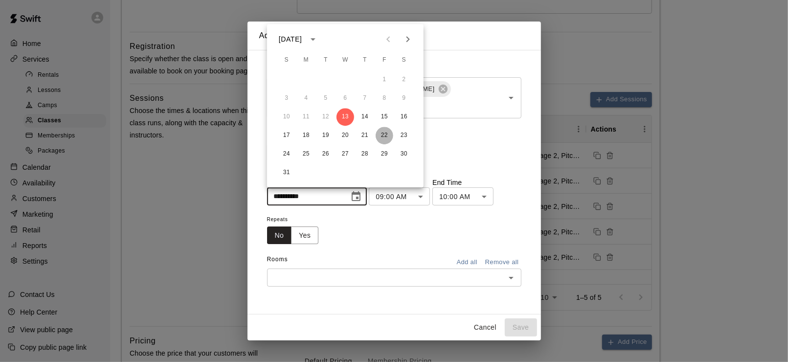
click at [382, 138] on button "22" at bounding box center [385, 136] width 18 height 18
type input "**********"
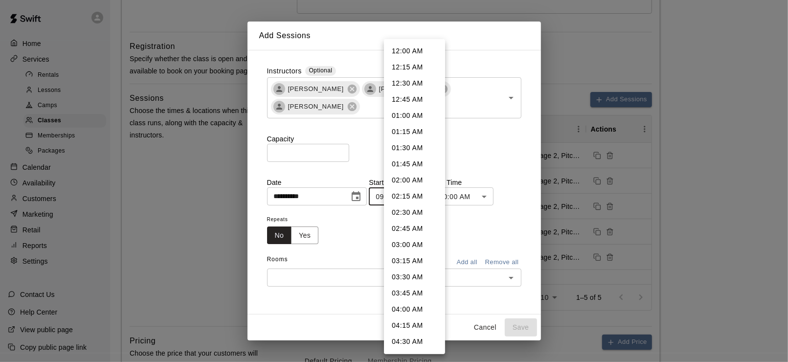
click at [425, 200] on body "**********" at bounding box center [394, 215] width 788 height 1019
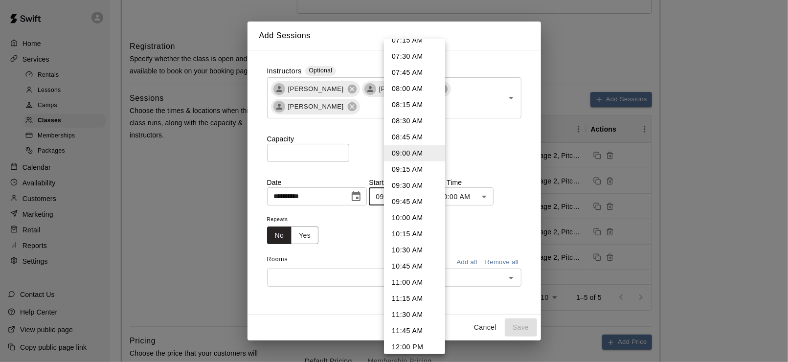
scroll to position [533, 0]
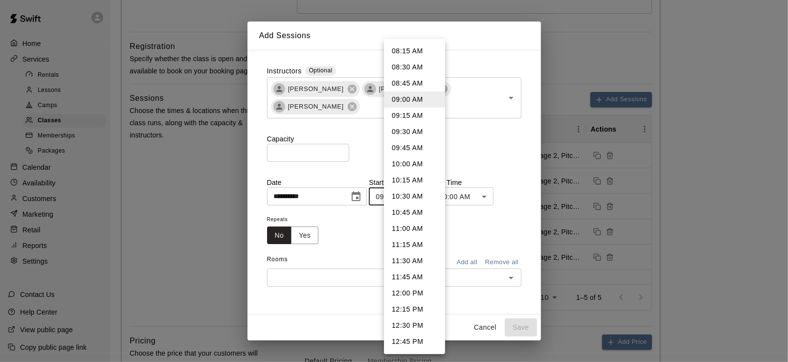
click at [417, 227] on li "11:00 AM" at bounding box center [414, 229] width 61 height 16
type input "********"
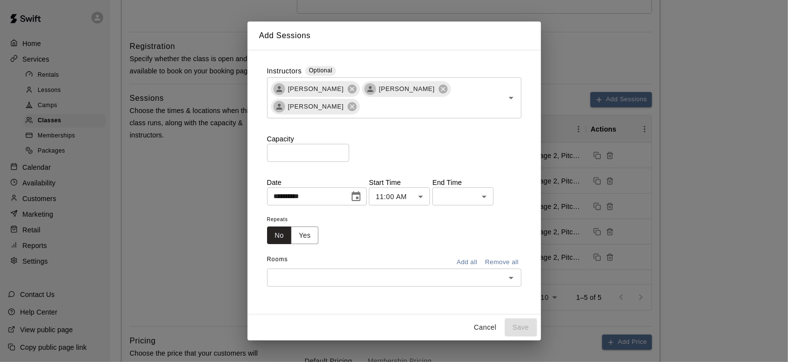
click at [502, 197] on body "**********" at bounding box center [394, 215] width 788 height 1019
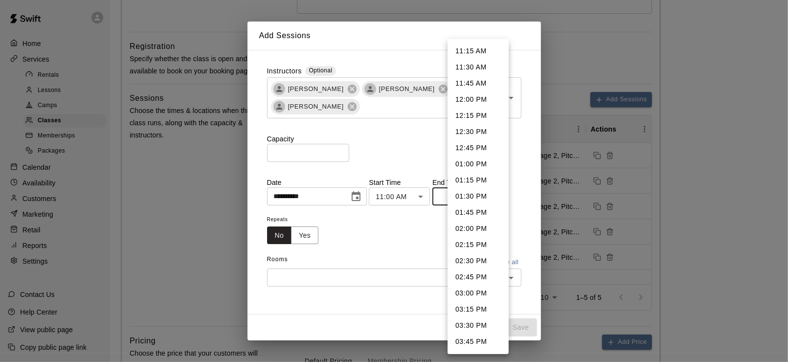
click at [477, 101] on li "12:00 PM" at bounding box center [478, 100] width 61 height 16
type input "********"
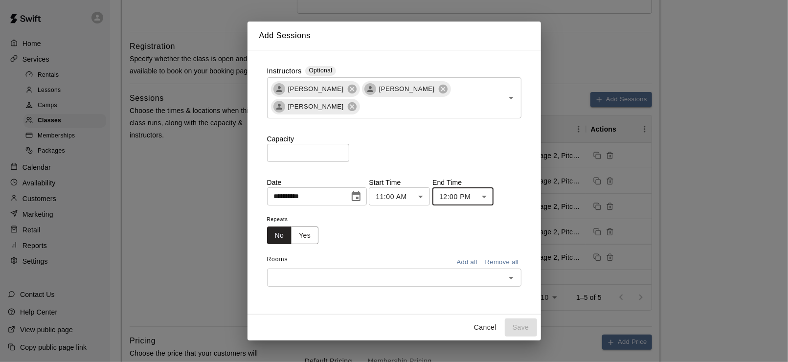
click at [460, 265] on button "Add all" at bounding box center [467, 262] width 31 height 15
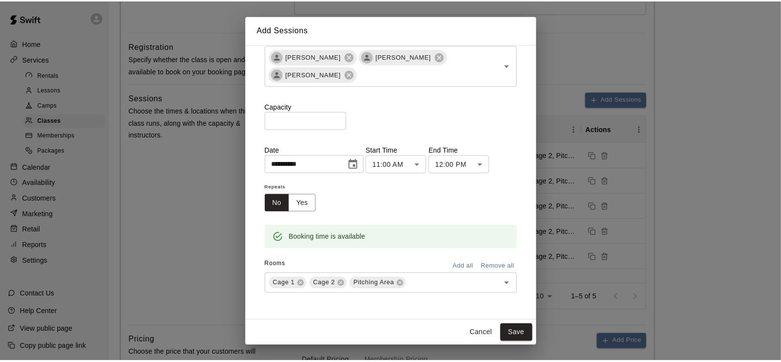
scroll to position [26, 0]
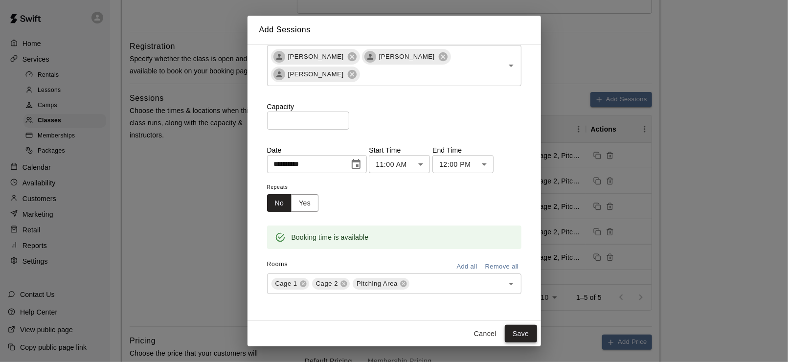
click at [521, 337] on button "Save" at bounding box center [521, 334] width 32 height 18
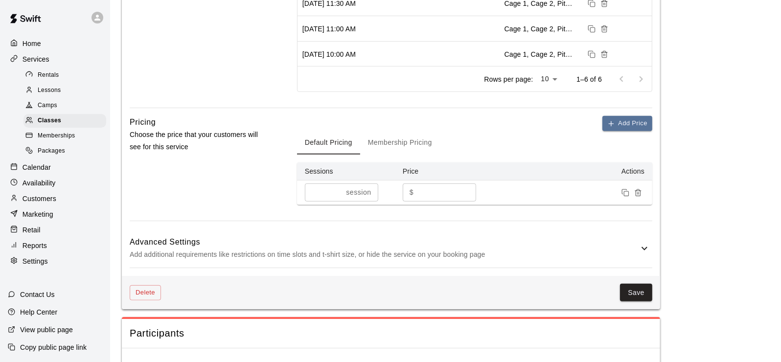
scroll to position [538, 0]
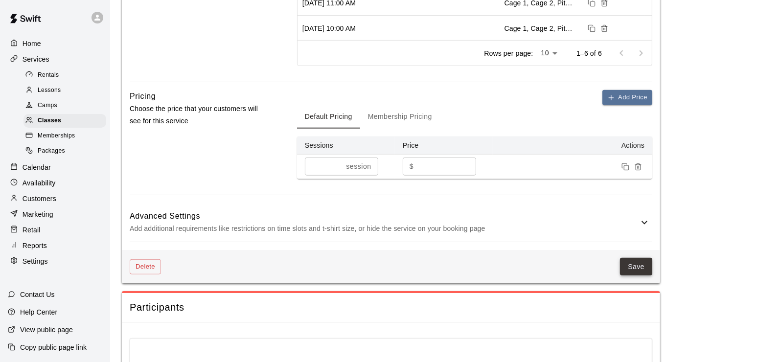
click at [629, 263] on button "Save" at bounding box center [636, 267] width 32 height 18
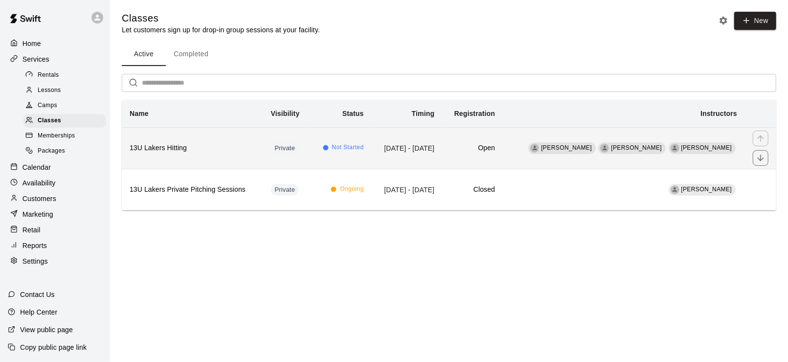
click at [177, 149] on h6 "13U Lakers Hitting" at bounding box center [193, 148] width 126 height 11
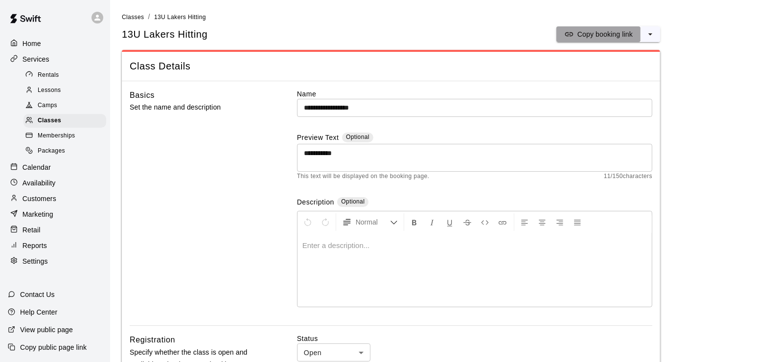
click at [634, 33] on button "Copy booking link" at bounding box center [598, 34] width 84 height 16
click at [648, 34] on icon "select merge strategy" at bounding box center [651, 34] width 10 height 10
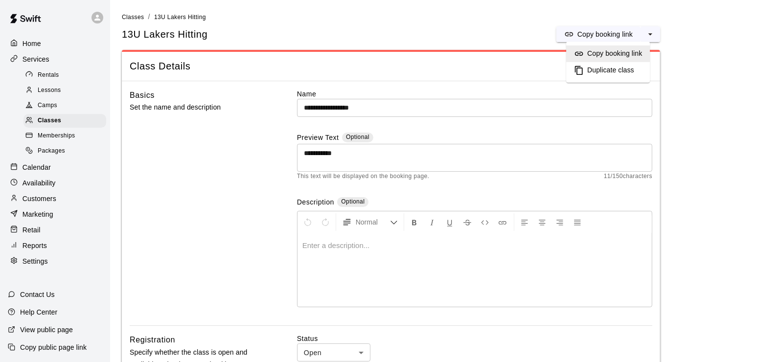
click at [612, 49] on h6 "Copy booking link" at bounding box center [614, 53] width 55 height 11
click at [512, 38] on div "13U Lakers Hitting Copy booking link" at bounding box center [391, 34] width 538 height 16
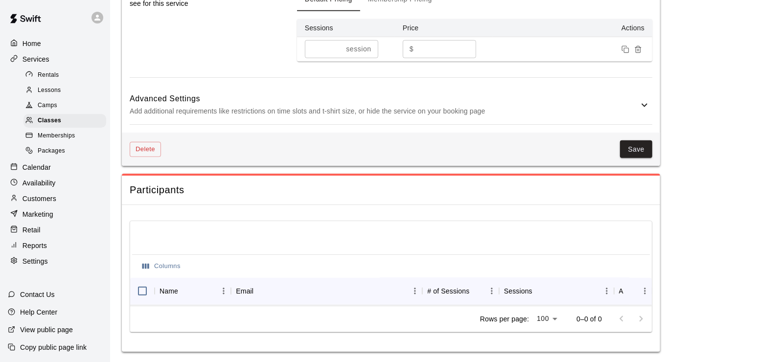
scroll to position [661, 0]
click at [634, 139] on button "Save" at bounding box center [636, 148] width 32 height 18
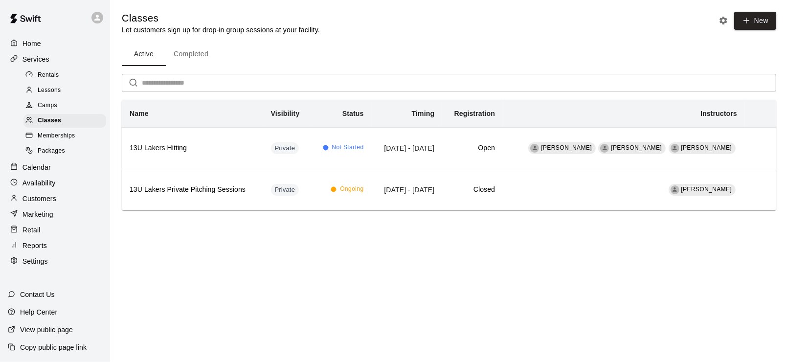
click at [24, 57] on p "Services" at bounding box center [36, 59] width 27 height 10
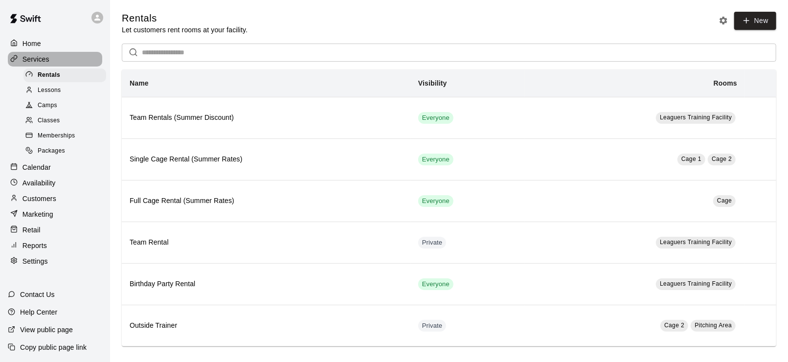
click at [24, 57] on p "Services" at bounding box center [36, 59] width 27 height 10
click at [27, 42] on p "Home" at bounding box center [32, 44] width 19 height 10
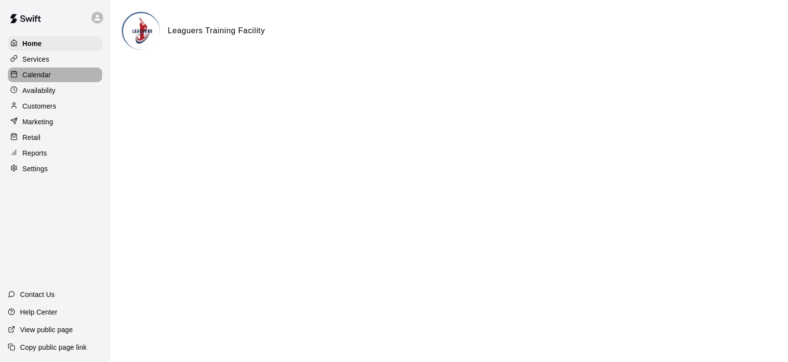
click at [46, 76] on p "Calendar" at bounding box center [37, 75] width 28 height 10
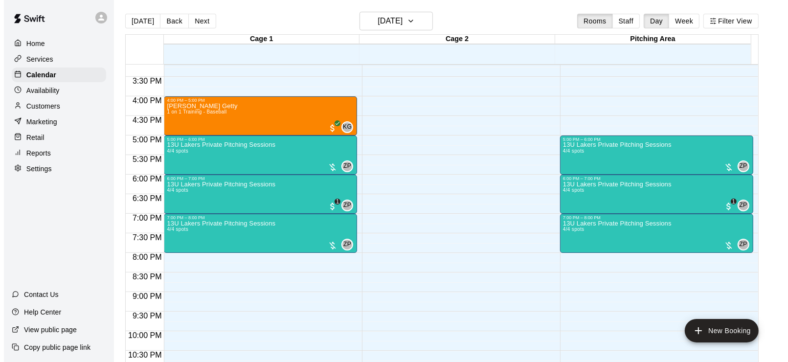
scroll to position [631, 0]
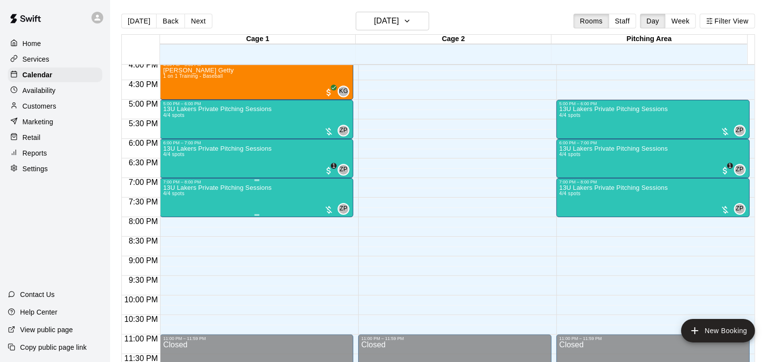
click at [252, 192] on div "13U Lakers Private Pitching Sessions 4/4 spots" at bounding box center [217, 366] width 109 height 362
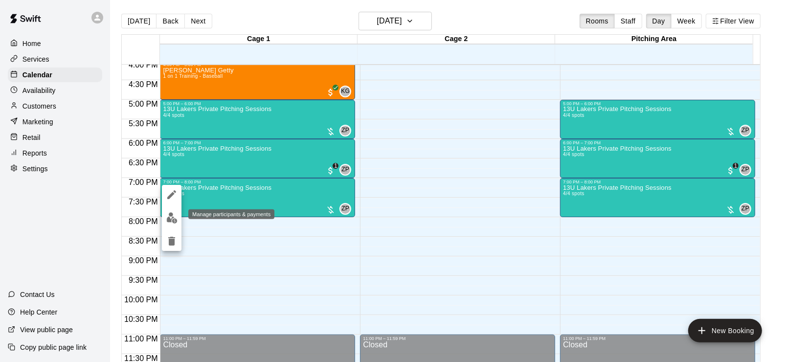
click at [167, 217] on img "edit" at bounding box center [171, 217] width 11 height 11
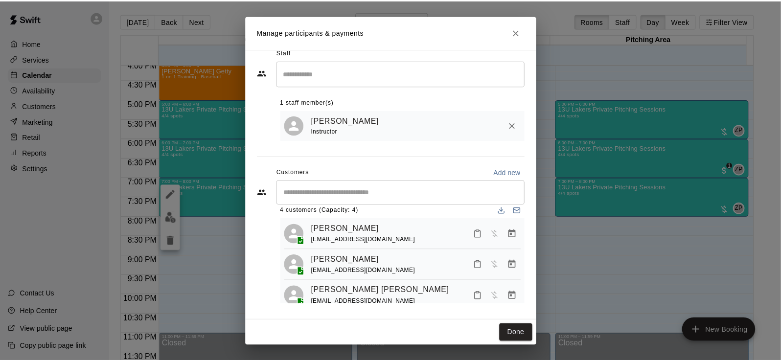
scroll to position [0, 0]
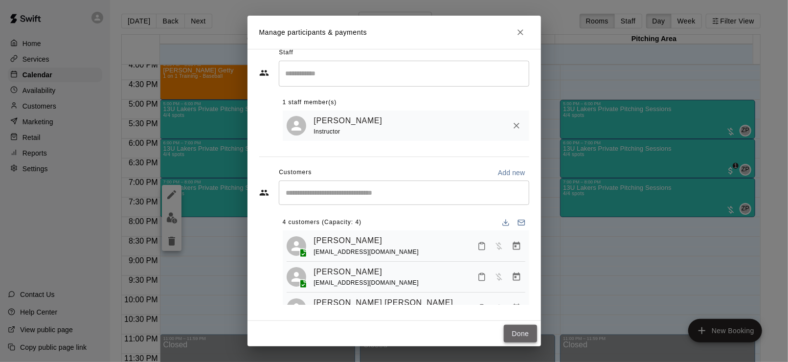
click at [513, 333] on button "Done" at bounding box center [520, 334] width 33 height 18
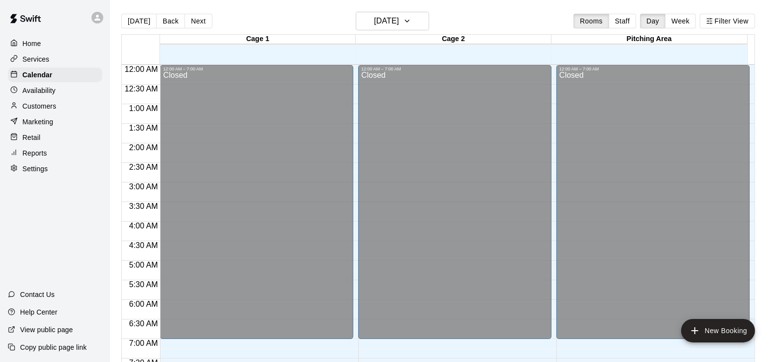
click at [26, 39] on p "Home" at bounding box center [32, 44] width 19 height 10
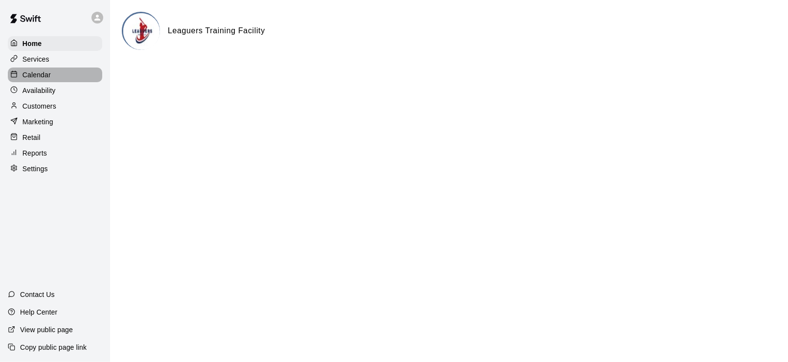
click at [41, 76] on p "Calendar" at bounding box center [37, 75] width 28 height 10
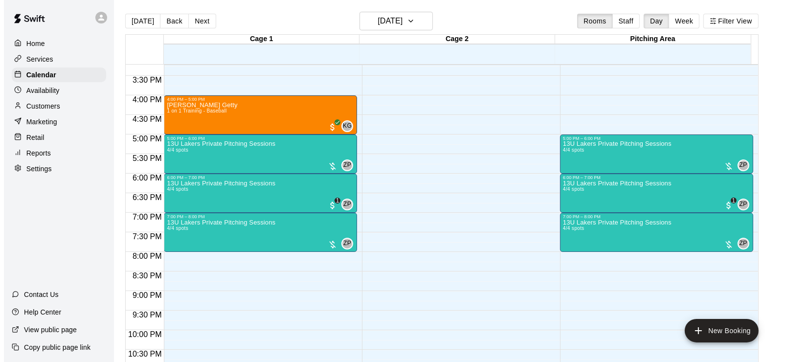
scroll to position [631, 0]
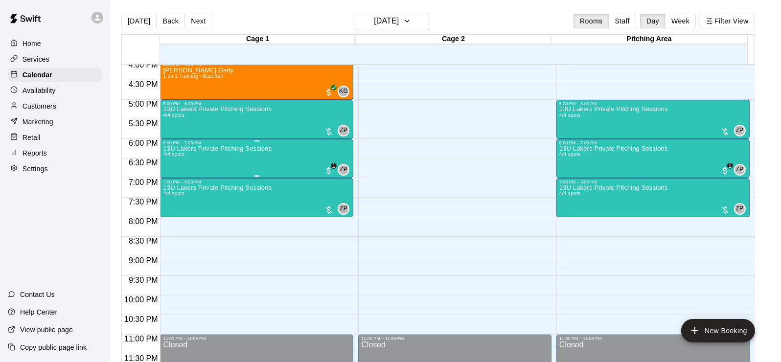
click at [225, 157] on div "13U Lakers Private Pitching Sessions 4/4 spots" at bounding box center [217, 326] width 109 height 362
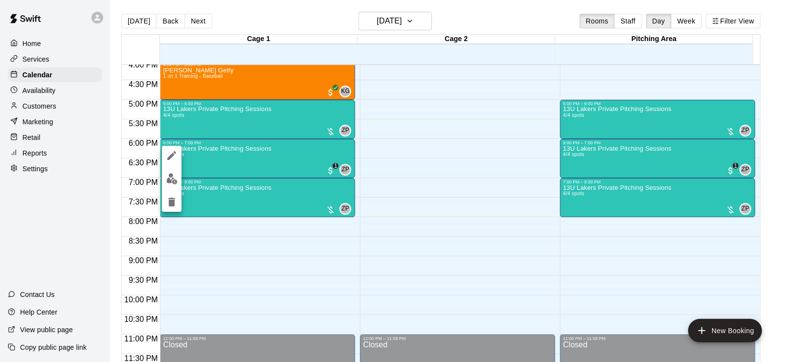
click at [174, 177] on img "edit" at bounding box center [171, 178] width 11 height 11
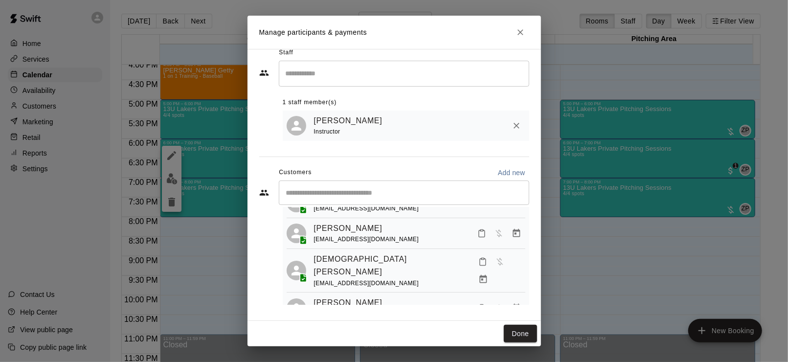
scroll to position [57, 0]
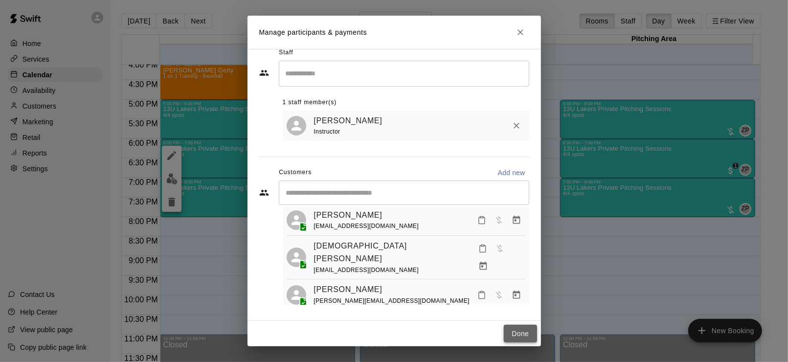
click at [518, 332] on button "Done" at bounding box center [520, 334] width 33 height 18
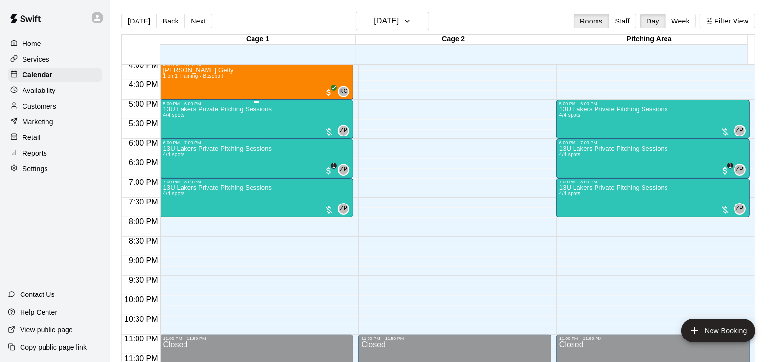
click at [189, 117] on div "13U Lakers Private Pitching Sessions 4/4 spots" at bounding box center [217, 287] width 109 height 362
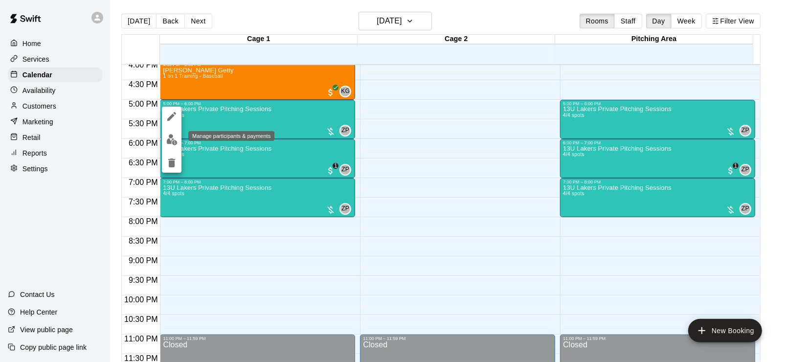
click at [163, 139] on button "edit" at bounding box center [172, 139] width 20 height 19
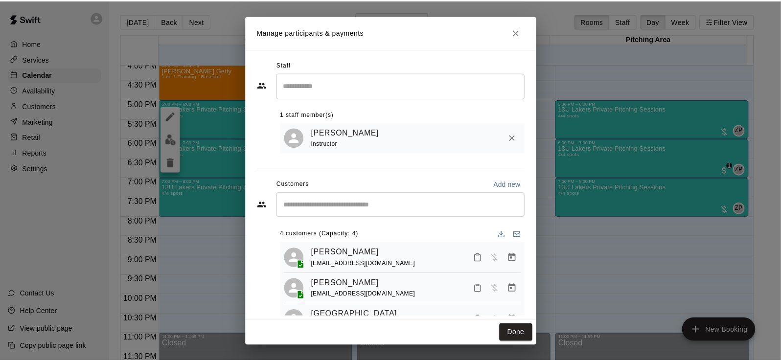
scroll to position [49, 0]
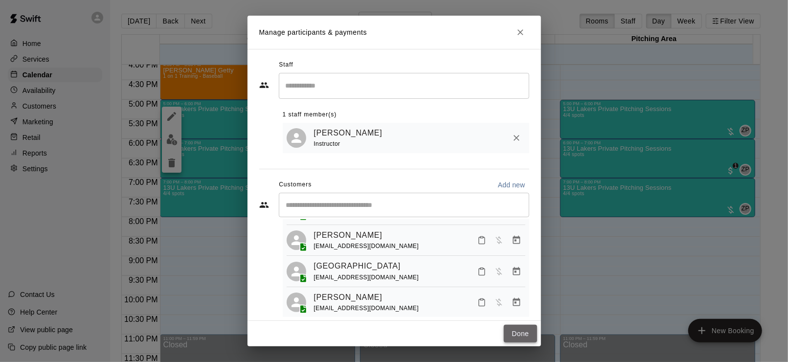
click at [512, 335] on button "Done" at bounding box center [520, 334] width 33 height 18
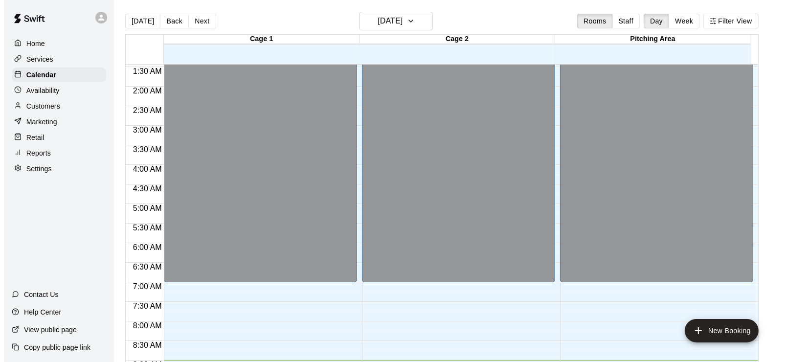
scroll to position [44, 0]
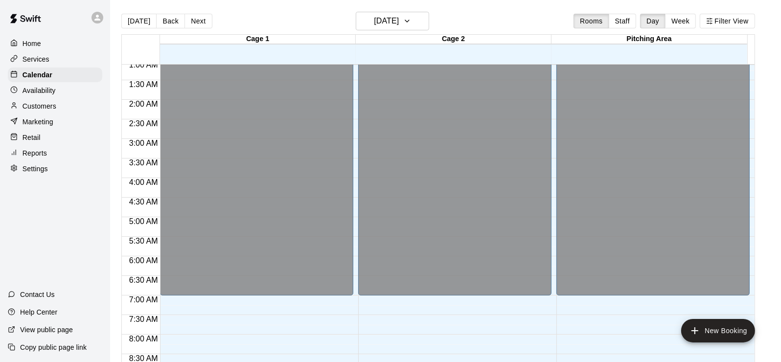
click at [32, 35] on link at bounding box center [25, 19] width 51 height 31
